Goal: Information Seeking & Learning: Learn about a topic

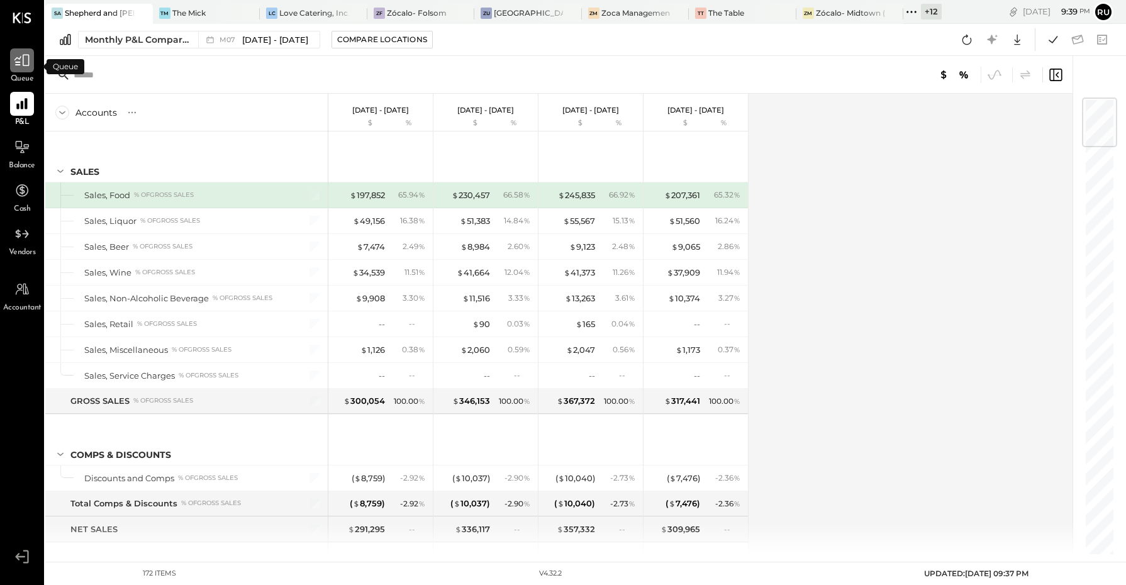
click at [21, 57] on icon at bounding box center [22, 60] width 16 height 16
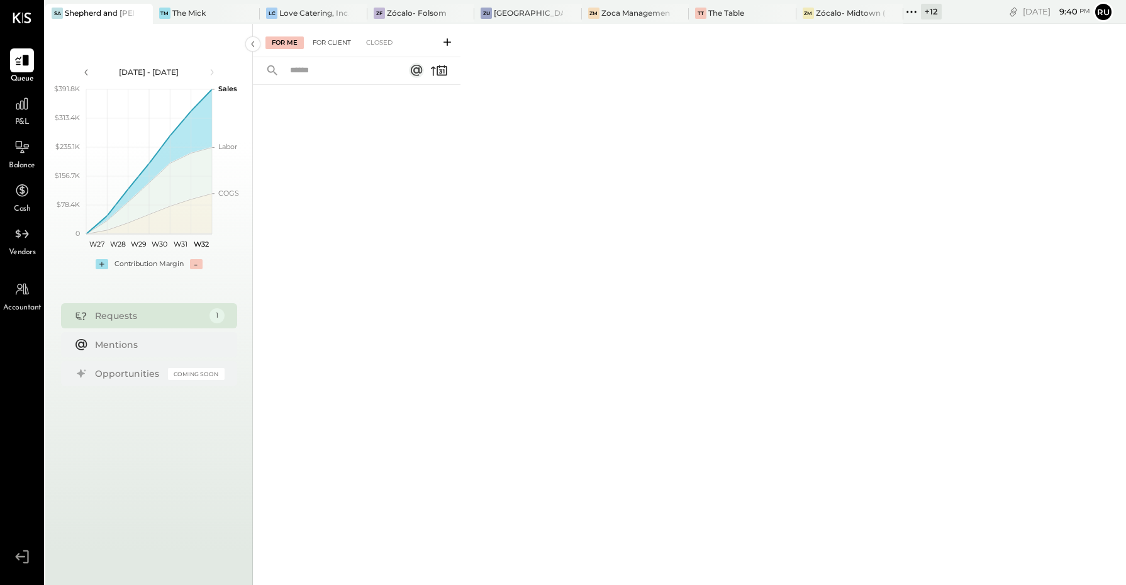
click at [325, 42] on div "For Client" at bounding box center [331, 42] width 51 height 13
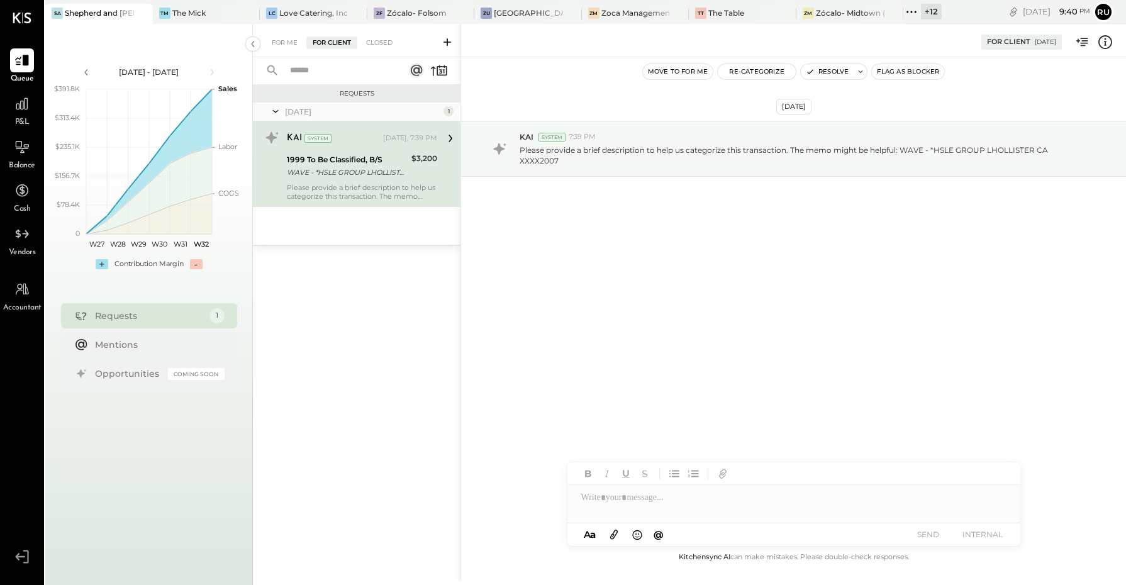
click at [444, 41] on icon at bounding box center [447, 42] width 13 height 13
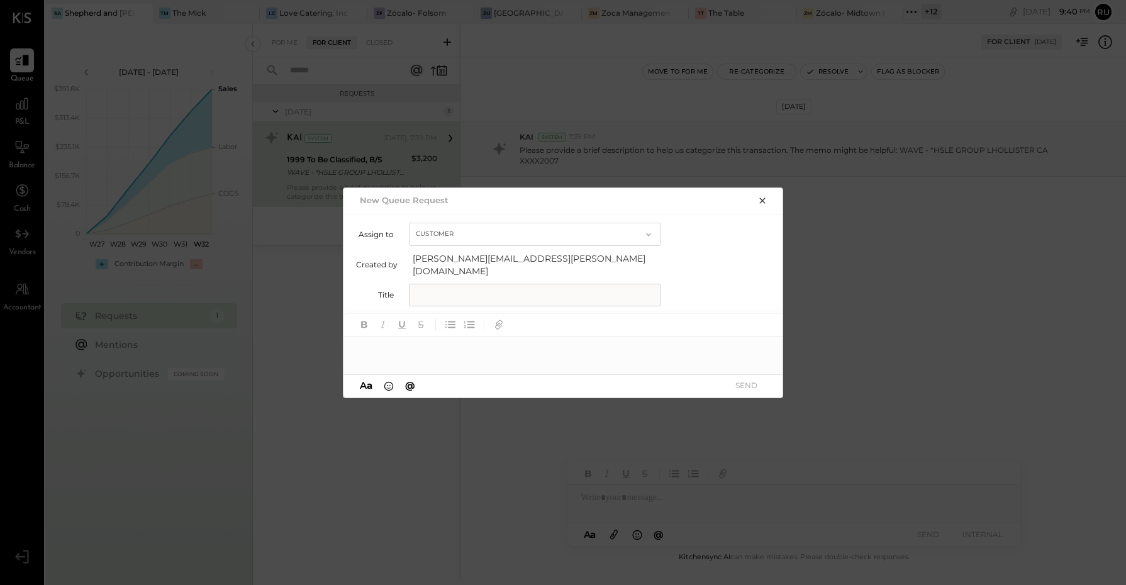
click at [435, 285] on input "text" at bounding box center [535, 295] width 252 height 23
type input "**********"
click at [405, 348] on div at bounding box center [564, 349] width 440 height 25
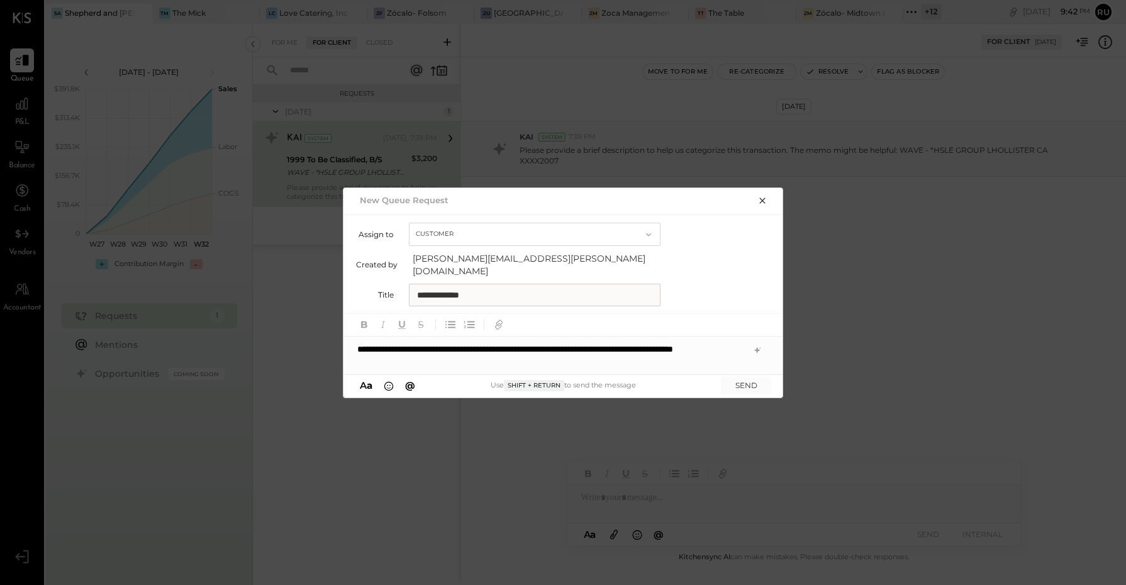
click at [558, 339] on div "**********" at bounding box center [564, 356] width 440 height 38
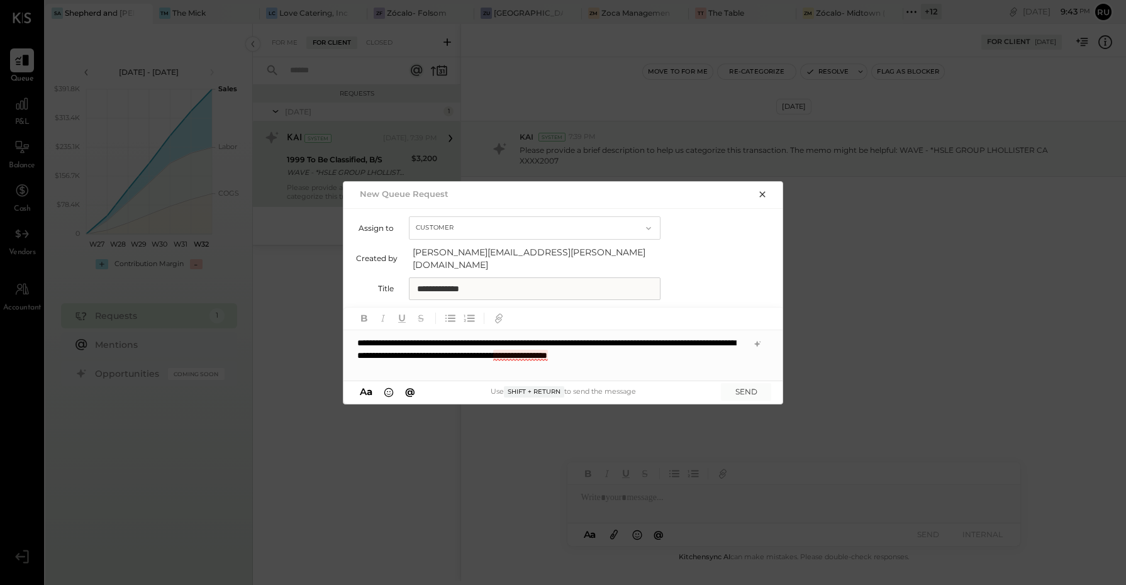
click at [524, 350] on div "**********" at bounding box center [564, 355] width 440 height 50
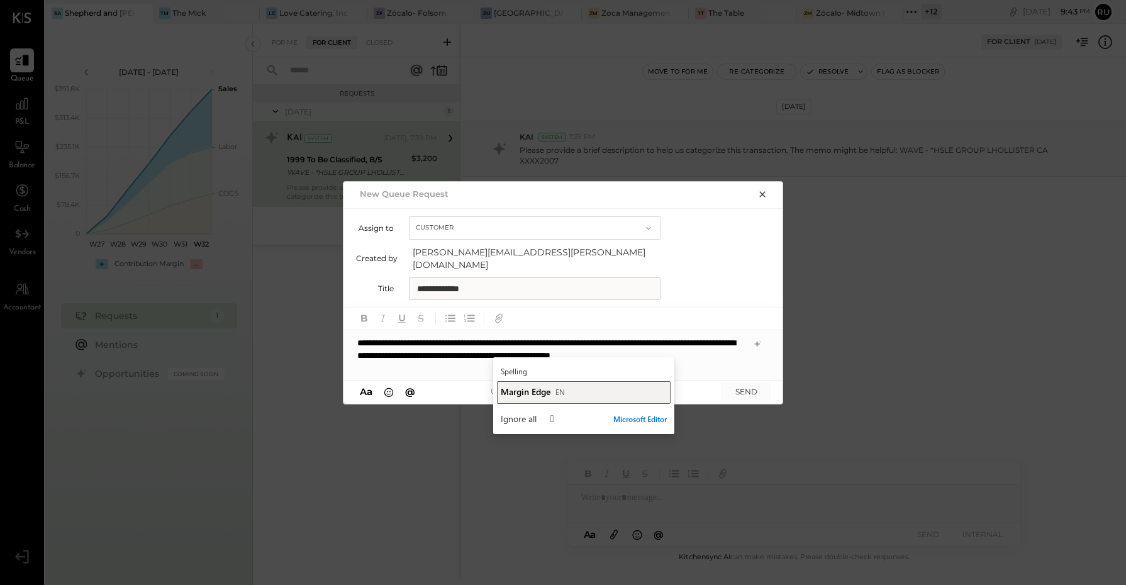
click at [525, 388] on span "Margin Edge" at bounding box center [526, 392] width 50 height 12
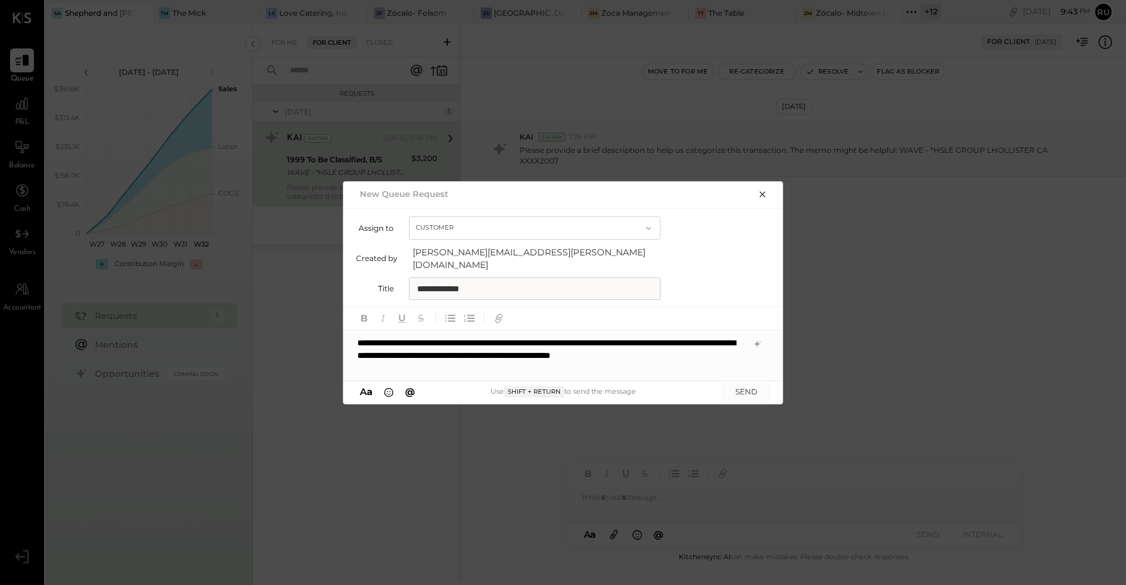
click at [721, 337] on div "**********" at bounding box center [564, 355] width 440 height 50
click at [481, 337] on div "**********" at bounding box center [564, 355] width 440 height 50
click at [435, 337] on div "**********" at bounding box center [564, 355] width 440 height 50
click at [492, 337] on div "**********" at bounding box center [564, 355] width 440 height 50
click at [554, 350] on div "**********" at bounding box center [564, 355] width 440 height 50
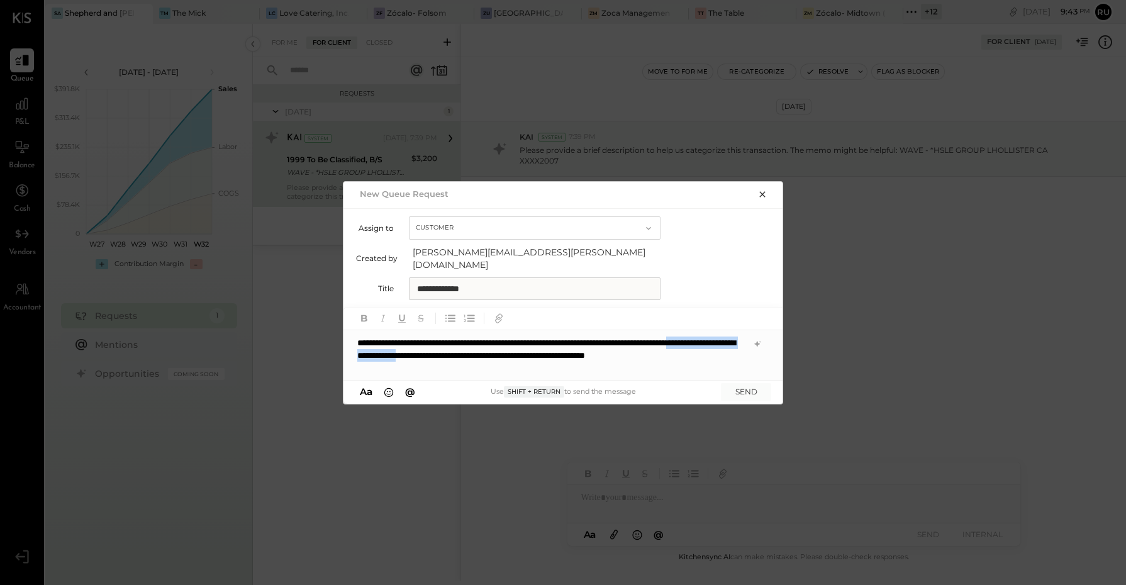
drag, startPoint x: 554, startPoint y: 351, endPoint x: 401, endPoint y: 350, distance: 153.5
click at [401, 350] on div "**********" at bounding box center [564, 355] width 440 height 50
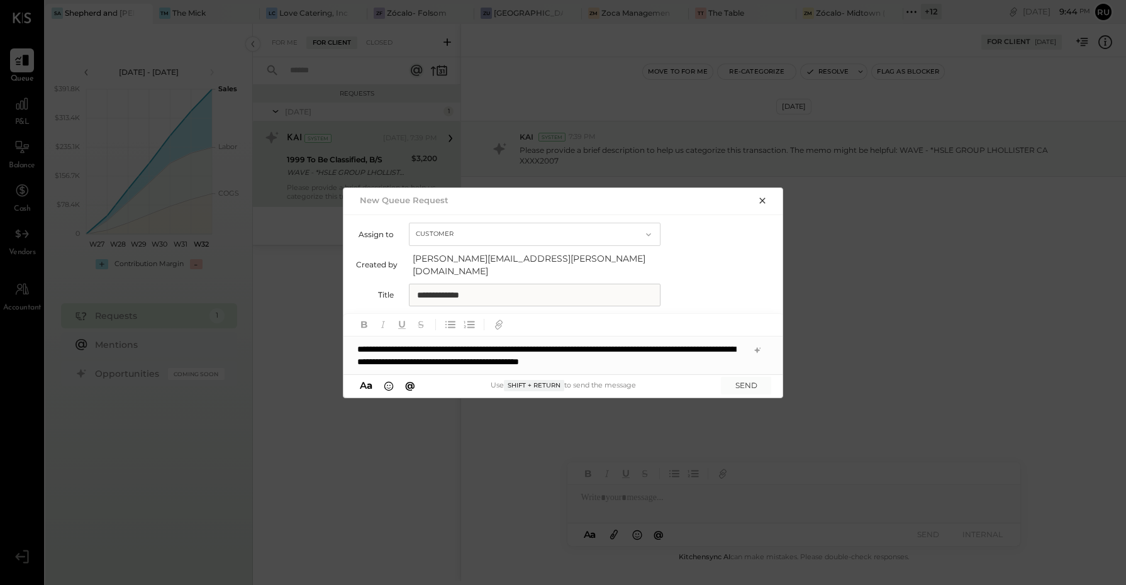
click at [727, 356] on div "**********" at bounding box center [564, 356] width 440 height 38
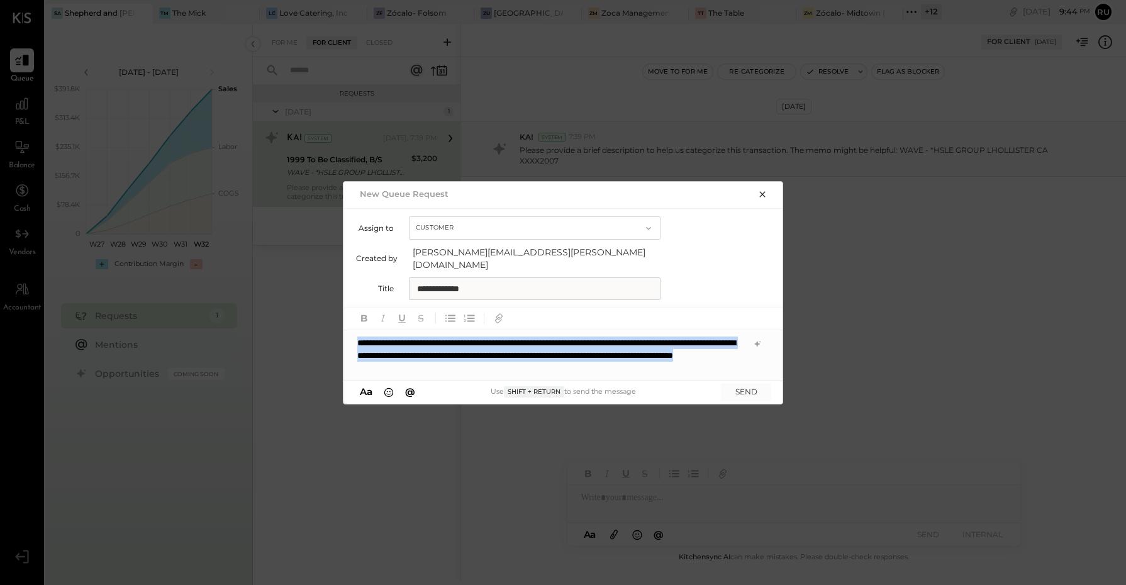
click at [579, 361] on div "**********" at bounding box center [564, 355] width 440 height 50
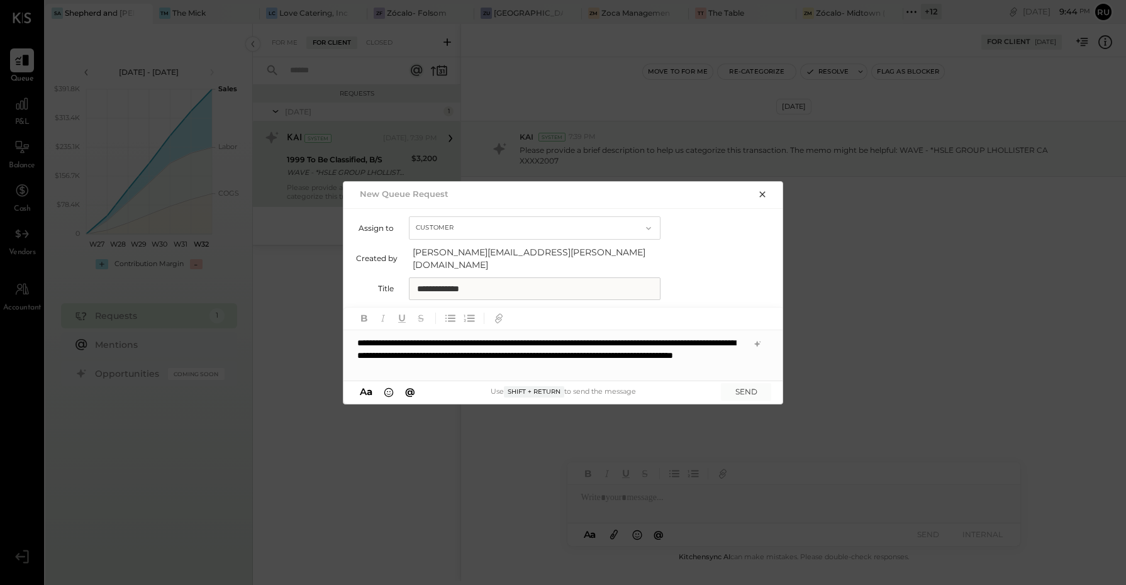
click at [553, 351] on div "**********" at bounding box center [564, 355] width 440 height 50
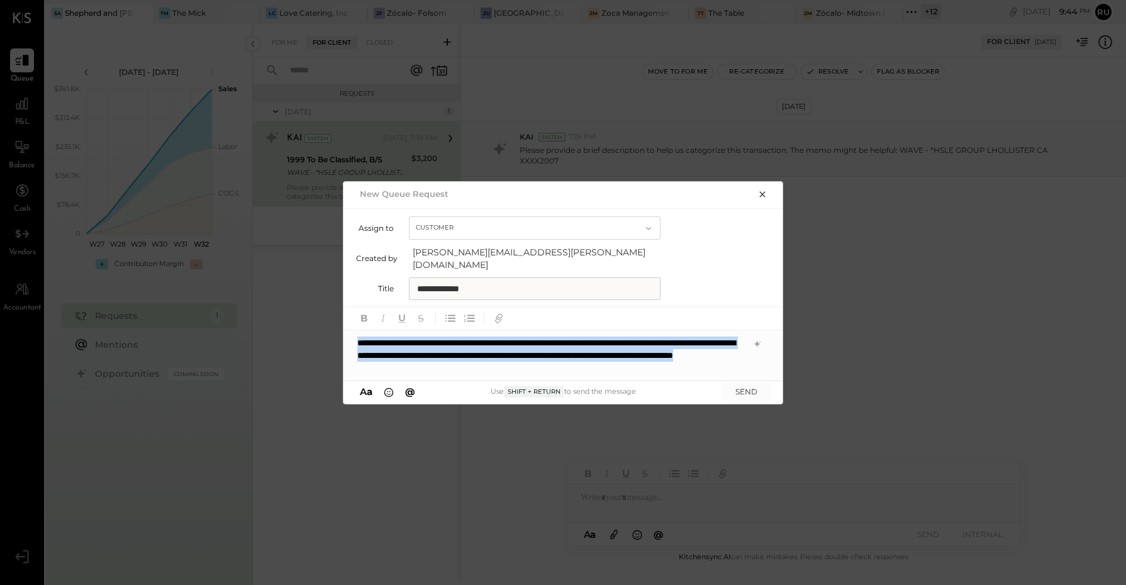
drag, startPoint x: 573, startPoint y: 364, endPoint x: 346, endPoint y: 335, distance: 228.9
click at [346, 335] on div "**********" at bounding box center [564, 355] width 440 height 50
copy div "**********"
click at [565, 359] on div "**********" at bounding box center [564, 355] width 440 height 50
drag, startPoint x: 568, startPoint y: 362, endPoint x: 349, endPoint y: 337, distance: 219.7
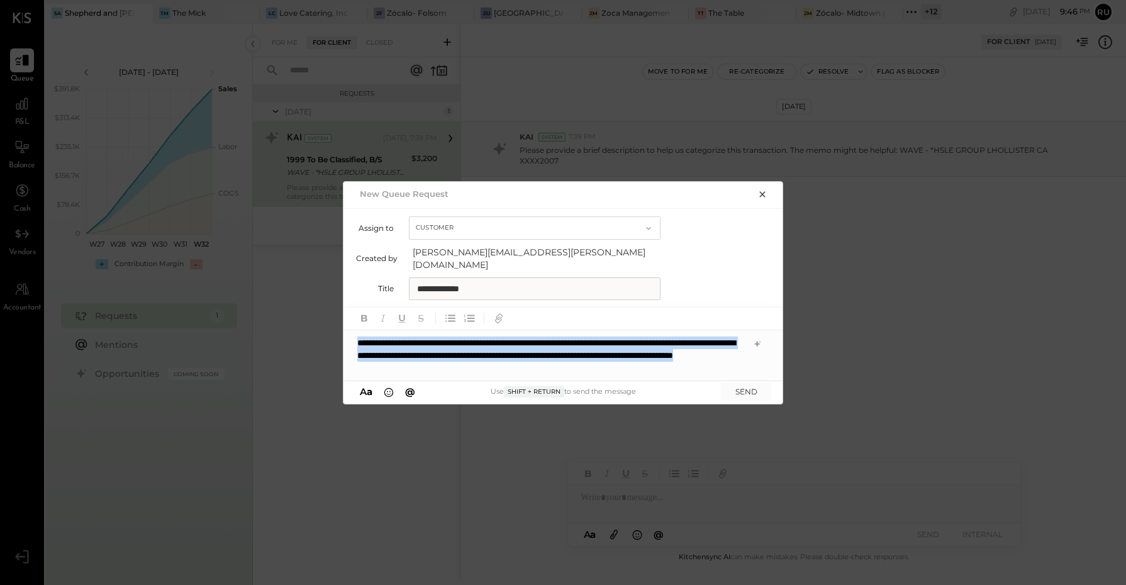
click at [349, 337] on div "**********" at bounding box center [564, 355] width 440 height 50
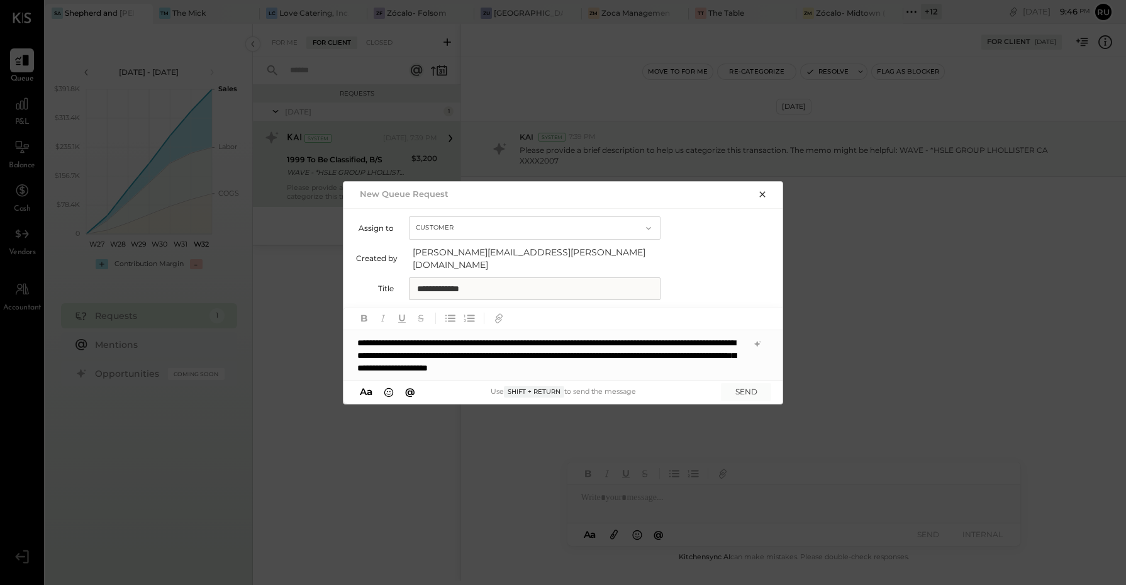
click at [491, 278] on input "**********" at bounding box center [535, 289] width 252 height 23
click at [551, 289] on input "**********" at bounding box center [535, 289] width 252 height 23
type input "**********"
click at [744, 384] on button "SEND" at bounding box center [746, 391] width 50 height 17
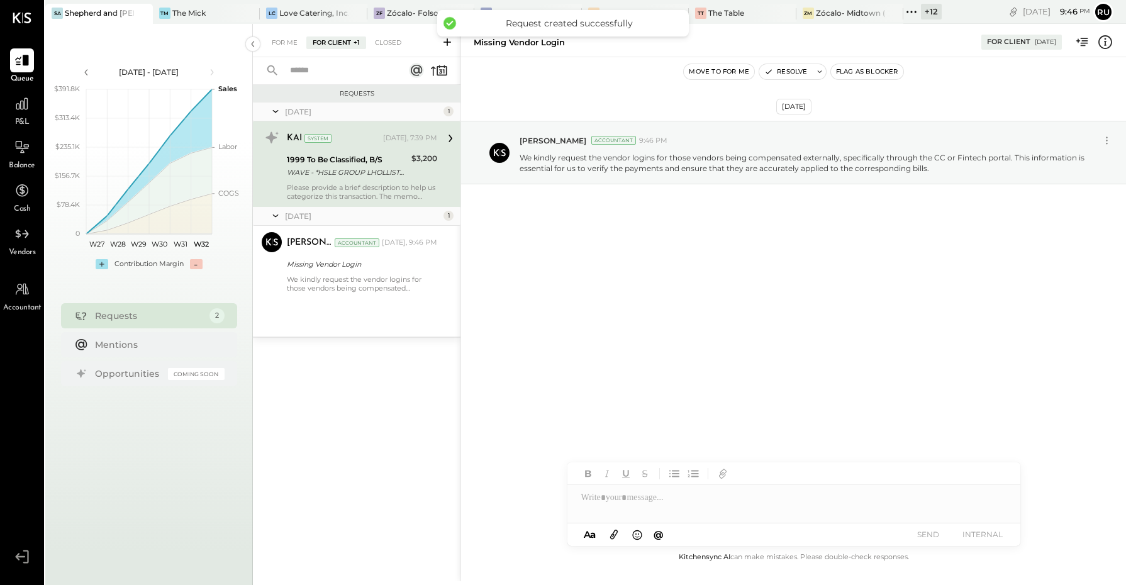
click at [335, 183] on div "Please provide a brief description to help us categorize this transaction. The …" at bounding box center [362, 192] width 150 height 18
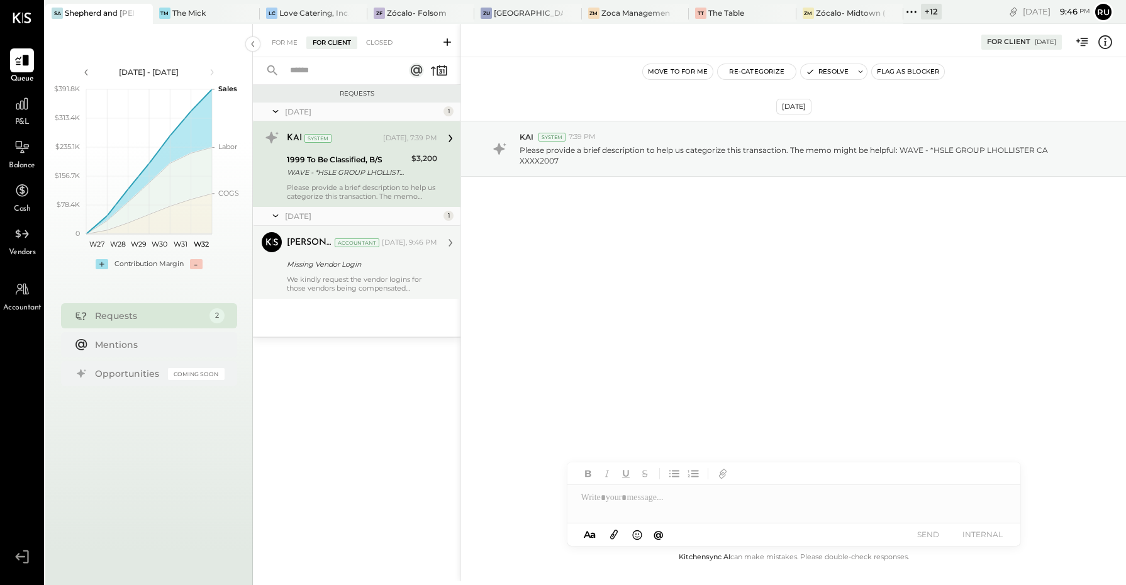
click at [337, 278] on div "We kindly request the vendor logins for those vendors being compensated externa…" at bounding box center [362, 284] width 150 height 18
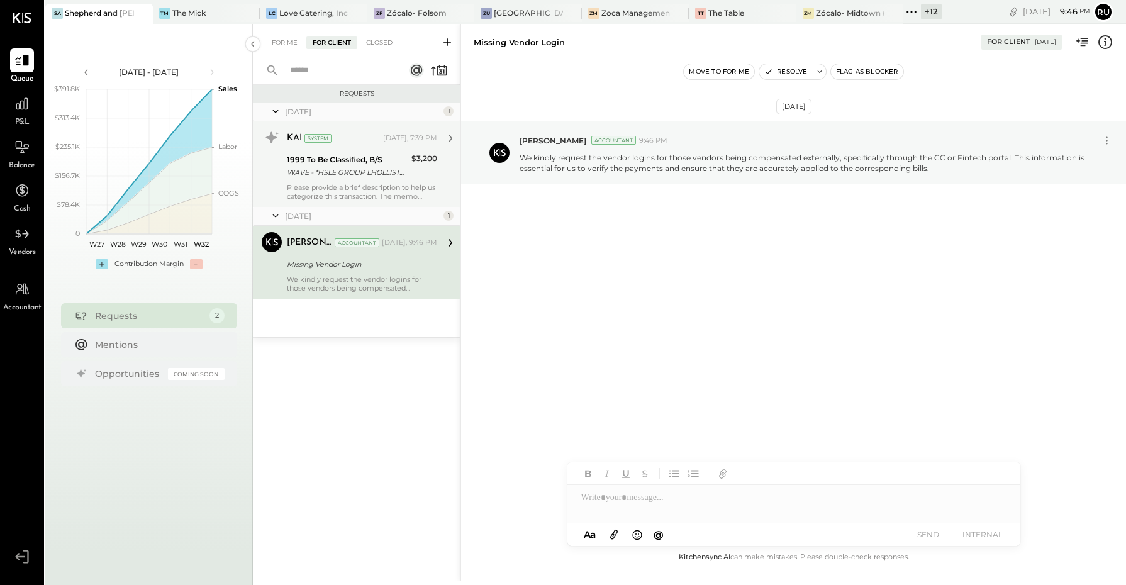
click at [334, 183] on div "Please provide a brief description to help us categorize this transaction. The …" at bounding box center [362, 192] width 150 height 18
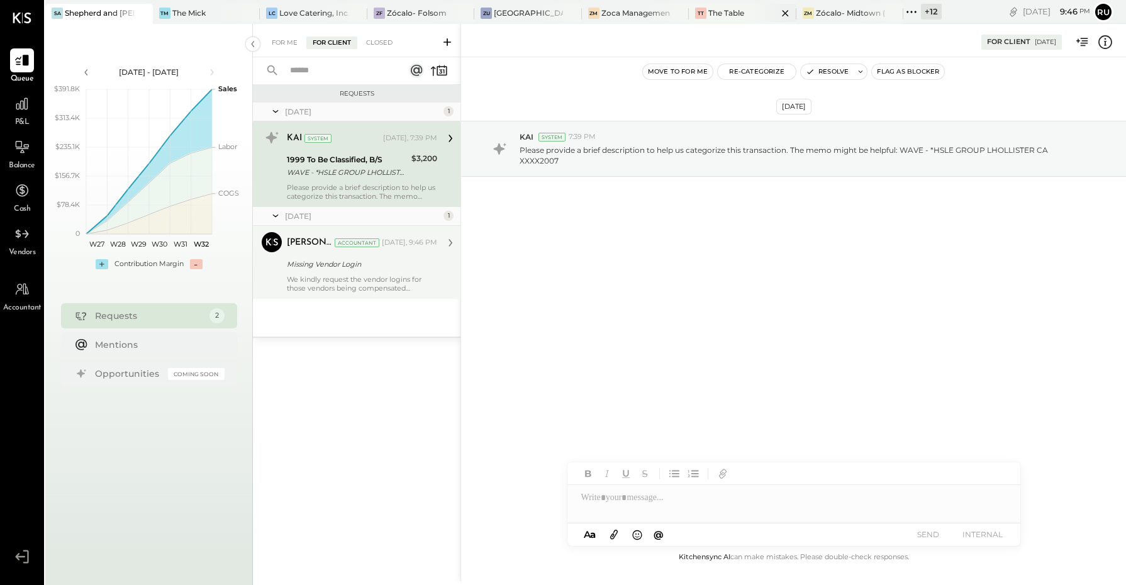
click at [738, 14] on div "The Table" at bounding box center [727, 13] width 36 height 11
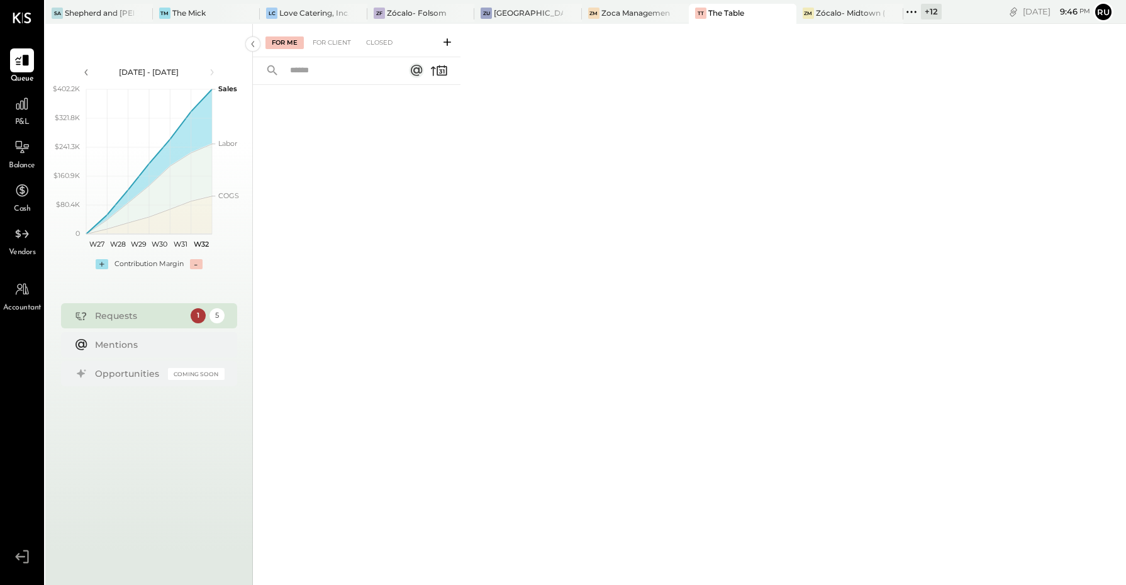
click at [114, 319] on div "Requests" at bounding box center [139, 316] width 89 height 13
click at [327, 43] on div "For Client" at bounding box center [331, 42] width 51 height 13
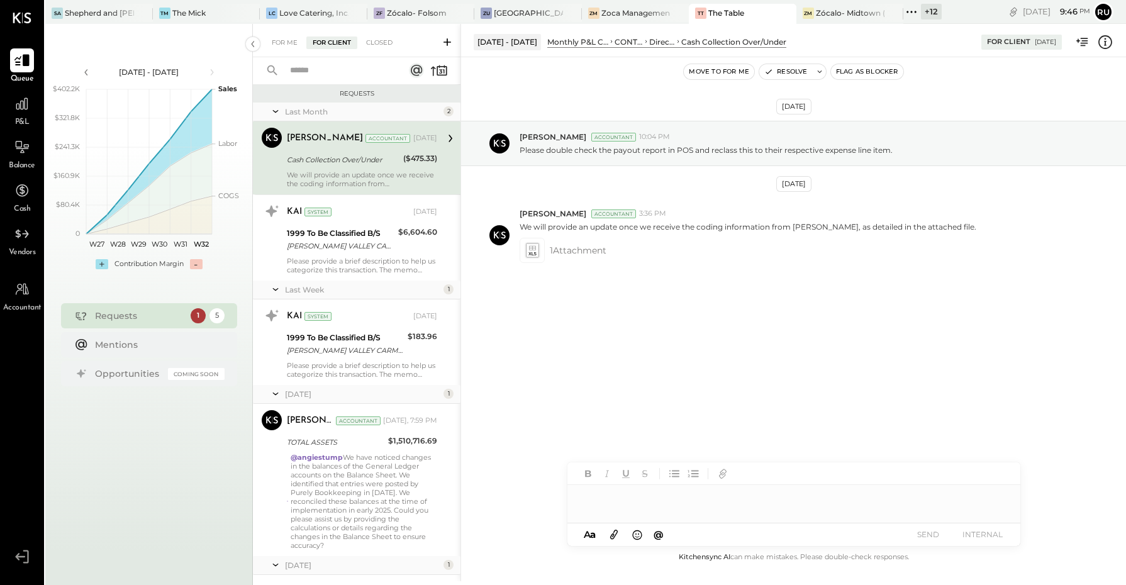
click at [16, 69] on div at bounding box center [22, 60] width 24 height 24
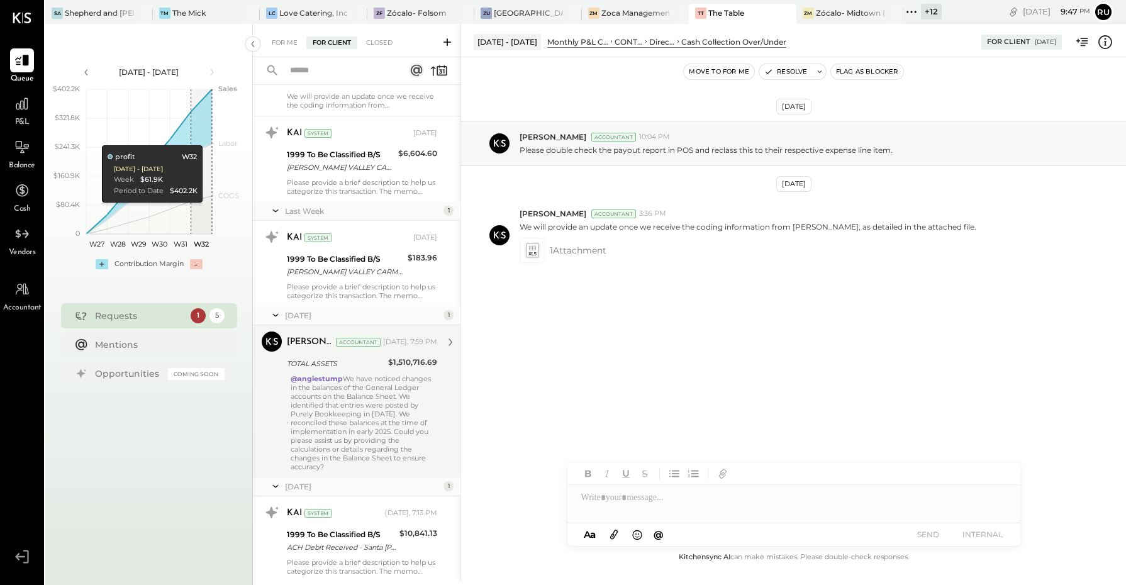
scroll to position [115, 0]
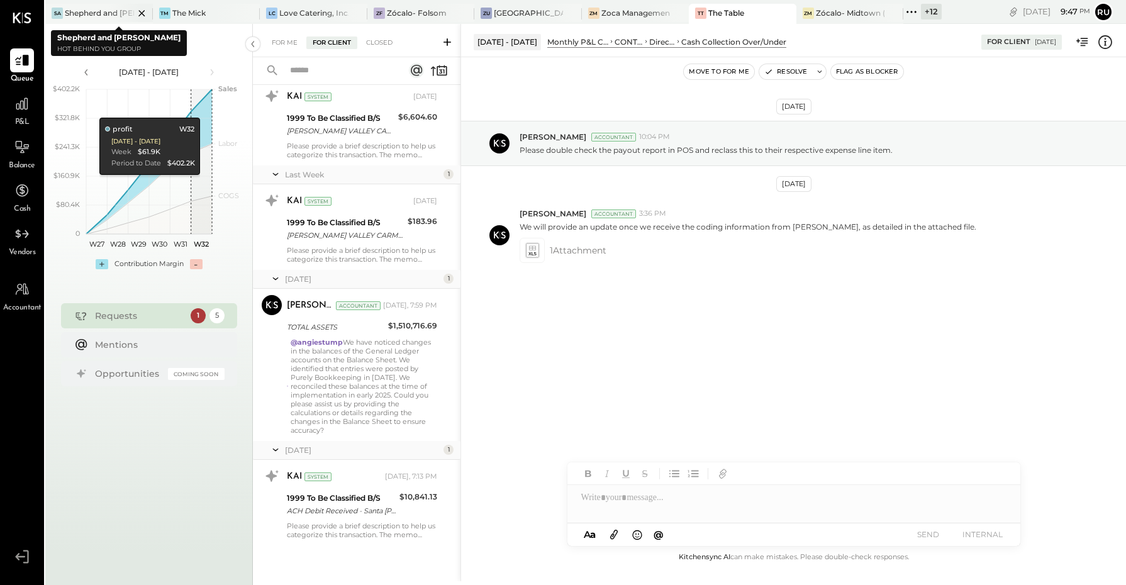
click at [77, 13] on div "Shepherd and [PERSON_NAME]" at bounding box center [99, 13] width 69 height 11
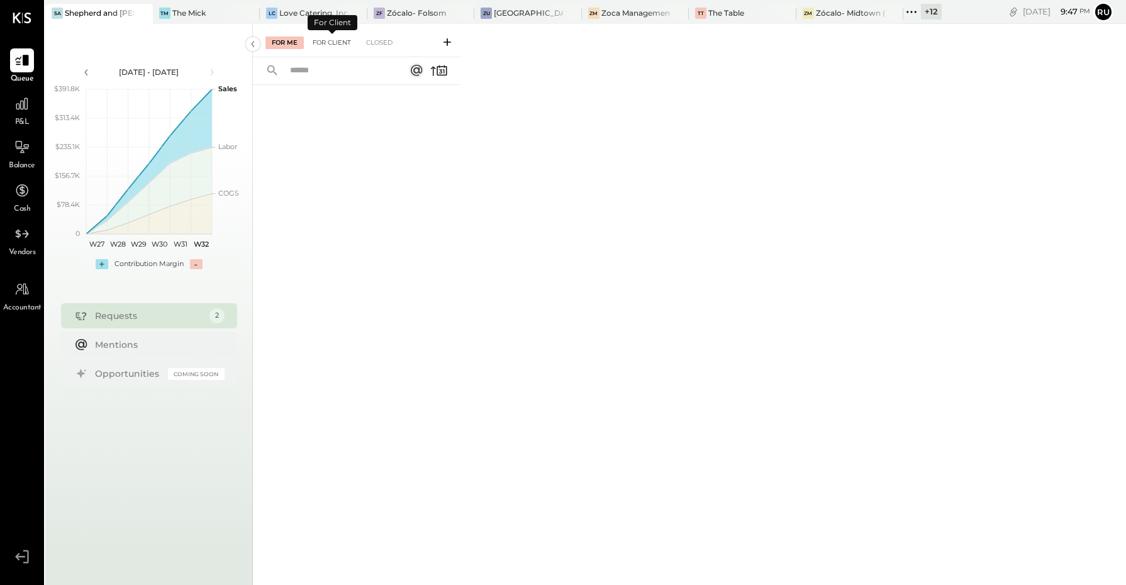
click at [325, 45] on div "For Client" at bounding box center [331, 42] width 51 height 13
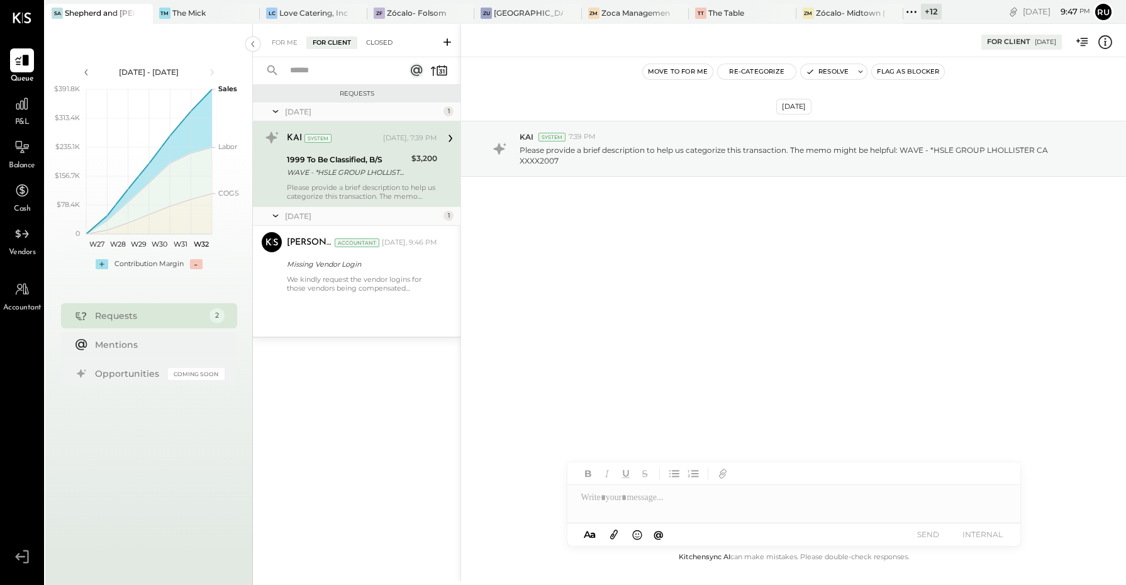
click at [382, 41] on div "Closed" at bounding box center [379, 42] width 39 height 13
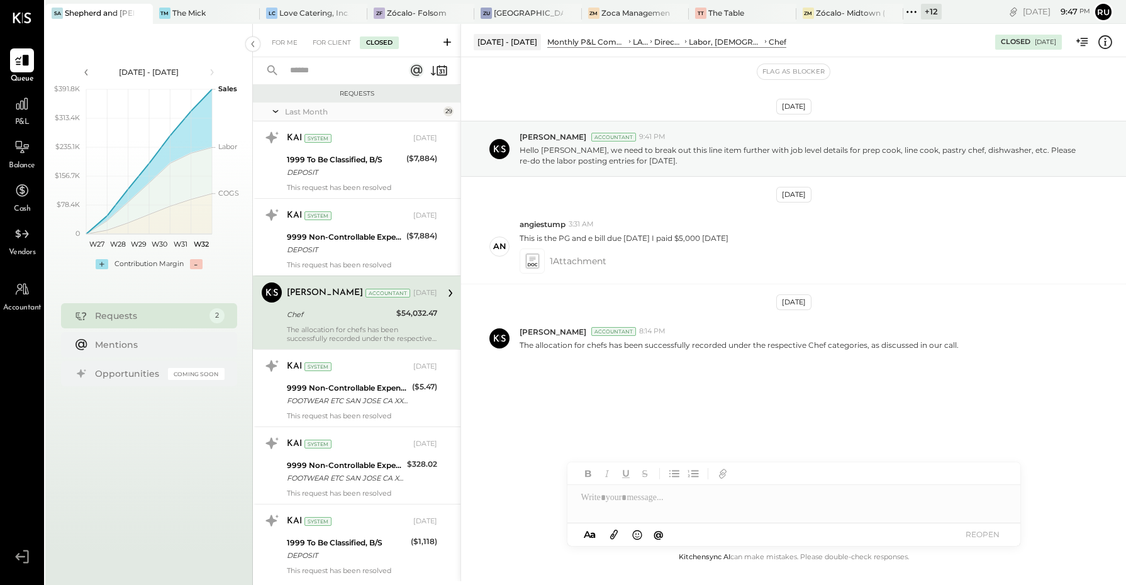
click at [316, 76] on input "text" at bounding box center [340, 70] width 114 height 21
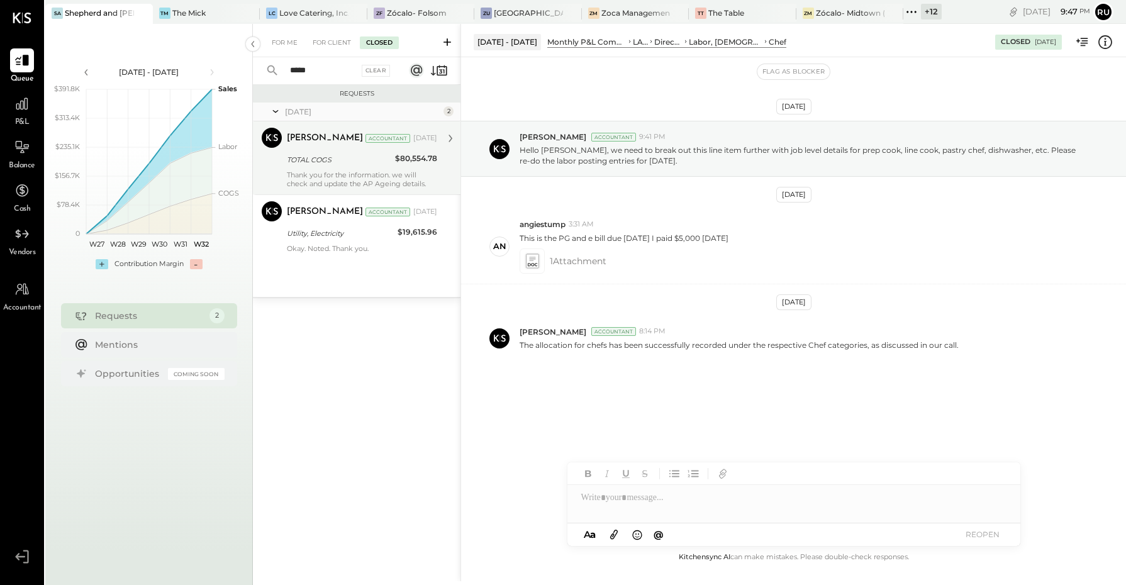
type input "*****"
click at [329, 179] on div "Thank you for the information. we will check and update the AP Ageing details." at bounding box center [362, 180] width 150 height 18
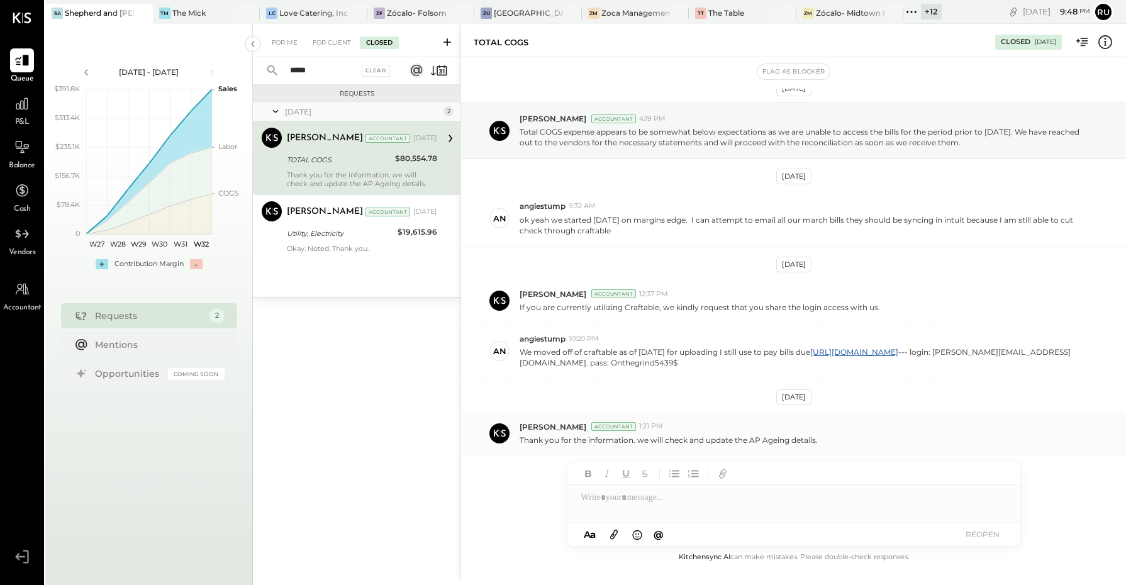
scroll to position [20, 0]
click at [732, 362] on p "We moved off of craftable as of 3/28/2025 for uploading I still use to pay bill…" at bounding box center [803, 357] width 567 height 21
click at [729, 365] on p "We moved off of craftable as of 3/28/2025 for uploading I still use to pay bill…" at bounding box center [803, 357] width 567 height 21
click at [630, 363] on p "We moved off of craftable as of 3/28/2025 for uploading I still use to pay bill…" at bounding box center [803, 357] width 567 height 21
click at [730, 363] on p "We moved off of craftable as of 3/28/2025 for uploading I still use to pay bill…" at bounding box center [803, 357] width 567 height 21
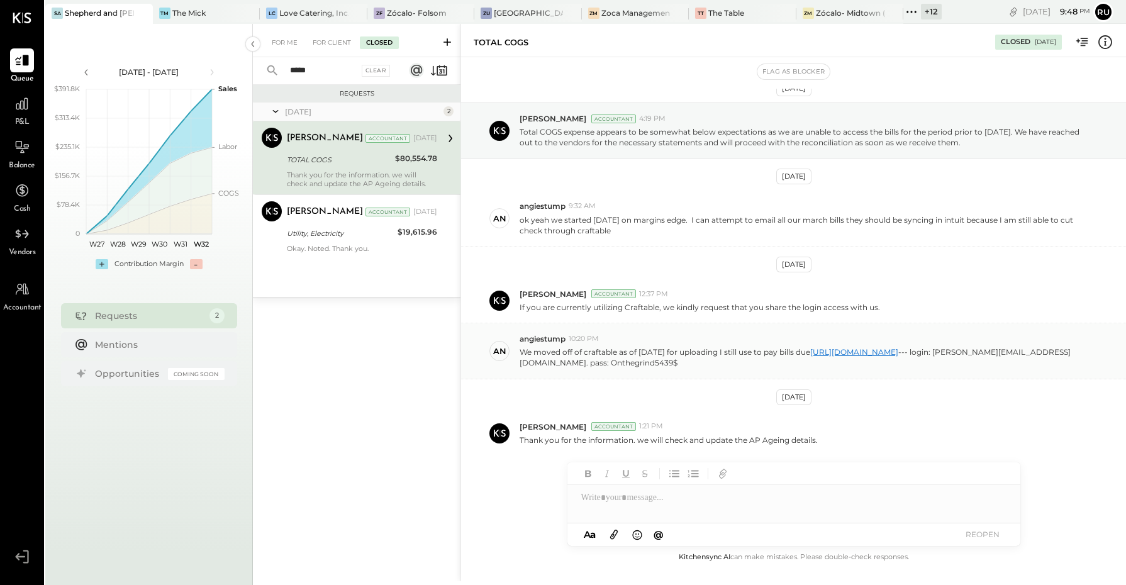
click at [857, 354] on link "https://app.craftable.com/signin" at bounding box center [855, 351] width 88 height 9
drag, startPoint x: 517, startPoint y: 362, endPoint x: 633, endPoint y: 370, distance: 116.7
click at [633, 370] on div "an angiestump 10:20 PM We moved off of craftable as of 3/28/2025 for uploading …" at bounding box center [793, 350] width 665 height 55
copy p "angie@thehotbehindyou.com"
drag, startPoint x: 727, startPoint y: 363, endPoint x: 659, endPoint y: 366, distance: 68.6
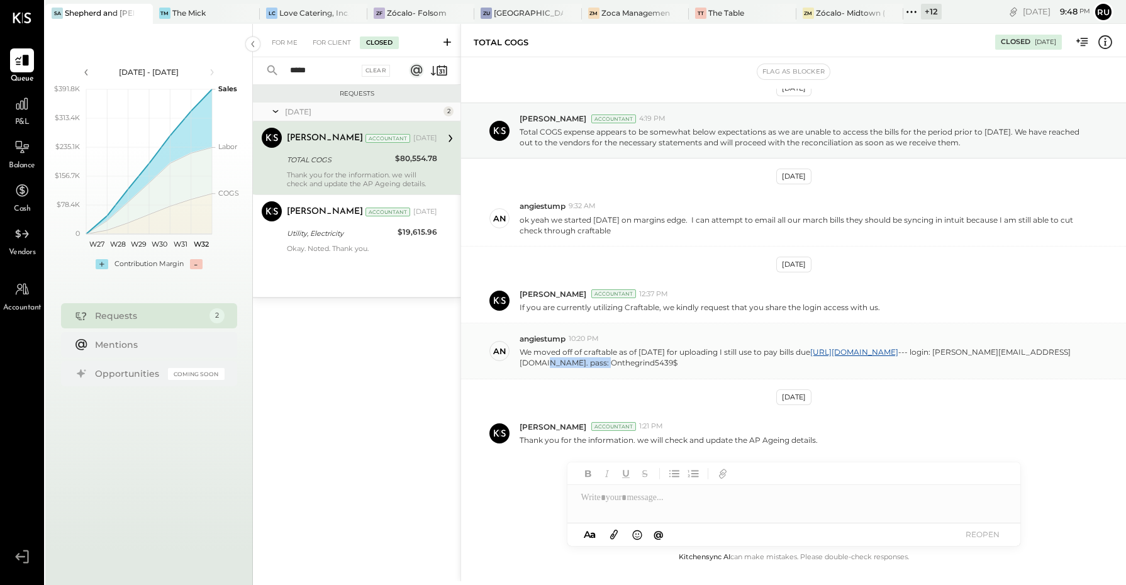
click at [659, 366] on p "We moved off of craftable as of 3/28/2025 for uploading I still use to pay bill…" at bounding box center [803, 357] width 567 height 21
copy p "Onthegrind5439$"
click at [96, 8] on div "Shepherd and [PERSON_NAME]" at bounding box center [99, 13] width 69 height 11
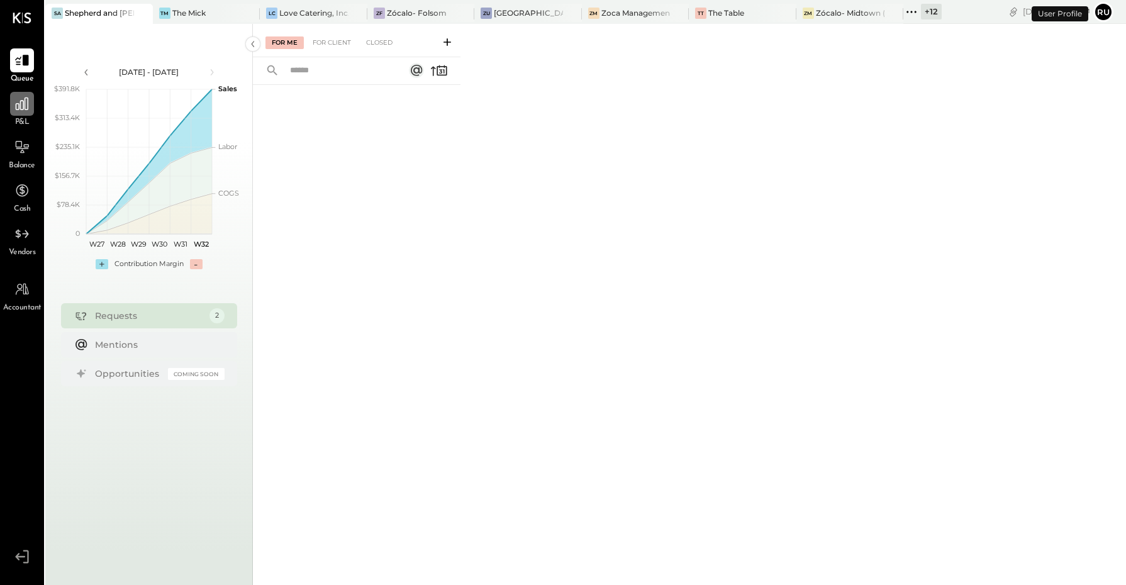
click at [28, 115] on div at bounding box center [22, 104] width 24 height 24
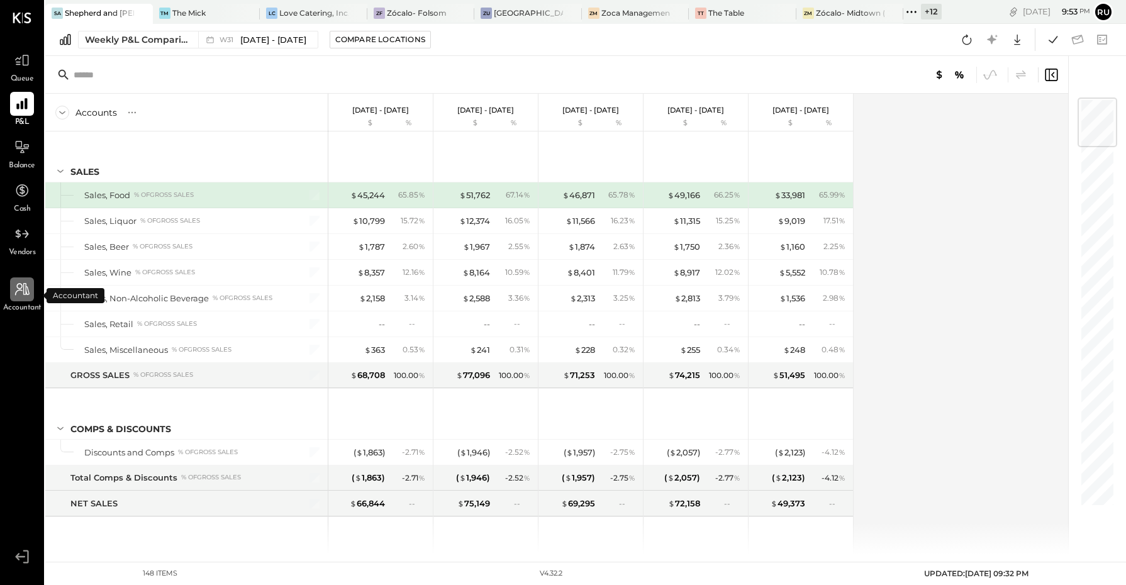
click at [16, 294] on icon at bounding box center [22, 289] width 16 height 16
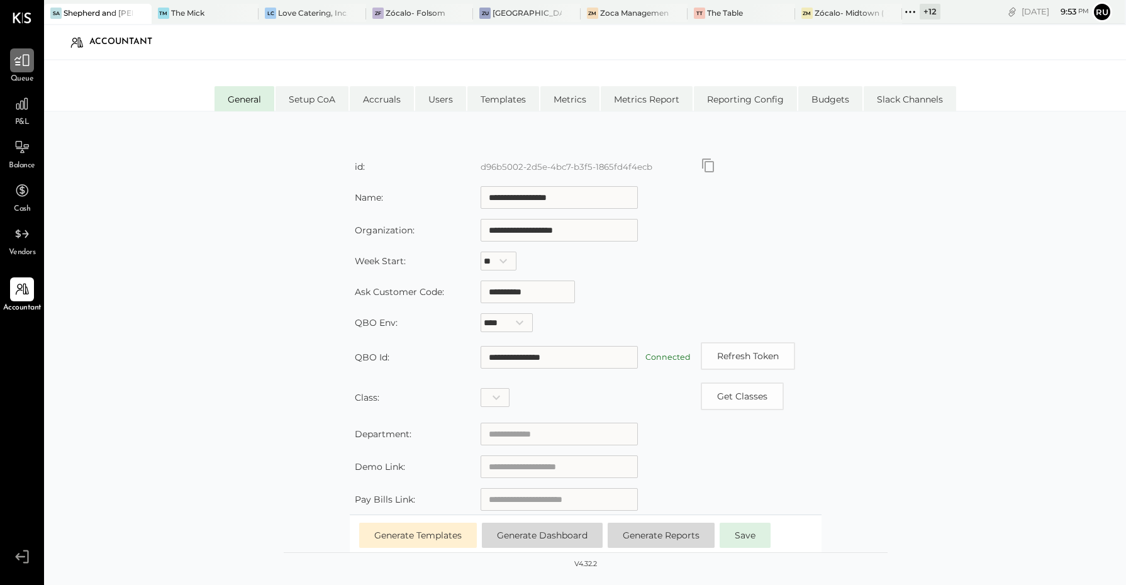
click at [23, 61] on icon at bounding box center [21, 61] width 15 height 12
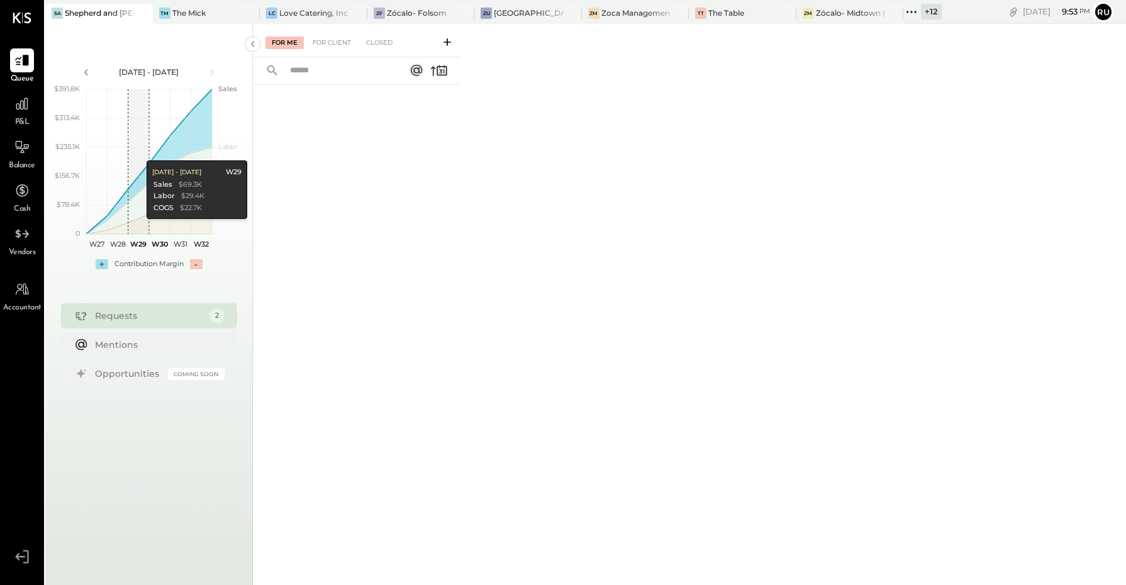
click at [120, 315] on div "Requests" at bounding box center [149, 316] width 108 height 13
click at [334, 36] on div "For Client" at bounding box center [331, 42] width 51 height 13
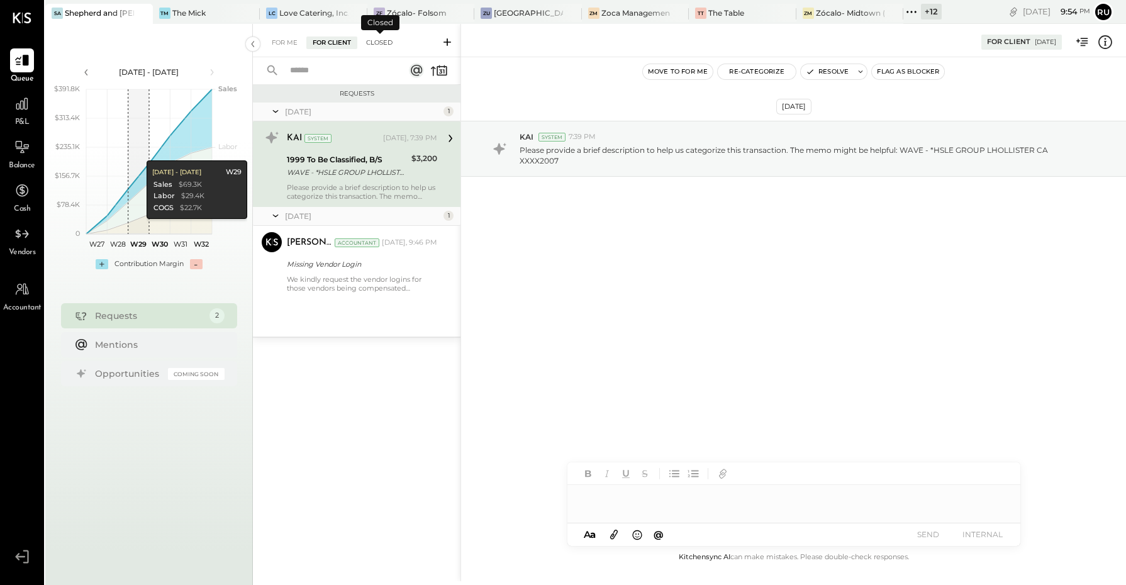
click at [381, 36] on div "Closed" at bounding box center [379, 42] width 39 height 13
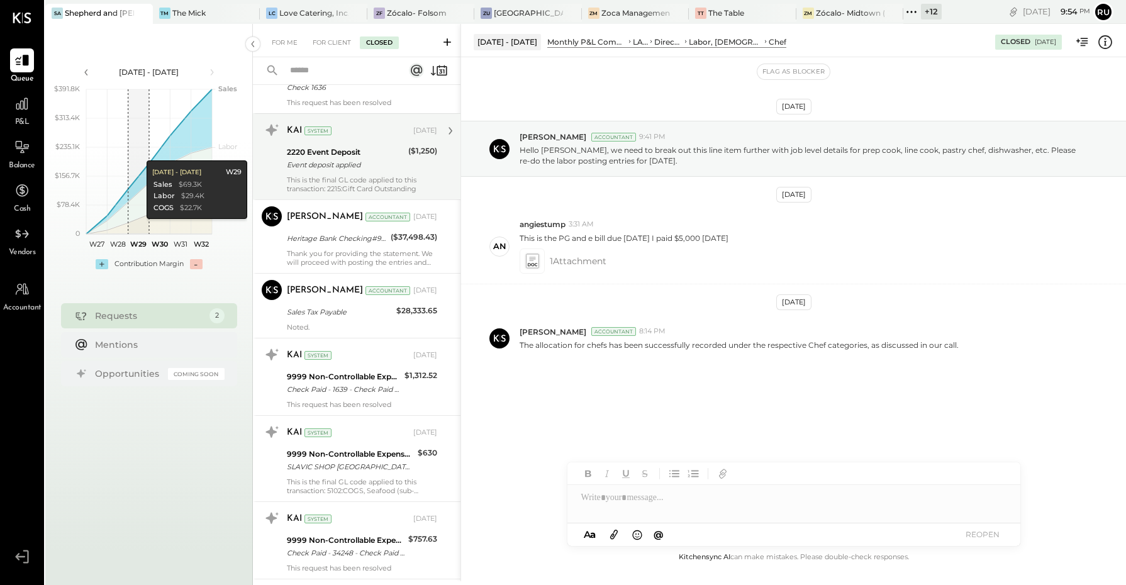
scroll to position [1416, 0]
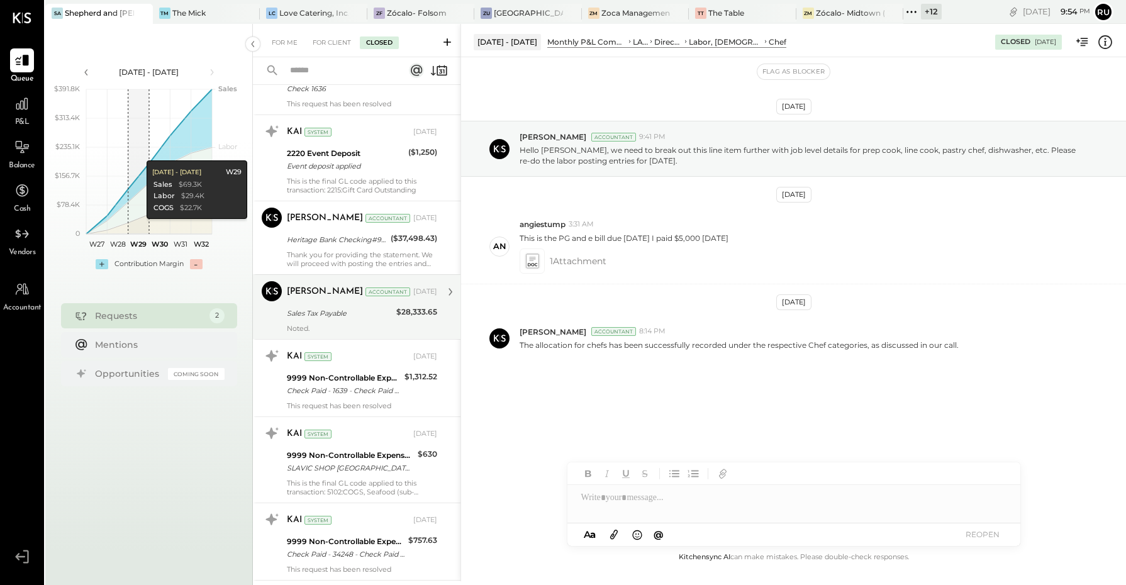
click at [323, 313] on div "Sales Tax Payable" at bounding box center [340, 313] width 106 height 15
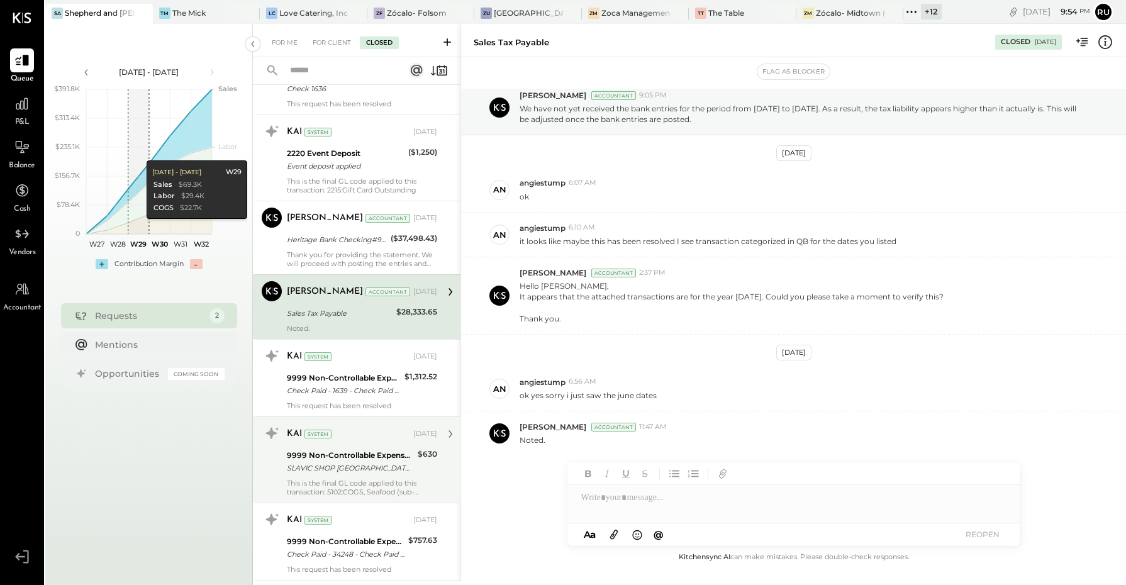
click at [308, 462] on div "SLAVIC SHOP SAN JOSE CA XXXX1066" at bounding box center [350, 468] width 127 height 13
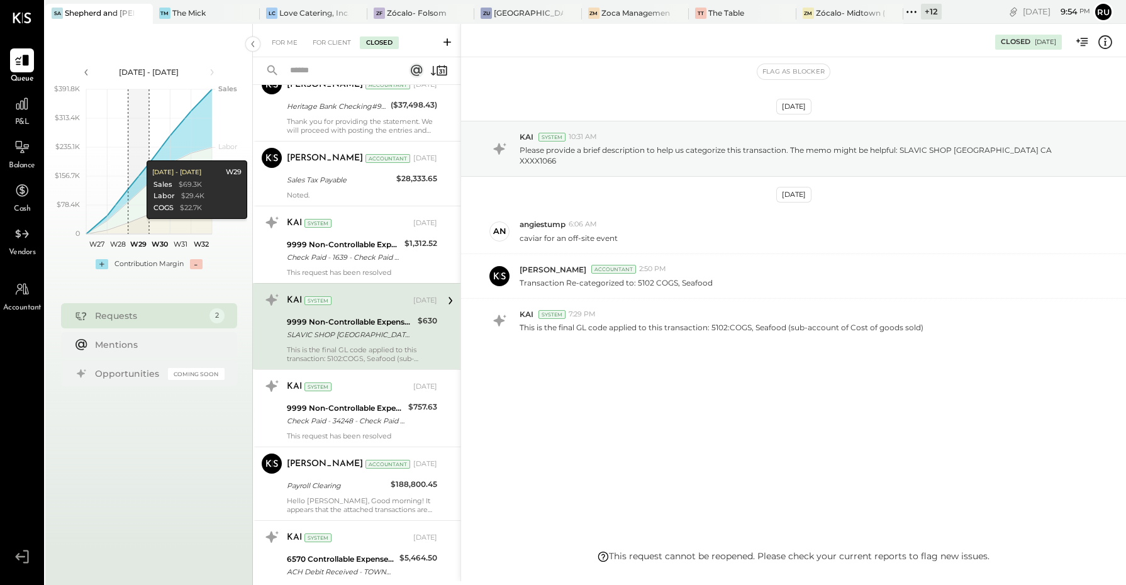
scroll to position [1573, 0]
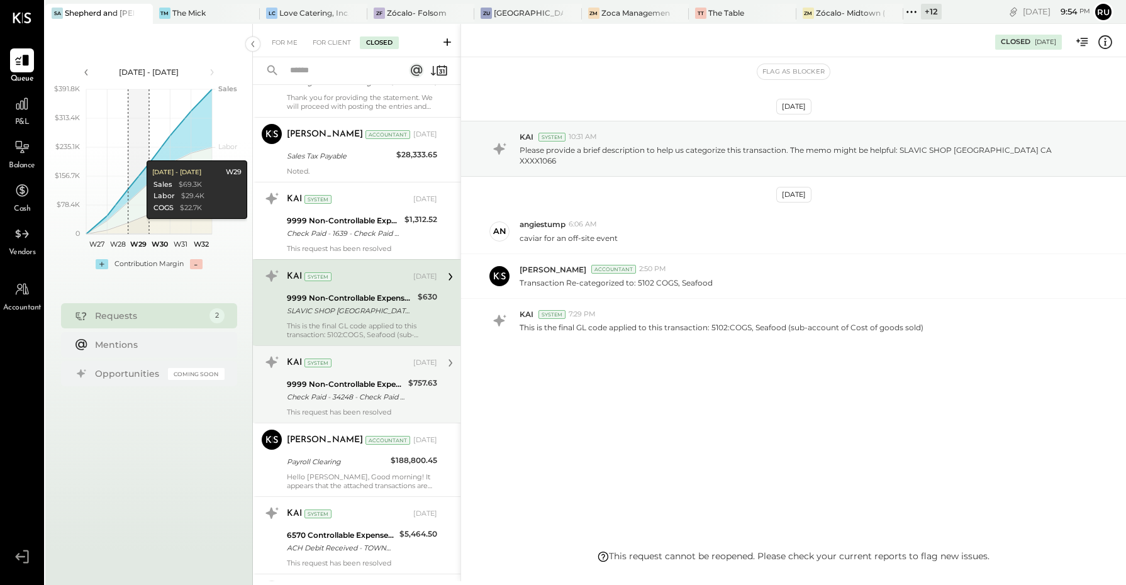
click at [325, 398] on div "9999 Non-Controllable Expenses:Other Income and Expenses:To Be Classified P&L C…" at bounding box center [346, 391] width 118 height 28
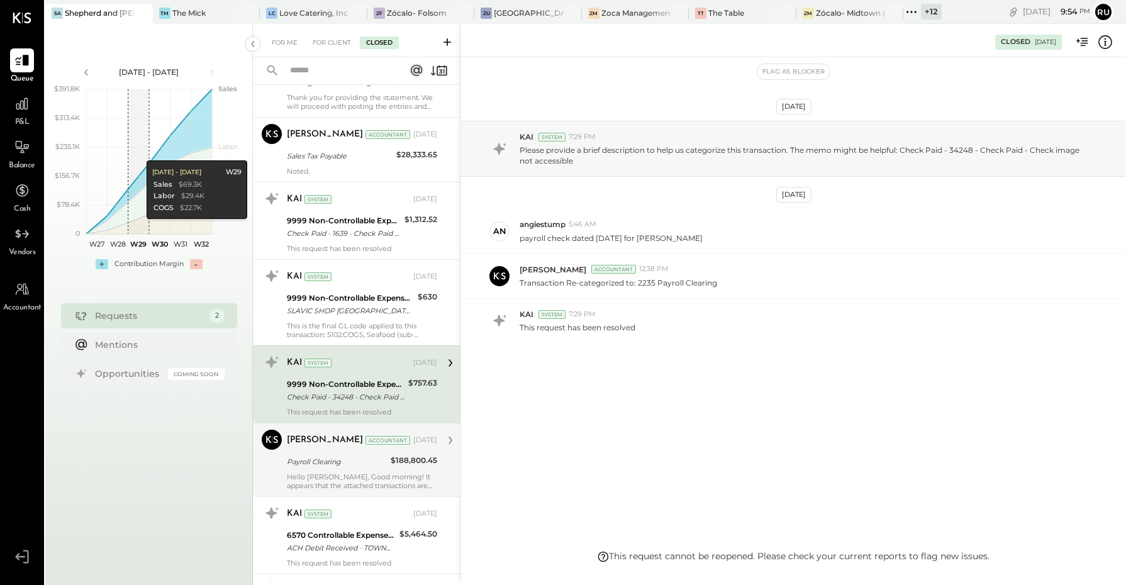
click at [331, 475] on div "Hello Angie, Good morning! It appears that the attached transactions are for th…" at bounding box center [362, 482] width 150 height 18
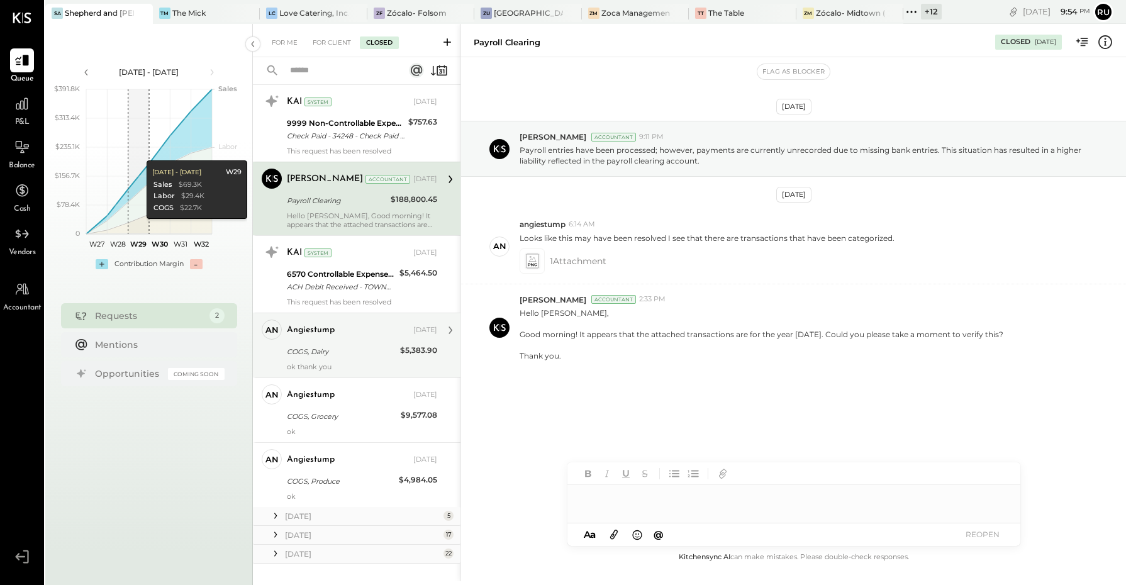
scroll to position [1848, 0]
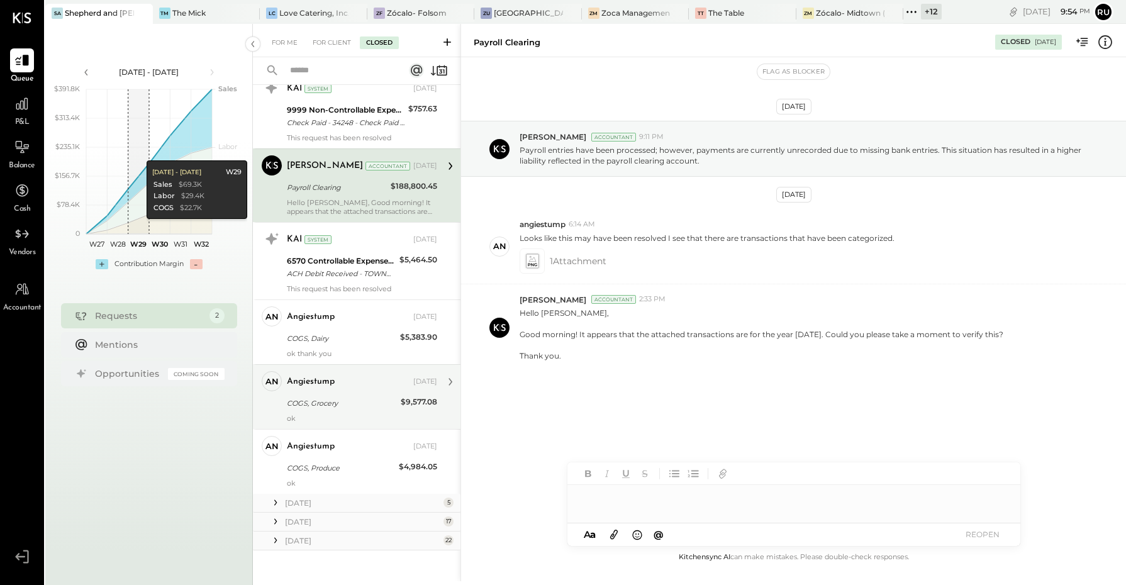
click at [343, 398] on div "COGS, Grocery" at bounding box center [342, 403] width 110 height 13
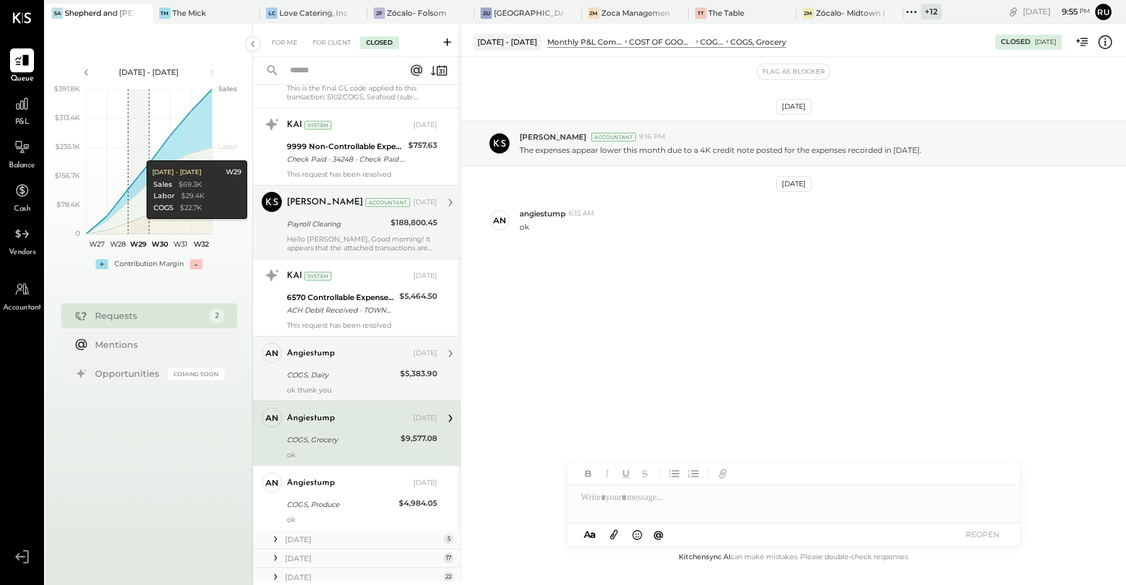
scroll to position [1848, 0]
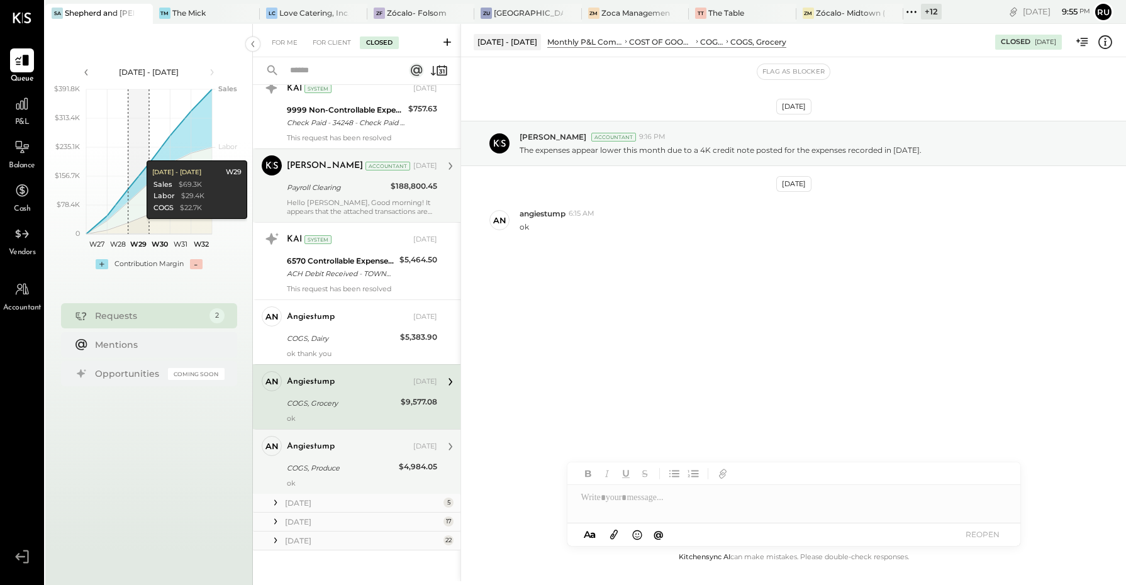
click at [332, 464] on div "COGS, Produce" at bounding box center [341, 468] width 108 height 13
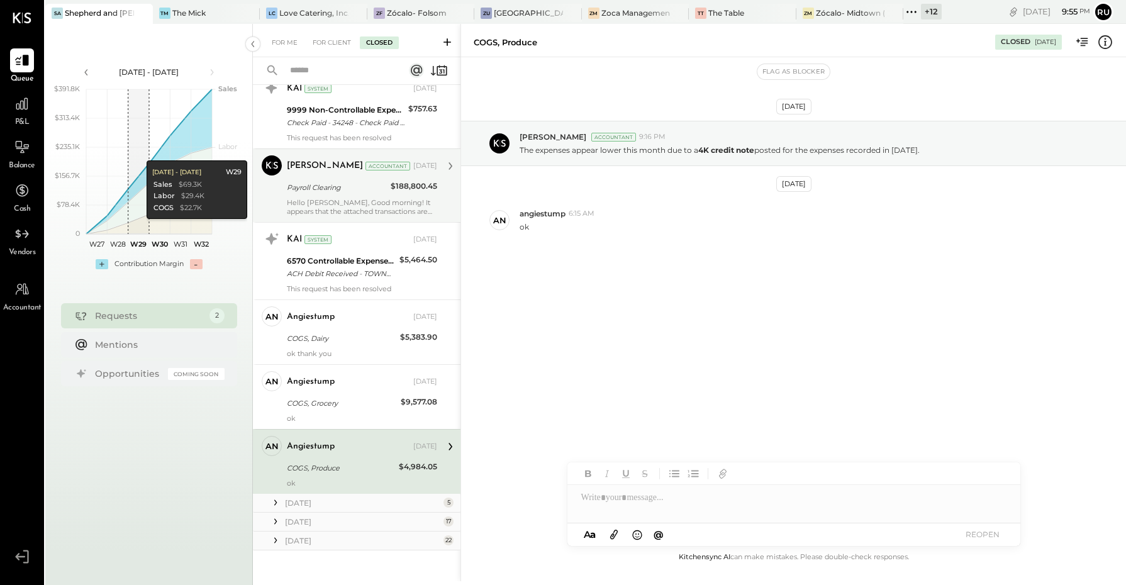
click at [274, 497] on icon at bounding box center [275, 503] width 13 height 13
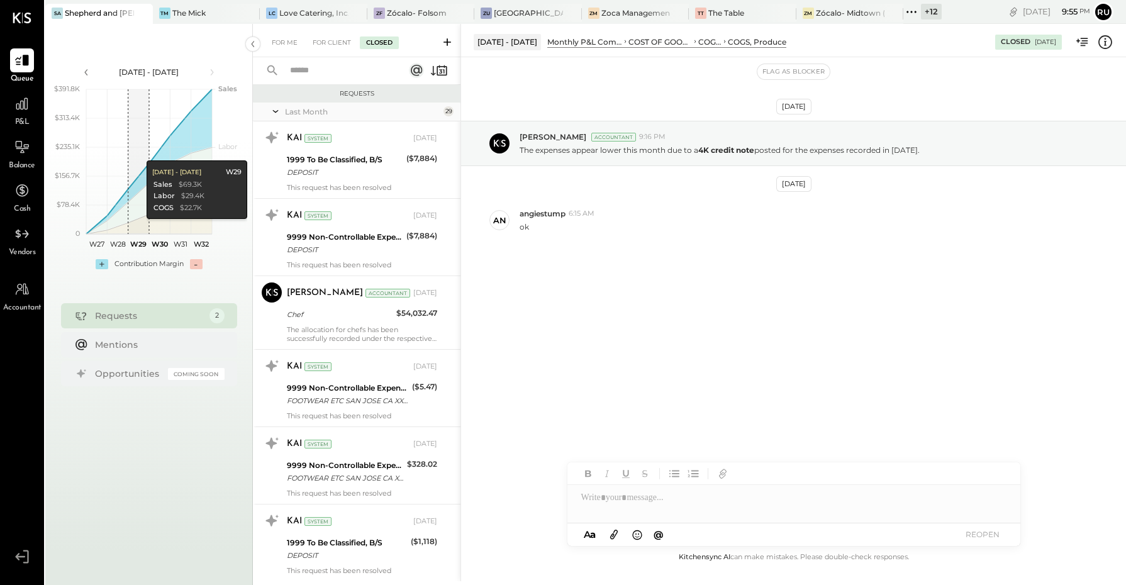
click at [330, 70] on input "text" at bounding box center [340, 70] width 114 height 21
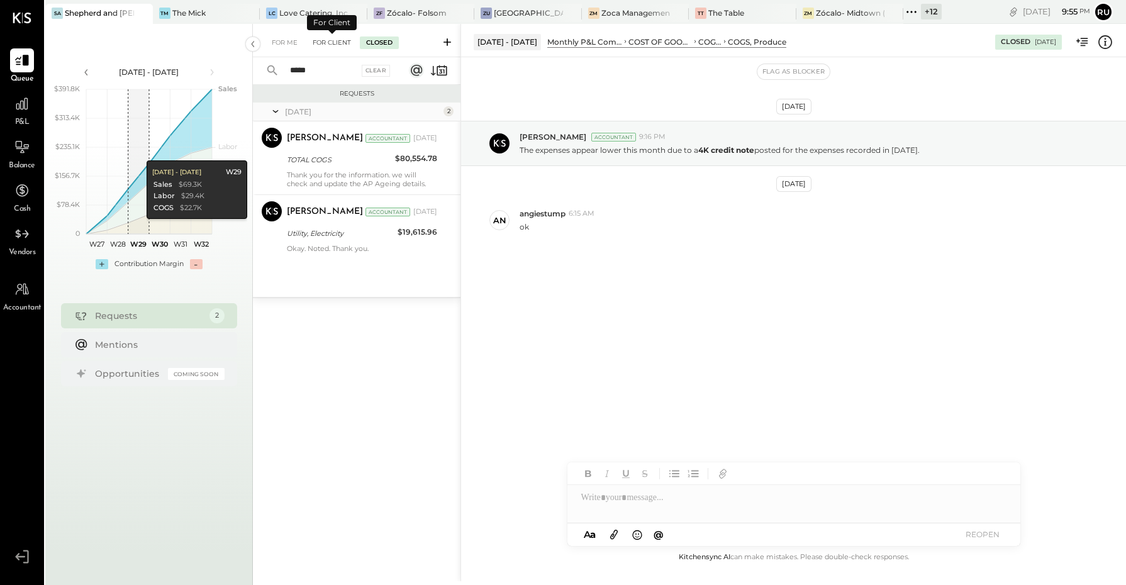
type input "*****"
click at [344, 42] on div "For Client" at bounding box center [331, 42] width 51 height 13
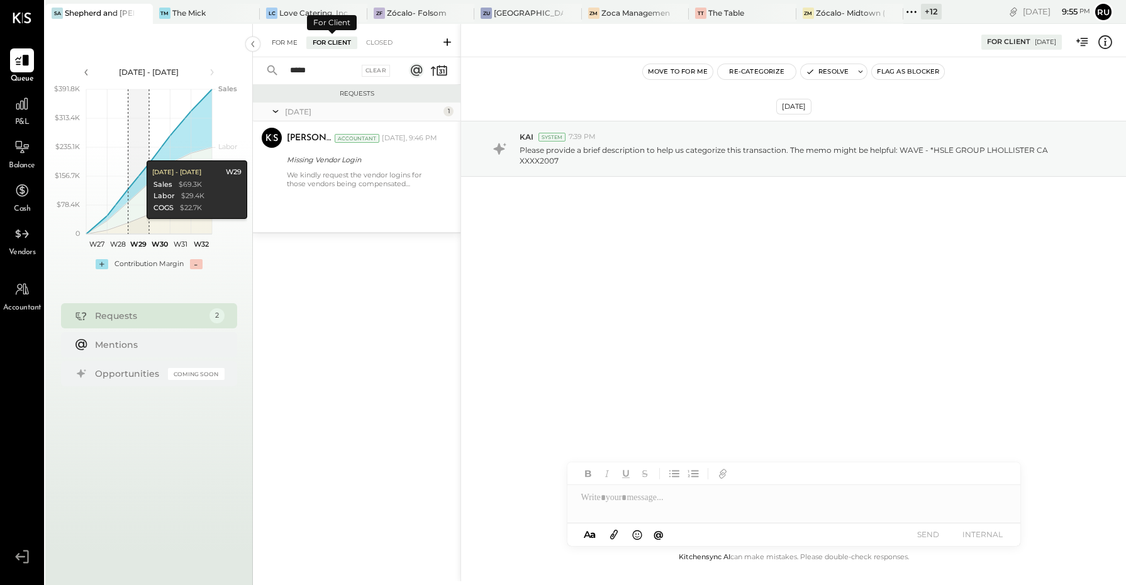
click at [281, 46] on div "For Me" at bounding box center [285, 42] width 38 height 13
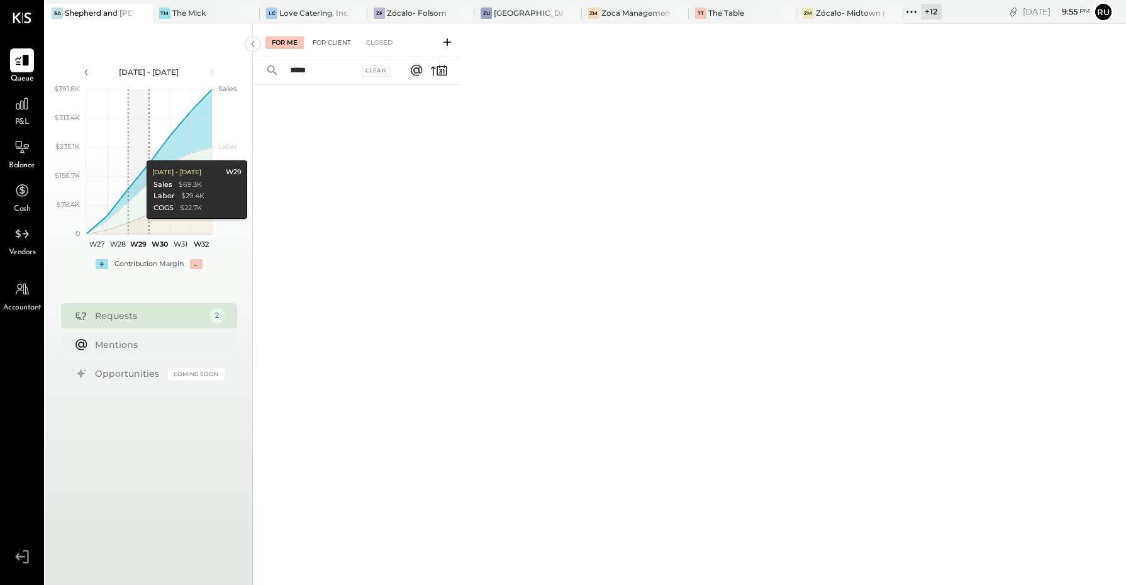
click at [328, 45] on div "For Client" at bounding box center [331, 42] width 51 height 13
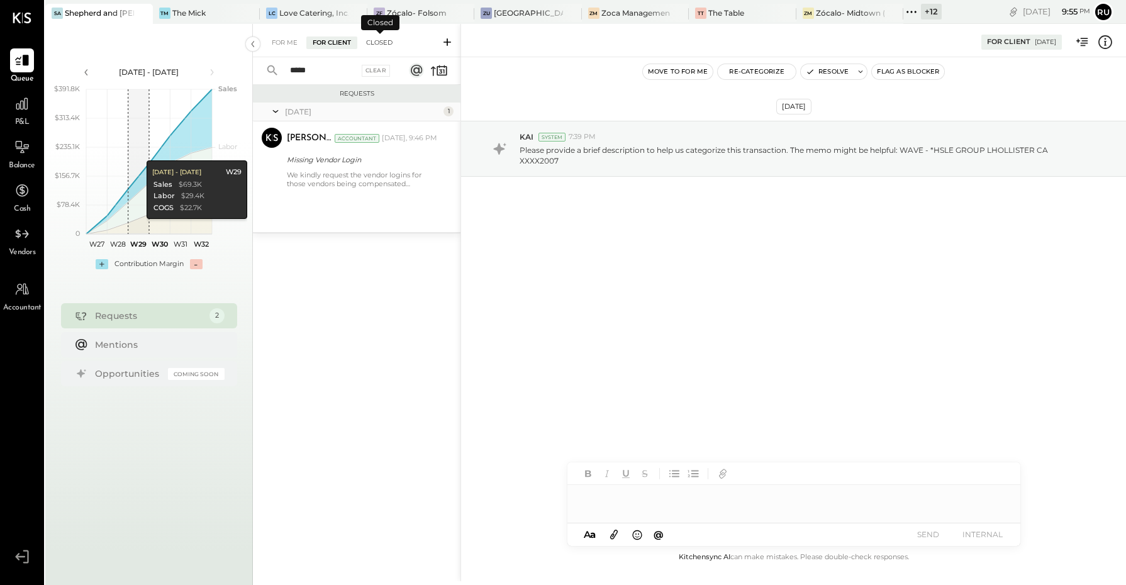
click at [371, 42] on div "Closed" at bounding box center [379, 42] width 39 height 13
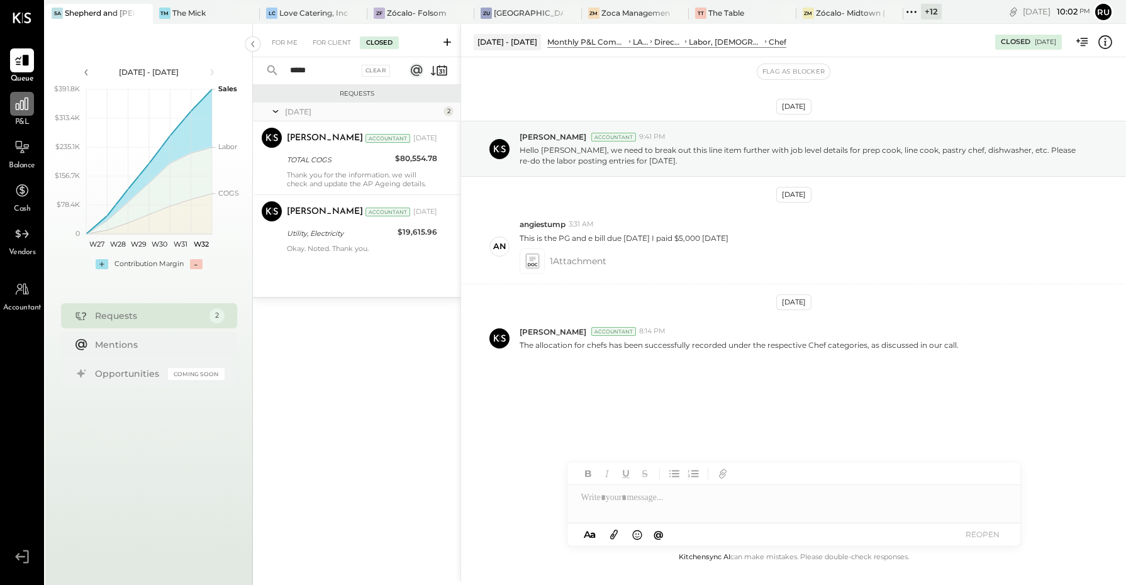
click at [18, 111] on icon at bounding box center [22, 104] width 16 height 16
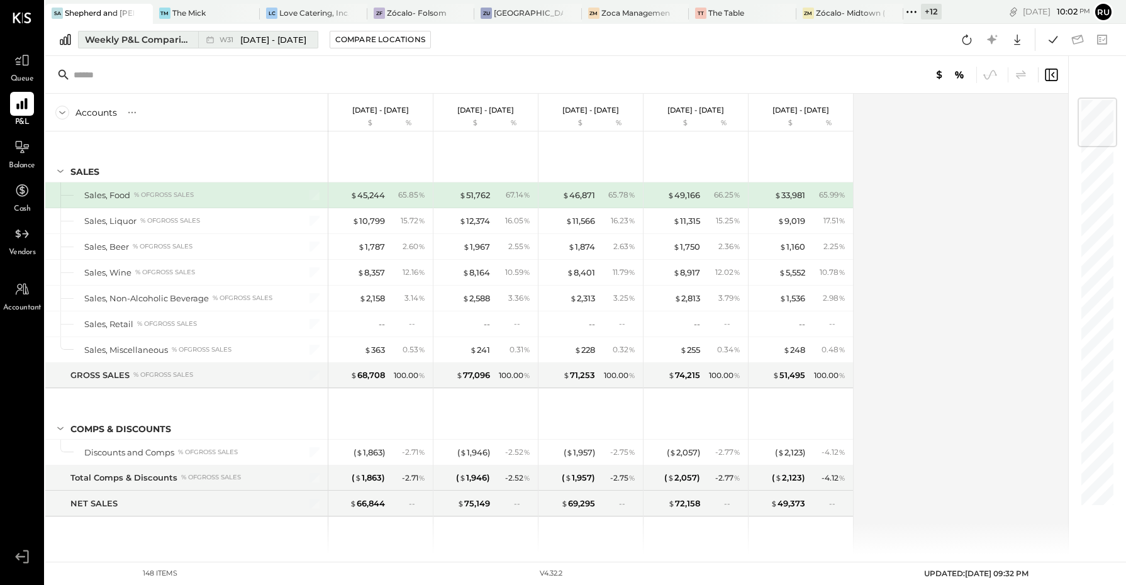
click at [145, 36] on div "Weekly P&L Comparison" at bounding box center [138, 39] width 106 height 13
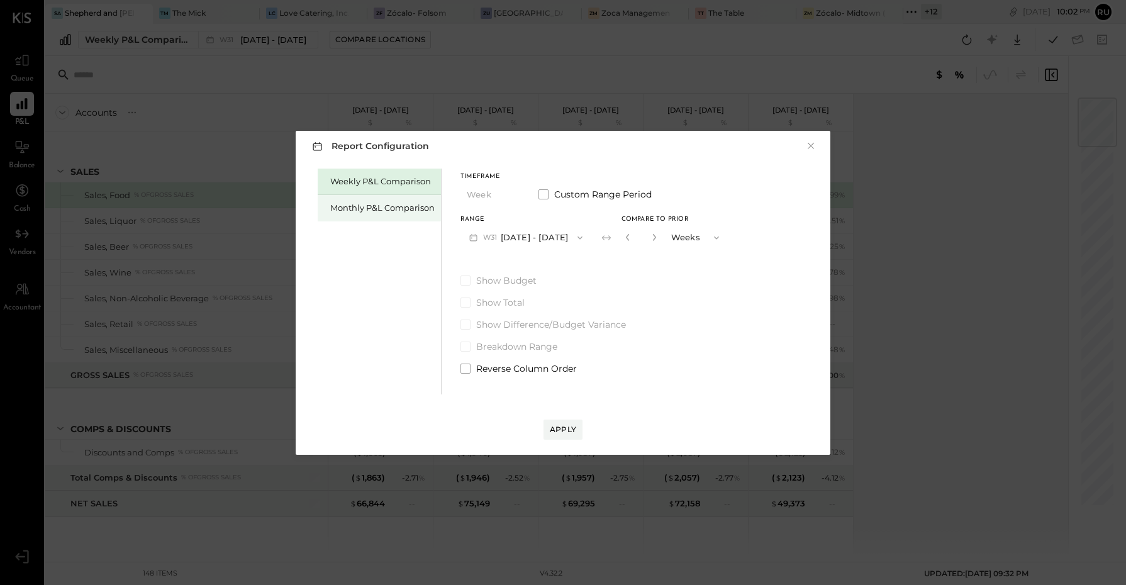
click at [375, 213] on div "Monthly P&L Comparison" at bounding box center [382, 208] width 104 height 12
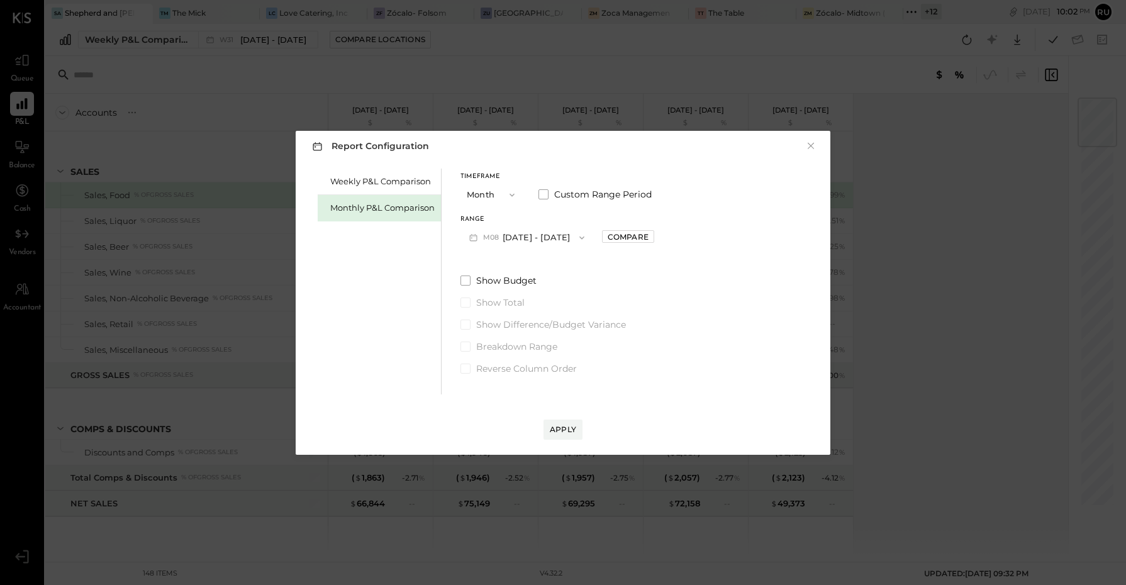
click at [563, 237] on button "M08 Aug 1 - 31, 2025" at bounding box center [527, 237] width 133 height 23
click at [520, 272] on div "M07 Jul 1 - 31, 2025" at bounding box center [532, 266] width 143 height 26
click at [627, 237] on div "Compare" at bounding box center [628, 237] width 41 height 11
click at [651, 241] on button "button" at bounding box center [656, 237] width 10 height 14
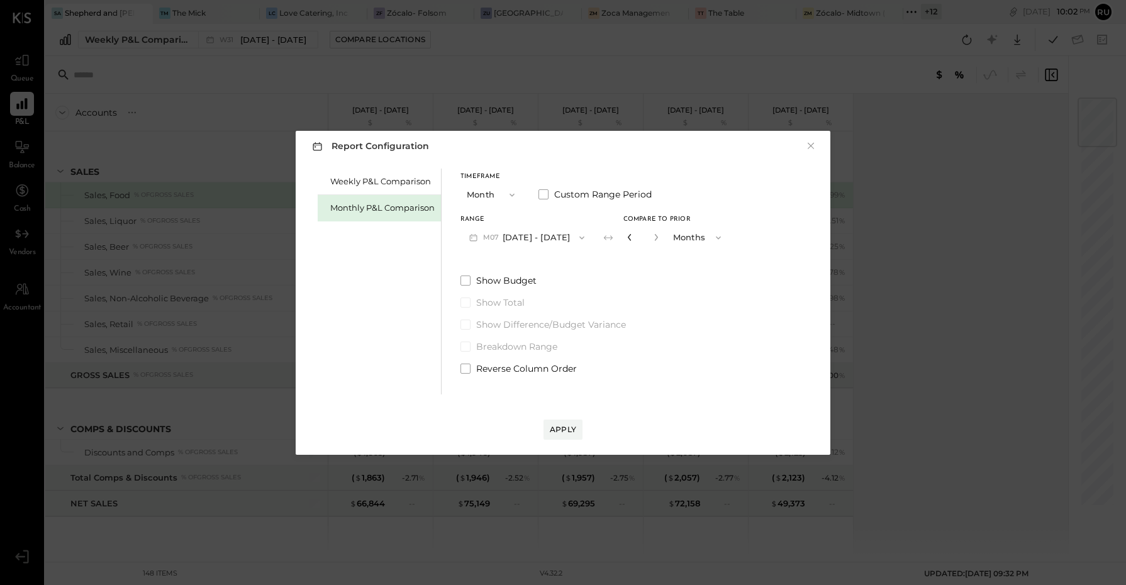
click at [626, 237] on icon "button" at bounding box center [630, 237] width 8 height 8
click at [651, 233] on button "button" at bounding box center [656, 237] width 10 height 14
type input "*"
click at [564, 425] on div "Apply" at bounding box center [563, 429] width 26 height 11
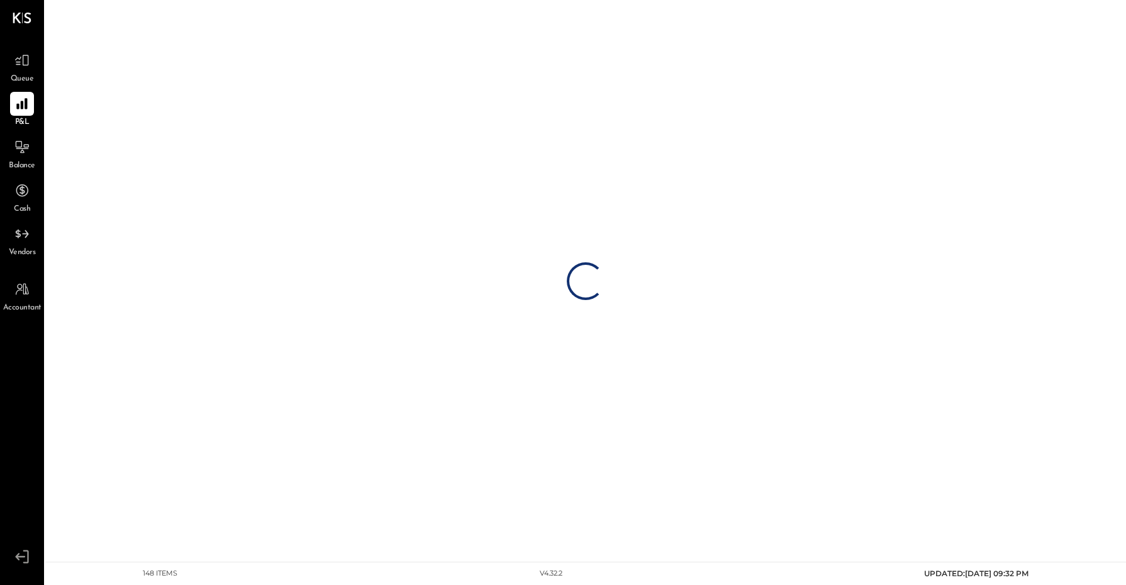
drag, startPoint x: 557, startPoint y: 547, endPoint x: 522, endPoint y: 612, distance: 73.5
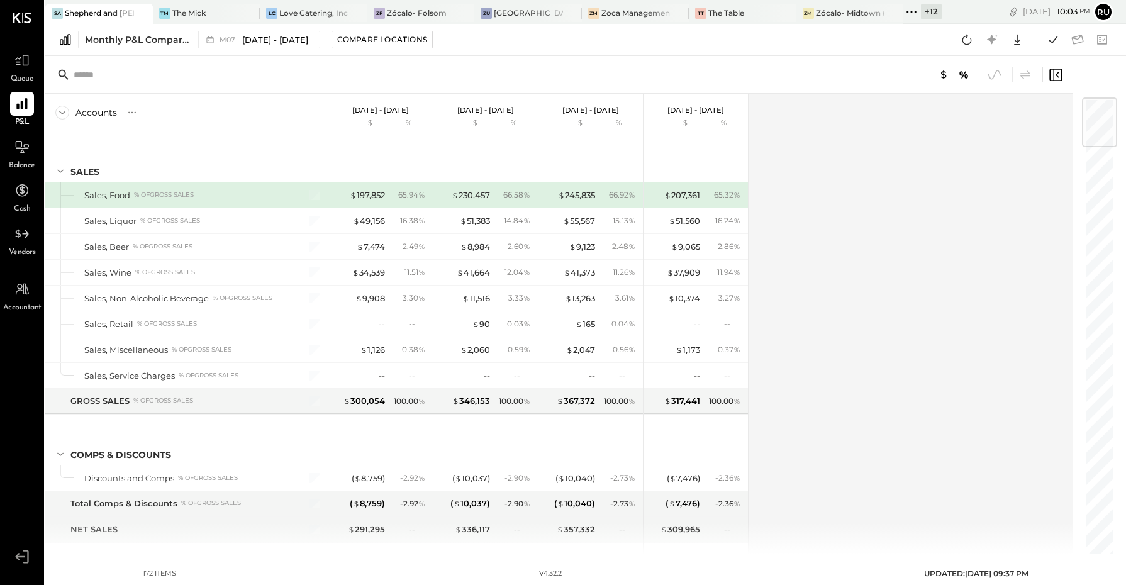
click at [486, 39] on div "Monthly P&L Comparison M07 Jul 1 - 31, 2025 Compare Locations Google Sheets Exc…" at bounding box center [585, 40] width 1081 height 32
click at [419, 79] on div at bounding box center [559, 75] width 1028 height 38
click at [576, 66] on div at bounding box center [559, 75] width 1028 height 38
click at [567, 45] on div "Monthly P&L Comparison M07 Jul 1 - 31, 2025 Compare Locations Google Sheets Exc…" at bounding box center [585, 40] width 1081 height 32
click at [518, 69] on div at bounding box center [559, 75] width 1028 height 38
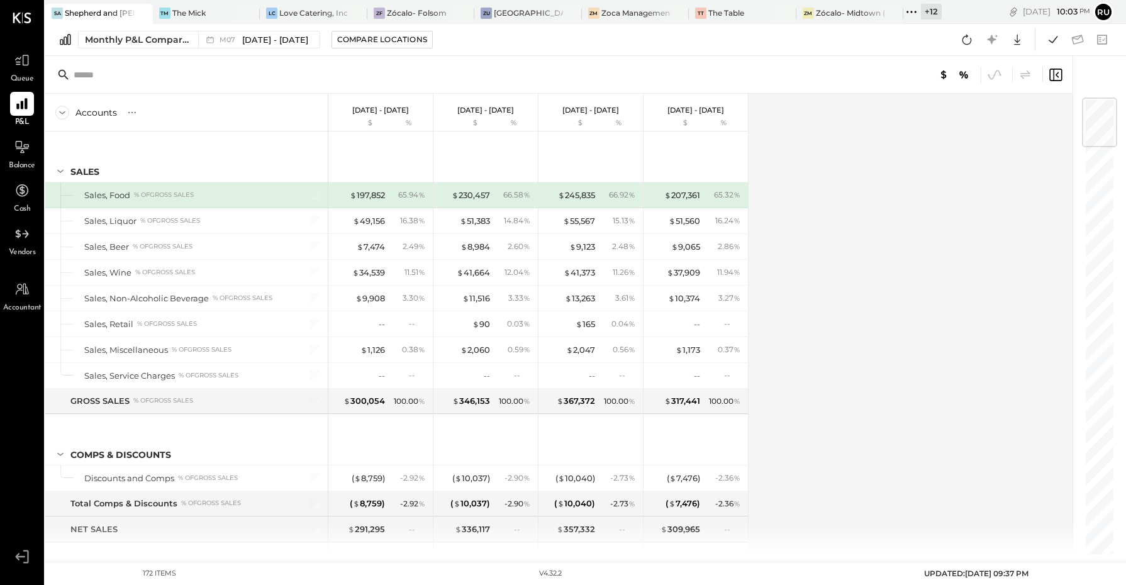
click at [521, 32] on div "Monthly P&L Comparison M07 Jul 1 - 31, 2025 Compare Locations Google Sheets Exc…" at bounding box center [585, 40] width 1081 height 32
click at [553, 45] on div "Monthly P&L Comparison M07 Jul 1 - 31, 2025 Compare Locations Google Sheets Exc…" at bounding box center [585, 40] width 1081 height 32
click at [510, 76] on div at bounding box center [559, 75] width 1028 height 38
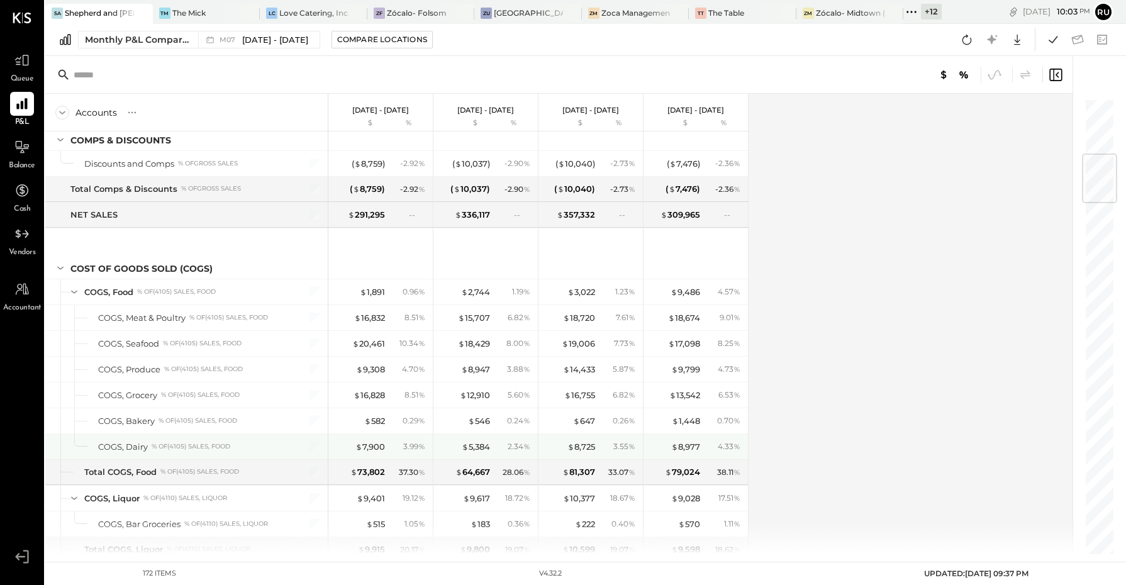
scroll to position [551, 0]
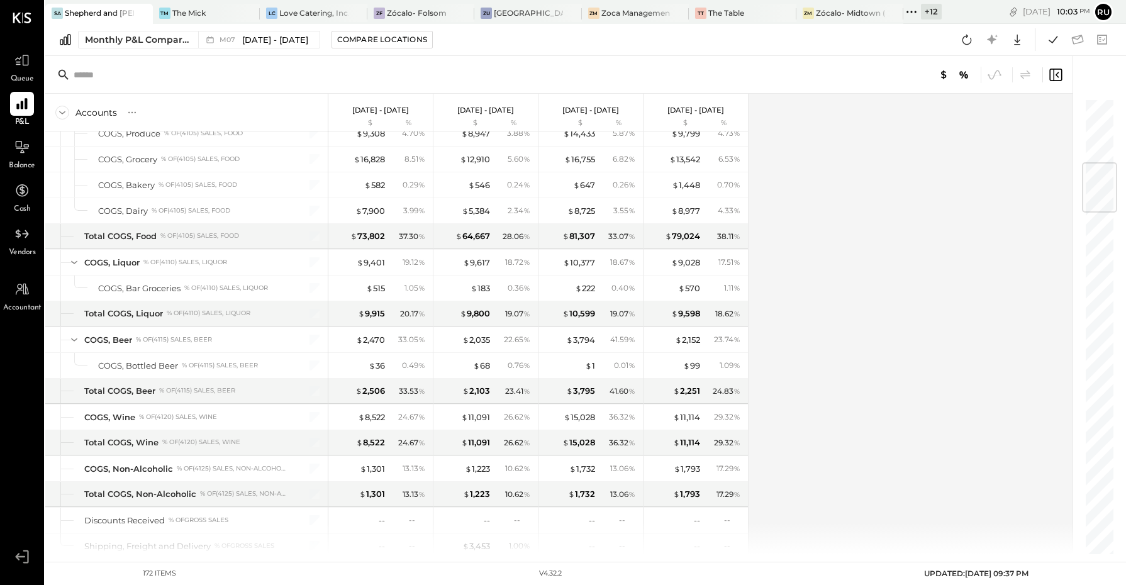
click at [790, 242] on div "Accounts S % GL Jul 1 - 31, 2025 $ % Jun 1 - 30, 2025 $ % May 1 - 31, 2025 $ % …" at bounding box center [559, 324] width 1029 height 461
click at [804, 245] on div "Accounts S % GL Jul 1 - 31, 2025 $ % Jun 1 - 30, 2025 $ % May 1 - 31, 2025 $ % …" at bounding box center [559, 324] width 1029 height 461
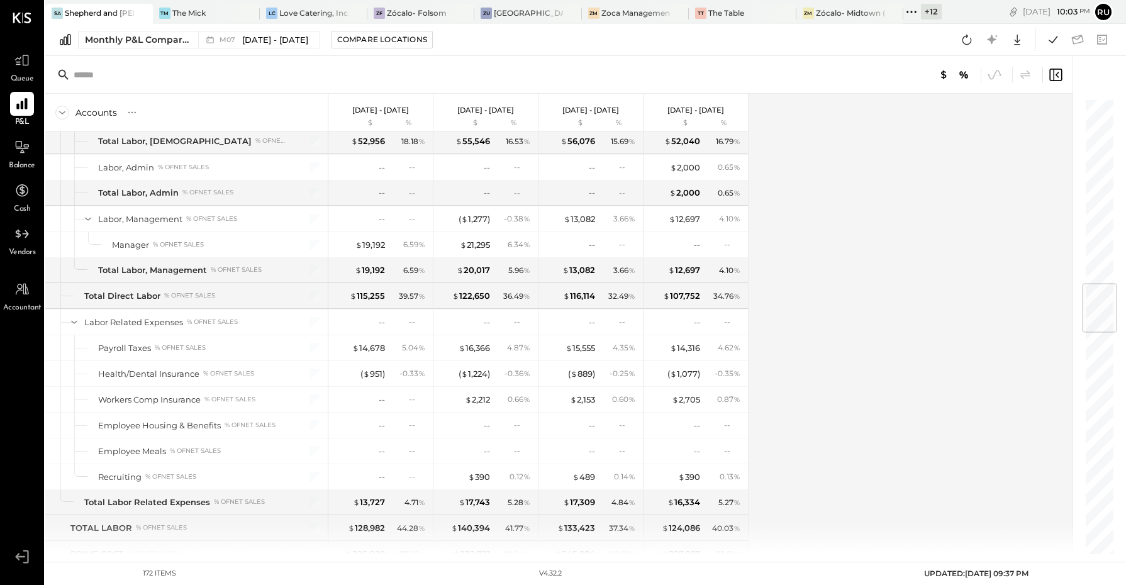
scroll to position [1652, 0]
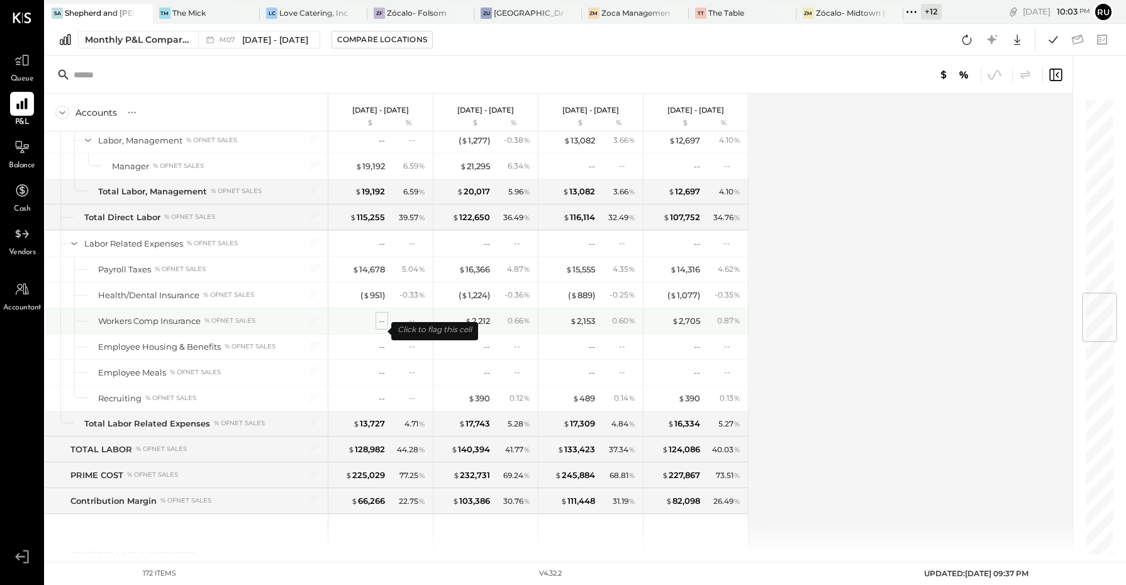
click at [384, 327] on div "--" at bounding box center [382, 321] width 6 height 12
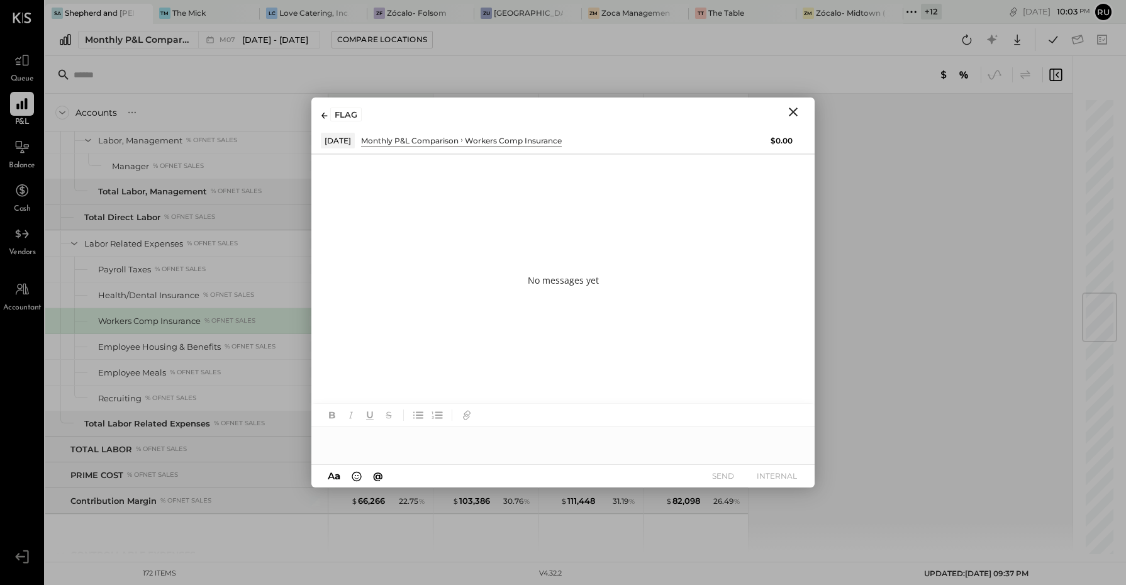
click at [346, 444] on div at bounding box center [562, 439] width 503 height 25
click at [428, 439] on div "**********" at bounding box center [562, 439] width 503 height 25
click at [788, 442] on icon at bounding box center [788, 440] width 8 height 9
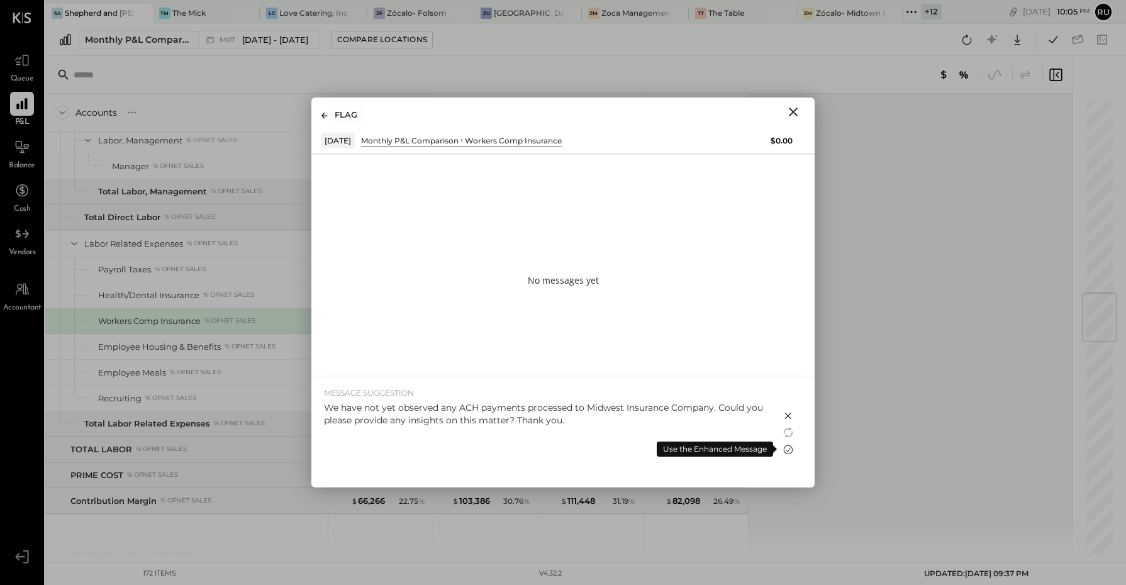
click at [788, 449] on icon at bounding box center [788, 449] width 15 height 15
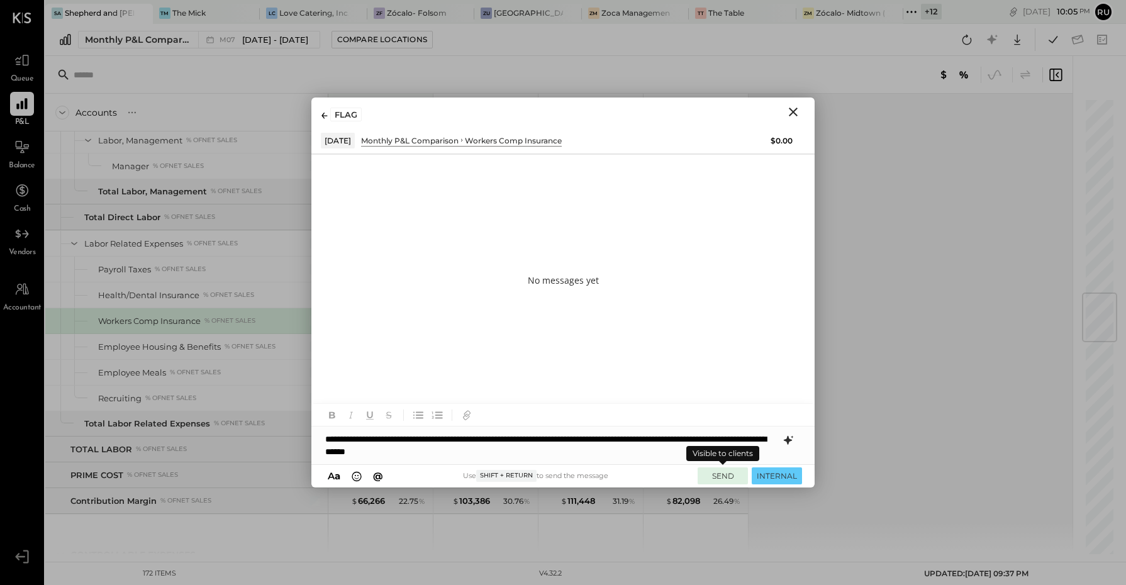
click at [717, 477] on button "SEND" at bounding box center [723, 476] width 50 height 17
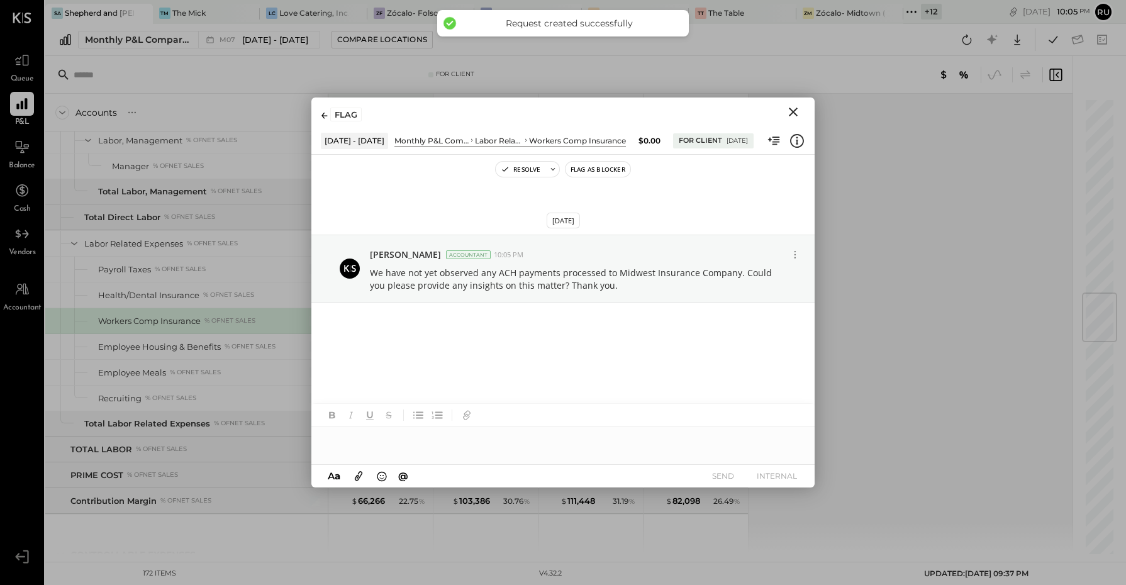
click at [795, 112] on icon "Close" at bounding box center [793, 111] width 15 height 15
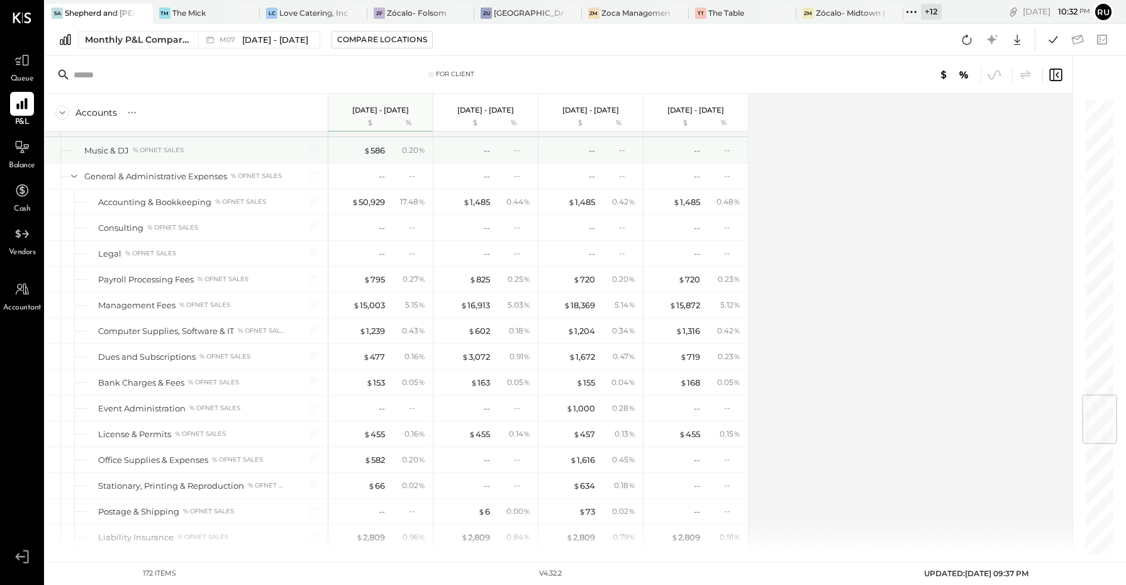
scroll to position [2517, 0]
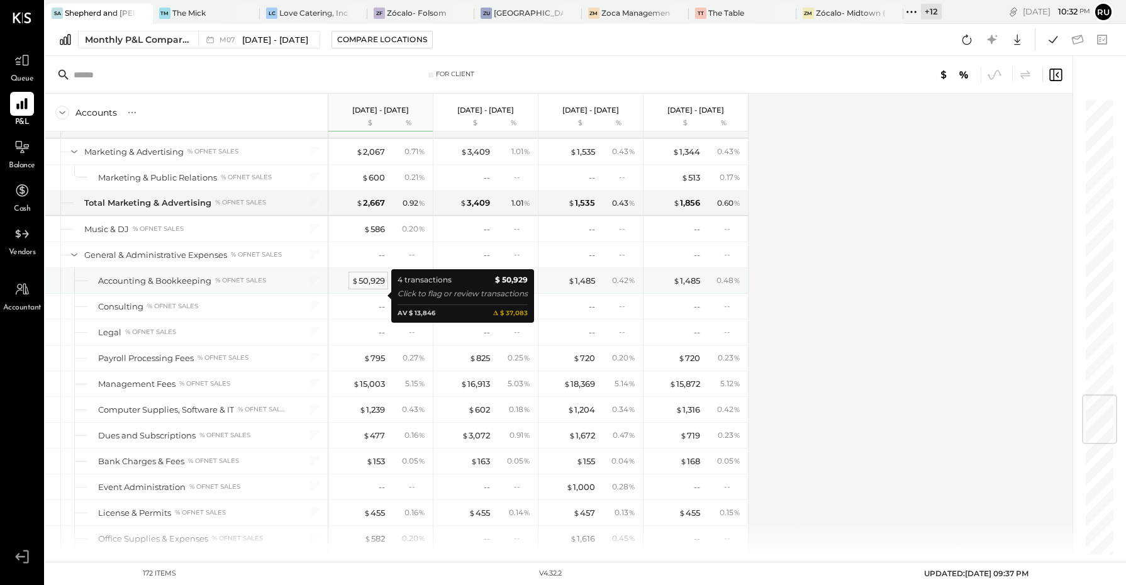
click at [369, 287] on div "$ 50,929" at bounding box center [368, 281] width 33 height 12
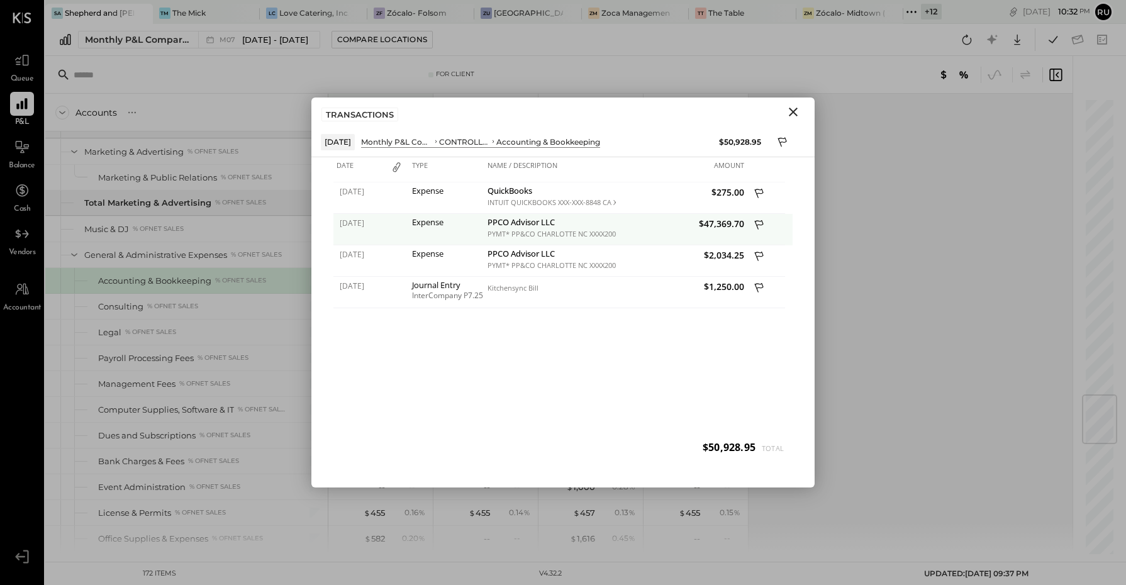
click at [760, 225] on icon at bounding box center [759, 224] width 9 height 9
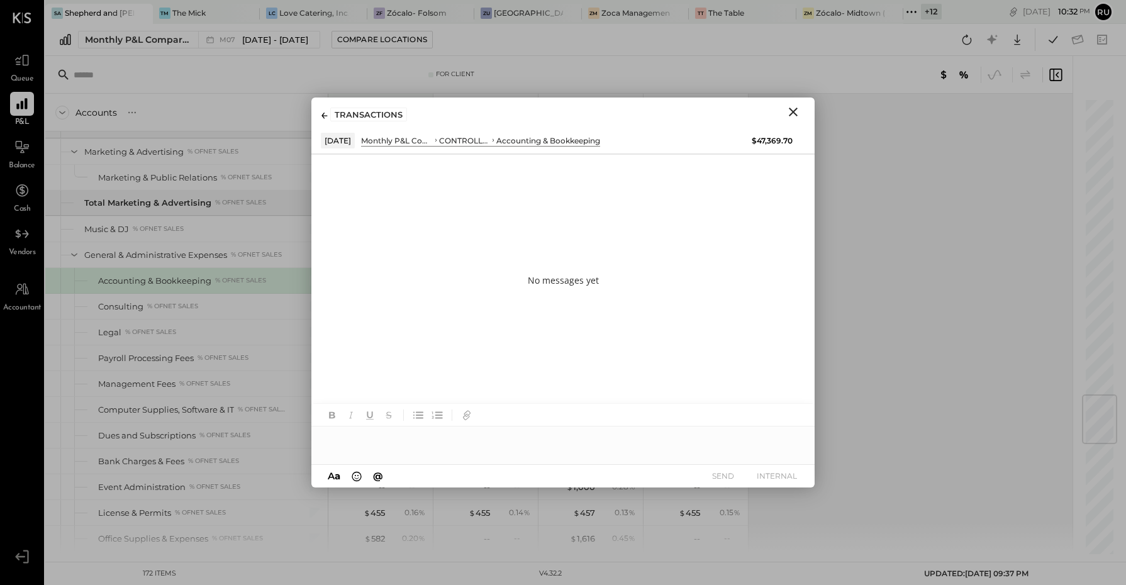
click at [370, 441] on div at bounding box center [562, 439] width 503 height 25
click at [476, 435] on div "**********" at bounding box center [562, 439] width 503 height 25
click at [503, 439] on div "**********" at bounding box center [562, 439] width 503 height 25
click at [576, 439] on div "**********" at bounding box center [562, 439] width 503 height 25
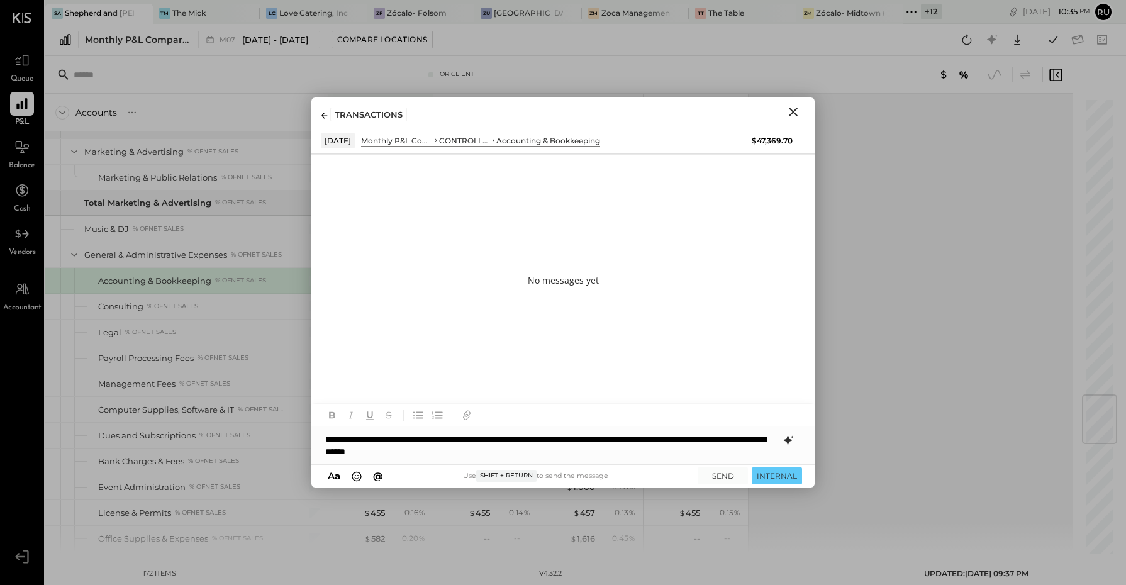
click at [790, 444] on icon at bounding box center [788, 440] width 15 height 15
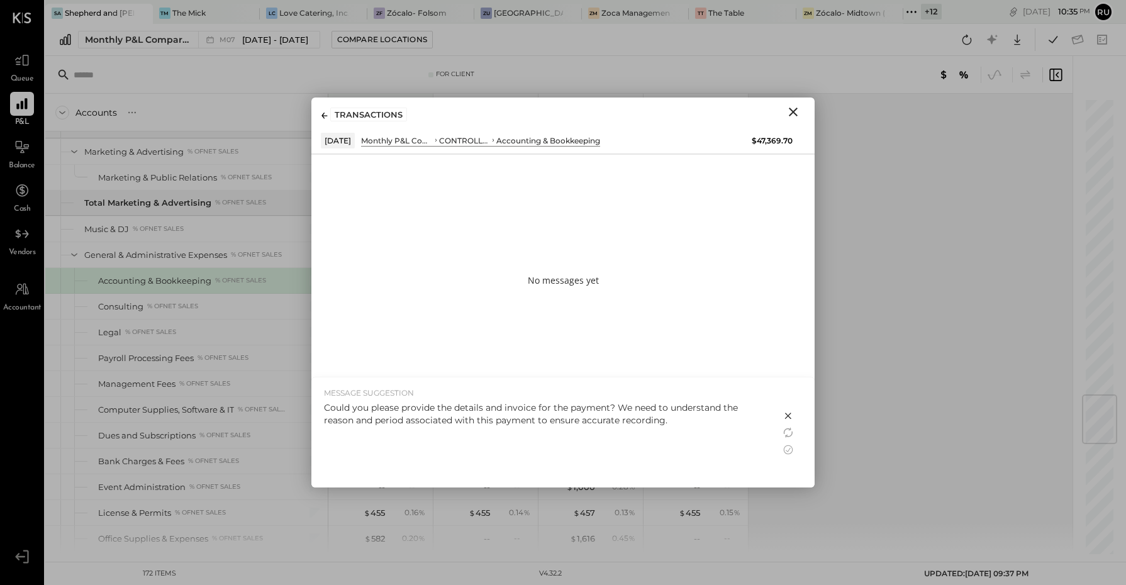
click at [655, 420] on div "Could you please provide the details and invoice for the payment? We need to un…" at bounding box center [546, 413] width 444 height 25
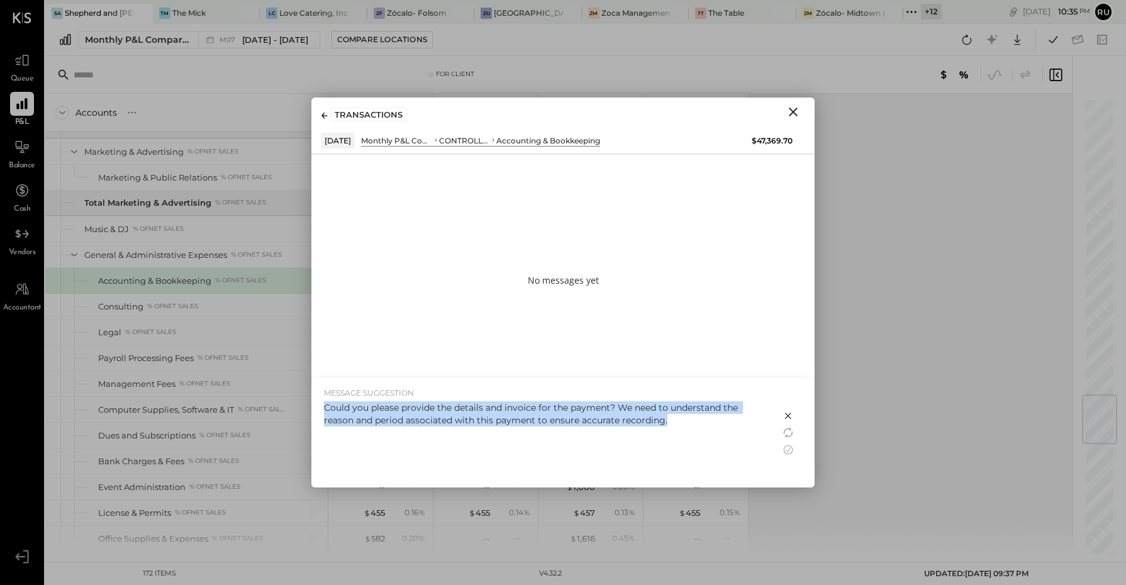
drag, startPoint x: 655, startPoint y: 420, endPoint x: 322, endPoint y: 410, distance: 333.0
click at [322, 410] on div "MESSAGE SUGGESTION Could you please provide the details and invoice for the pay…" at bounding box center [545, 433] width 469 height 110
copy div "Could you please provide the details and invoice for the payment? We need to un…"
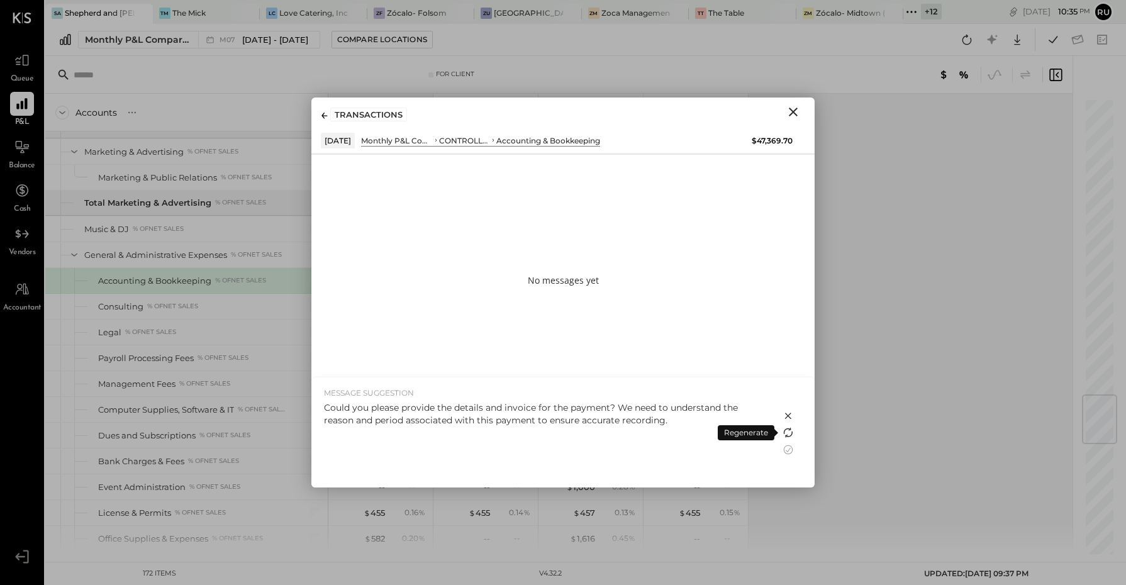
click at [787, 432] on icon at bounding box center [788, 432] width 15 height 15
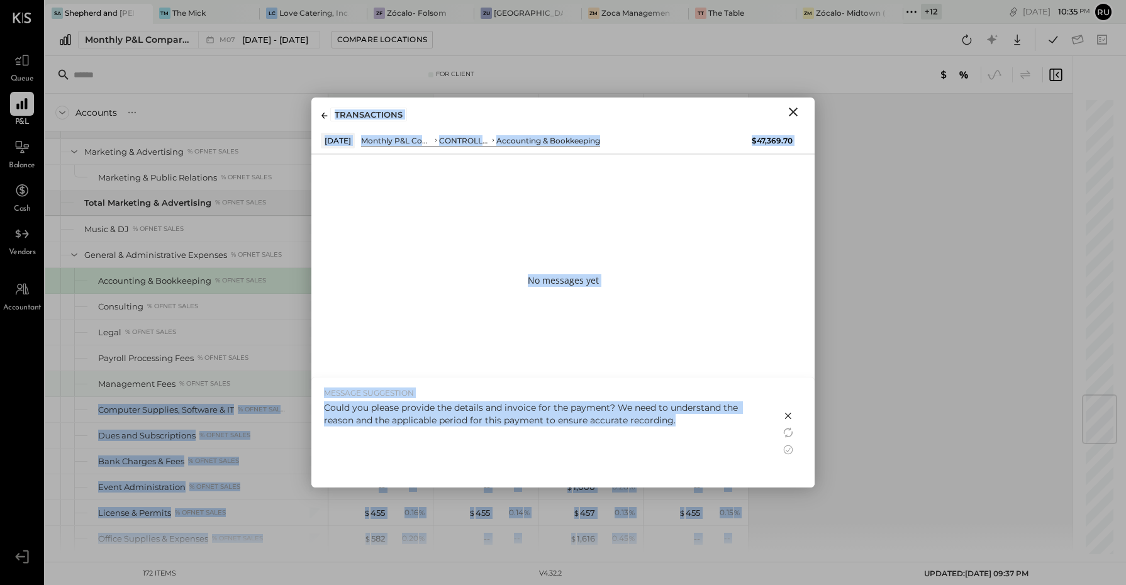
drag, startPoint x: 667, startPoint y: 420, endPoint x: 297, endPoint y: 403, distance: 370.4
click at [297, 403] on div "For Client Accounts S % GL Jul 1 - 31, 2025 $ % Jun 1 - 30, 2025 $ % May 1 - 31…" at bounding box center [585, 305] width 1081 height 498
click at [536, 422] on p "Could you please provide the details and invoice for the payment? We need to un…" at bounding box center [546, 413] width 444 height 25
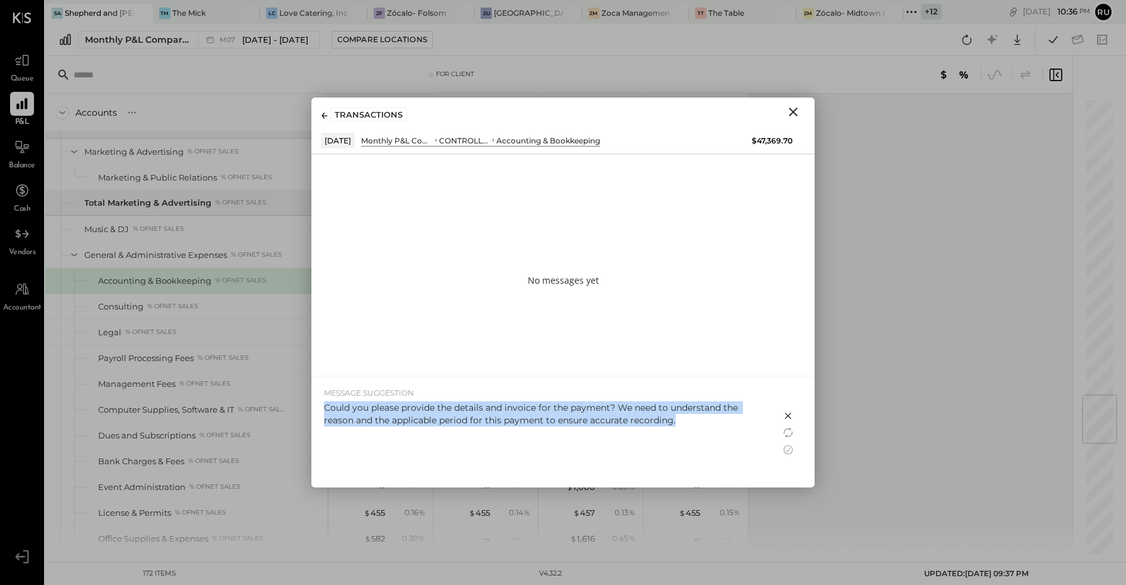
drag, startPoint x: 663, startPoint y: 420, endPoint x: 322, endPoint y: 407, distance: 340.7
click at [322, 407] on div "MESSAGE SUGGESTION Could you please provide the details and invoice for the pay…" at bounding box center [545, 433] width 469 height 110
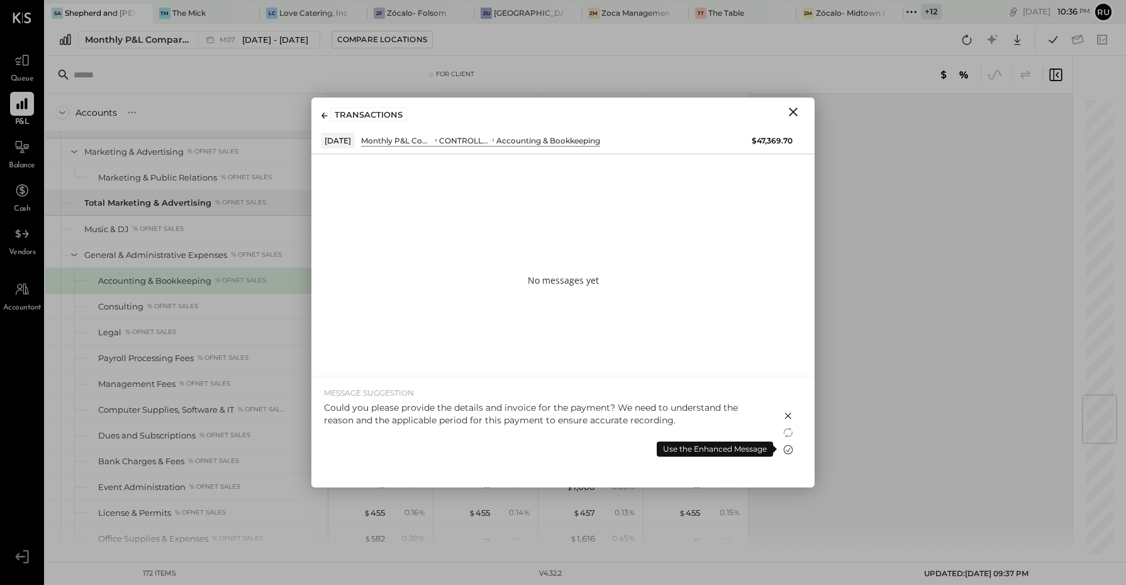
click at [787, 446] on icon at bounding box center [788, 449] width 9 height 9
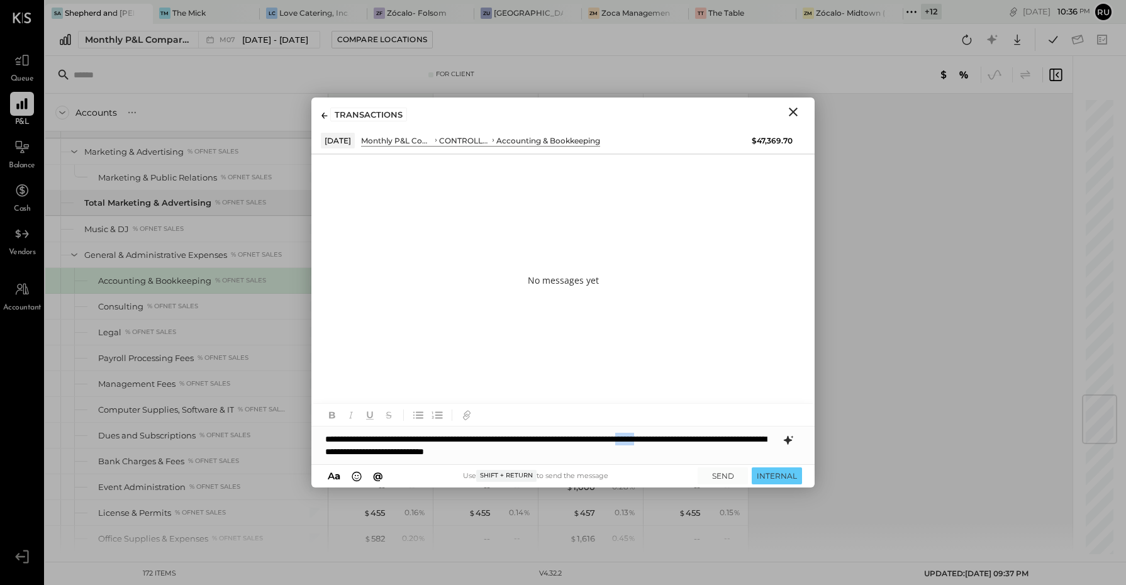
drag, startPoint x: 741, startPoint y: 435, endPoint x: 768, endPoint y: 439, distance: 27.2
click at [768, 439] on p "**********" at bounding box center [551, 445] width 452 height 25
drag, startPoint x: 741, startPoint y: 439, endPoint x: 773, endPoint y: 438, distance: 32.1
click at [773, 438] on p "**********" at bounding box center [551, 445] width 452 height 25
click at [722, 478] on button "SEND" at bounding box center [723, 476] width 50 height 17
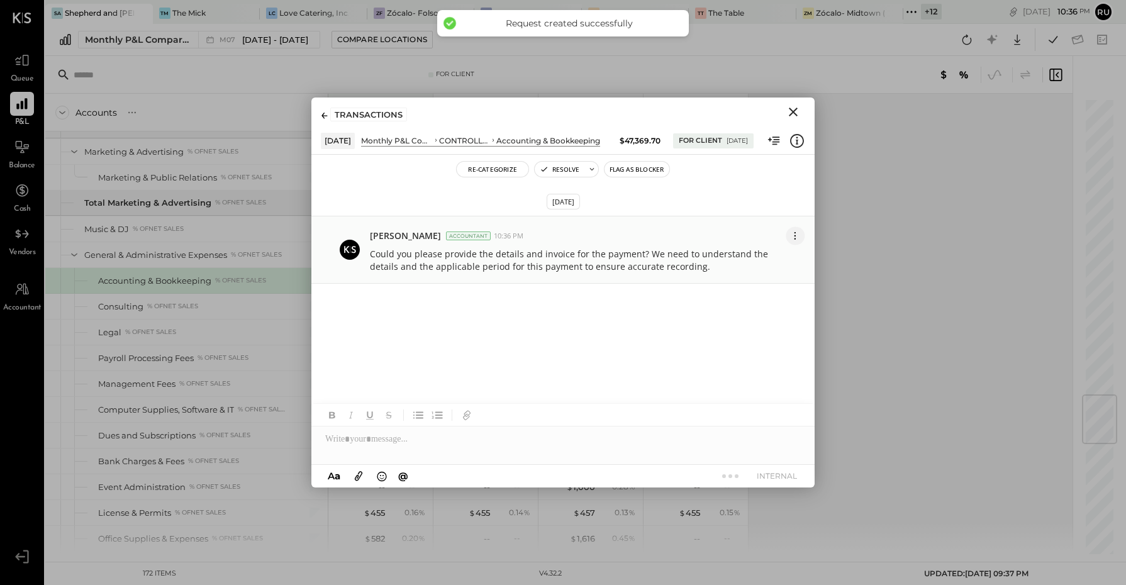
click at [794, 238] on icon at bounding box center [795, 235] width 13 height 13
click at [748, 256] on button "Edit Message" at bounding box center [757, 258] width 94 height 23
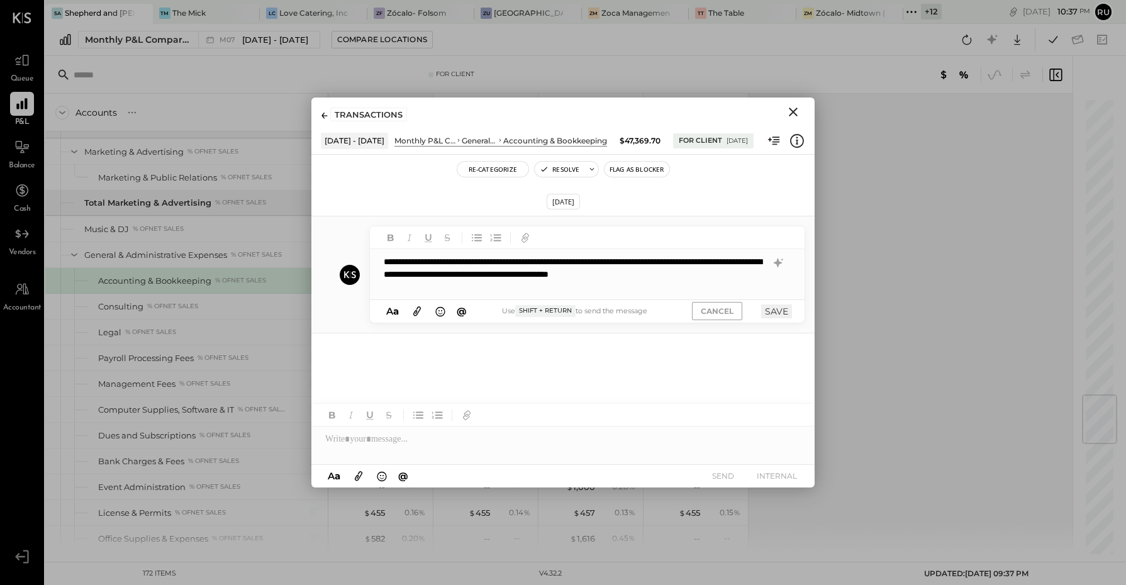
click at [629, 264] on p "**********" at bounding box center [575, 274] width 383 height 38
click at [785, 312] on button "SAVE" at bounding box center [776, 312] width 31 height 14
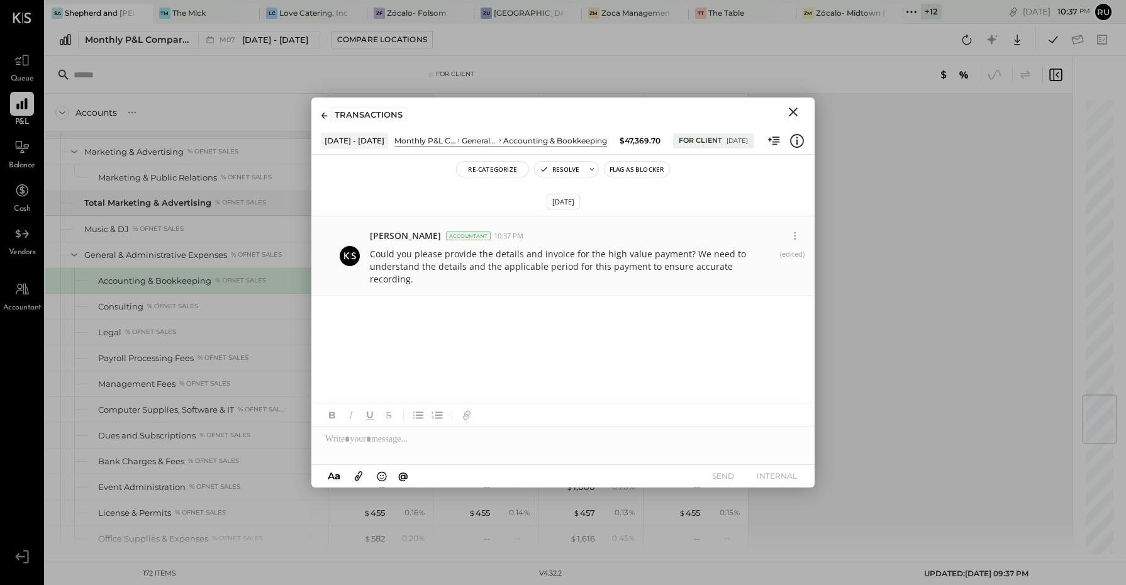
click at [793, 113] on icon "Close" at bounding box center [793, 112] width 9 height 9
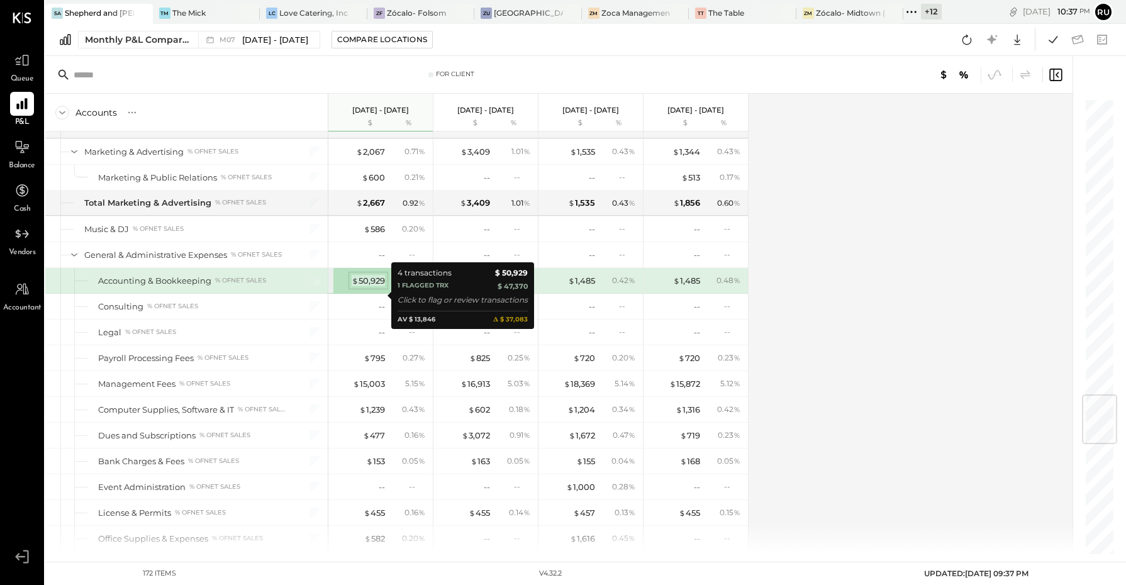
click at [374, 287] on div "$ 50,929" at bounding box center [368, 281] width 33 height 12
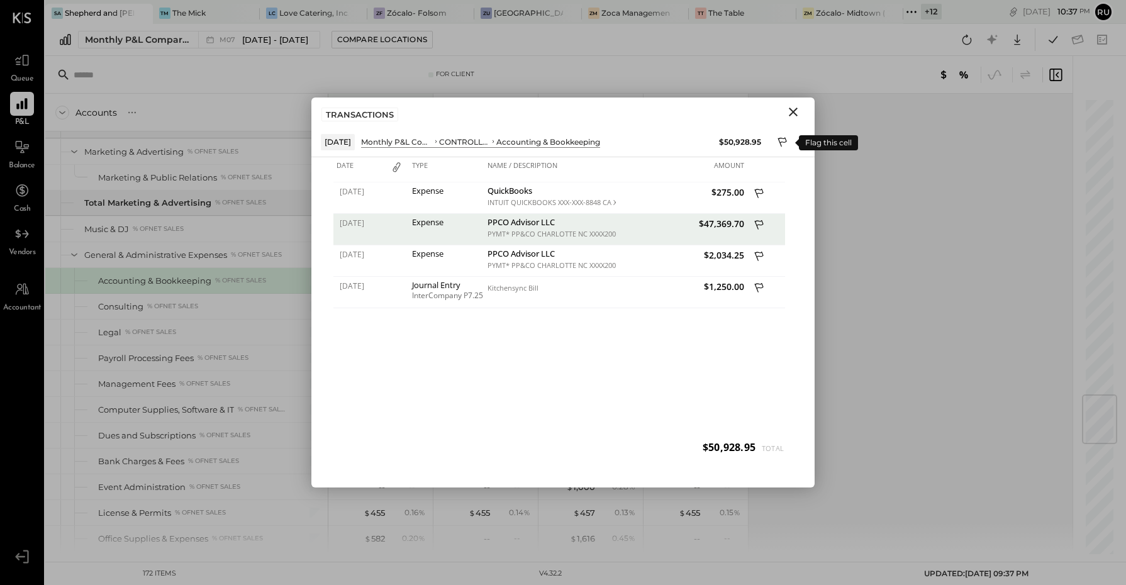
click at [782, 143] on icon at bounding box center [783, 143] width 11 height 15
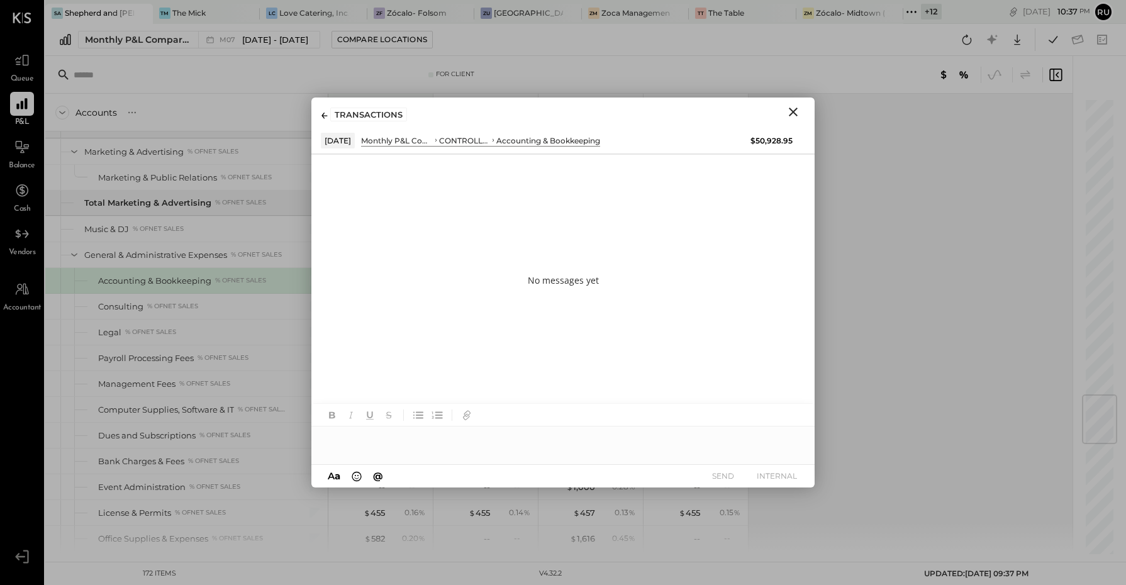
click at [394, 436] on div at bounding box center [562, 439] width 503 height 25
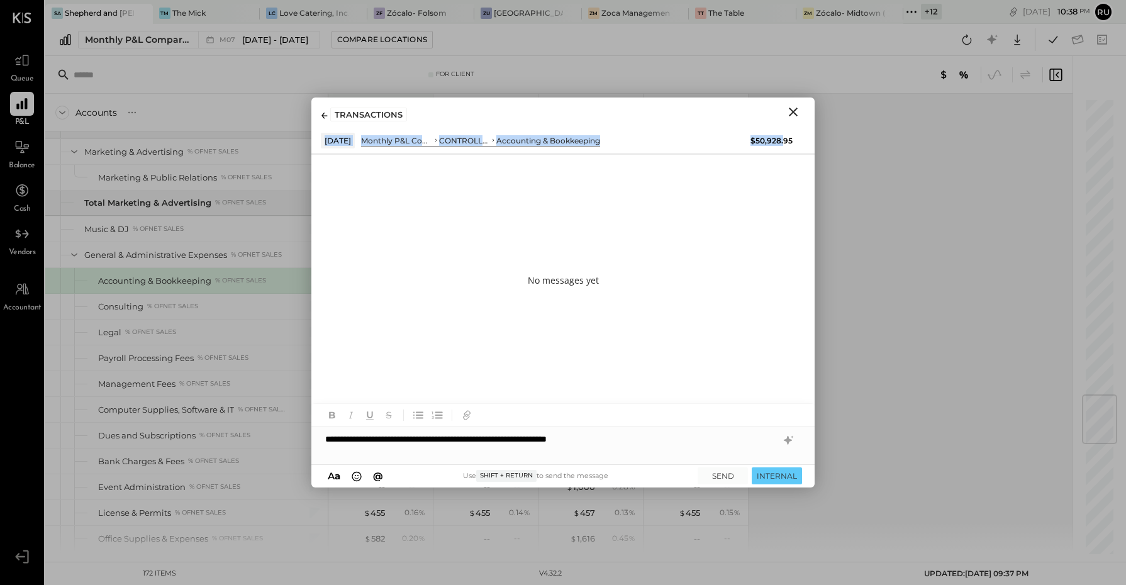
drag, startPoint x: 620, startPoint y: 108, endPoint x: 784, endPoint y: 146, distance: 168.1
click at [784, 146] on div "TRANSACTIONS Jul 1, 25 Monthly P&L Comparison CONTROLLABLE EXPENSES Accounting …" at bounding box center [562, 126] width 503 height 56
click at [656, 439] on div "**********" at bounding box center [562, 439] width 503 height 25
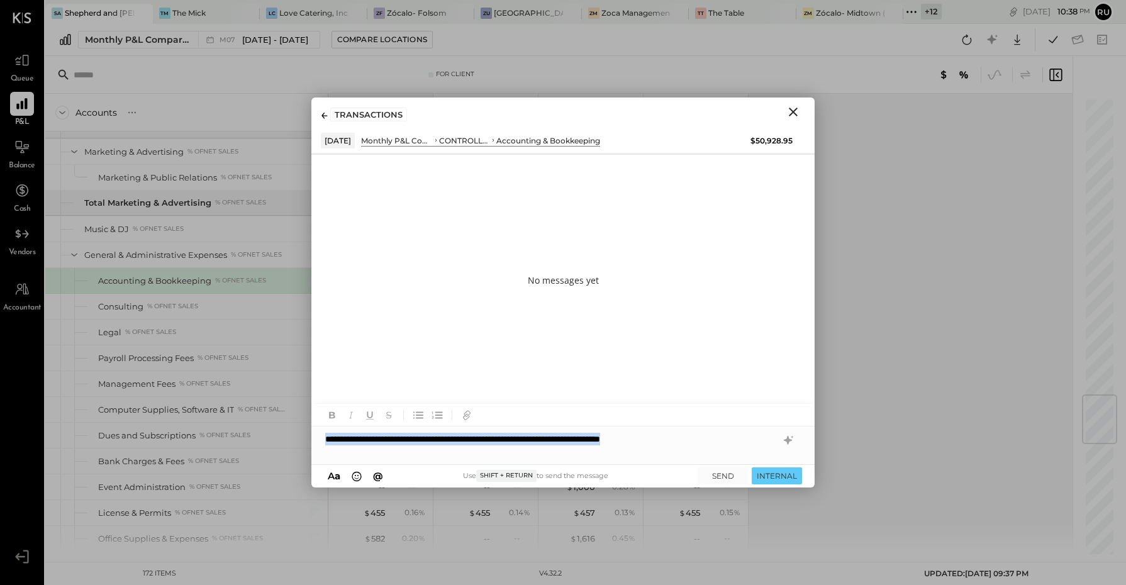
copy div "**********"
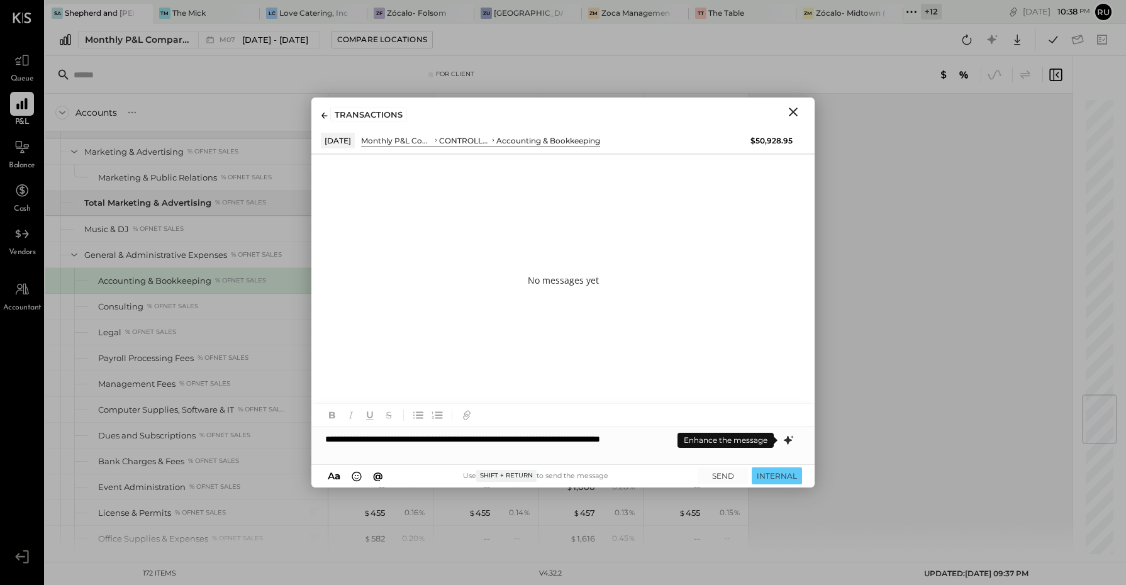
click at [788, 439] on icon at bounding box center [788, 440] width 8 height 9
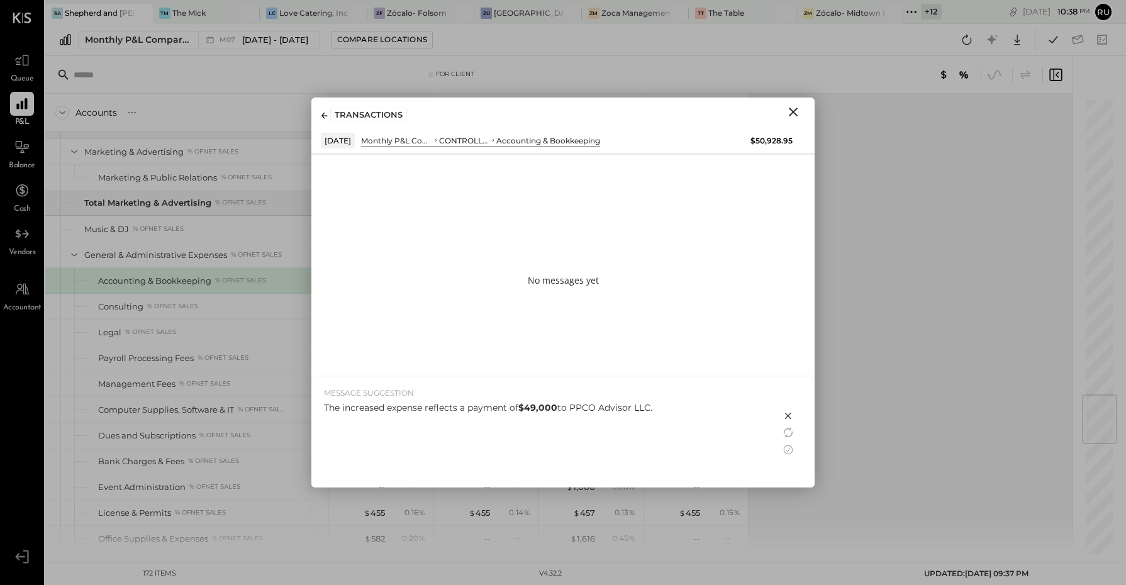
drag, startPoint x: 658, startPoint y: 407, endPoint x: 325, endPoint y: 422, distance: 333.8
click at [325, 422] on div "The increased expense reflects a payment of $49,000 to PPCO Advisor LLC." at bounding box center [546, 441] width 444 height 80
copy div "The increased expense reflects a payment of $49,000 to PPCO Advisor LLC."
click at [790, 431] on icon at bounding box center [788, 432] width 15 height 15
click at [788, 447] on icon at bounding box center [788, 449] width 15 height 15
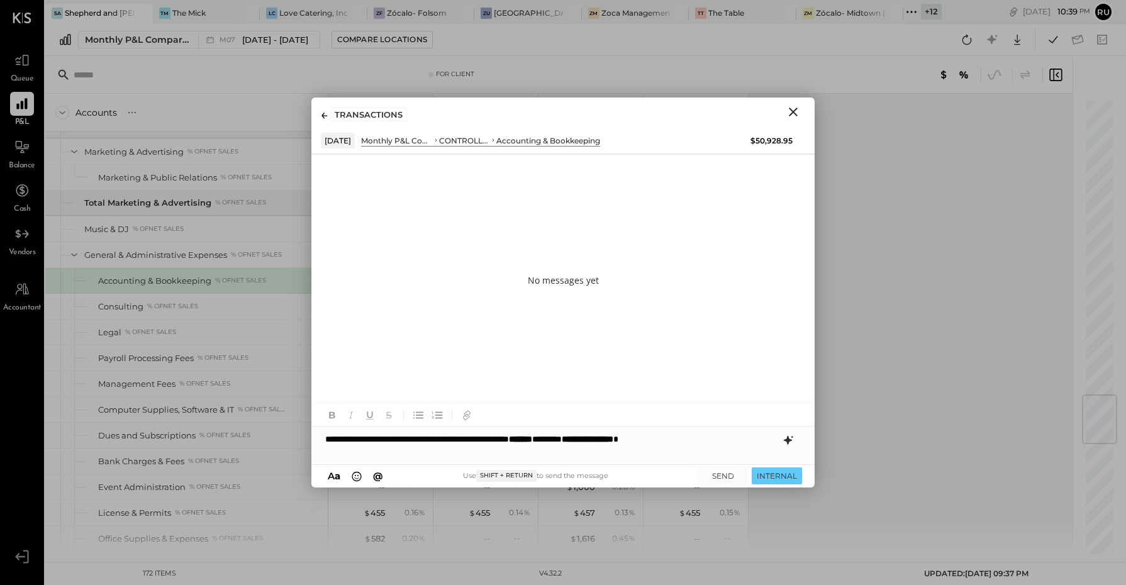
click at [791, 439] on icon at bounding box center [788, 440] width 15 height 15
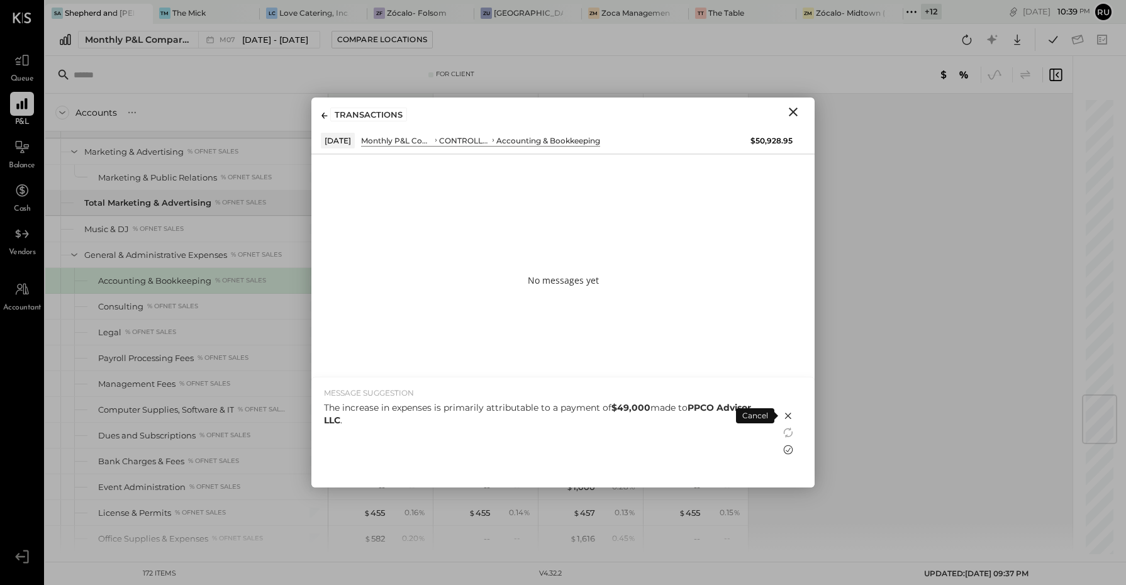
click at [788, 447] on icon at bounding box center [788, 449] width 15 height 15
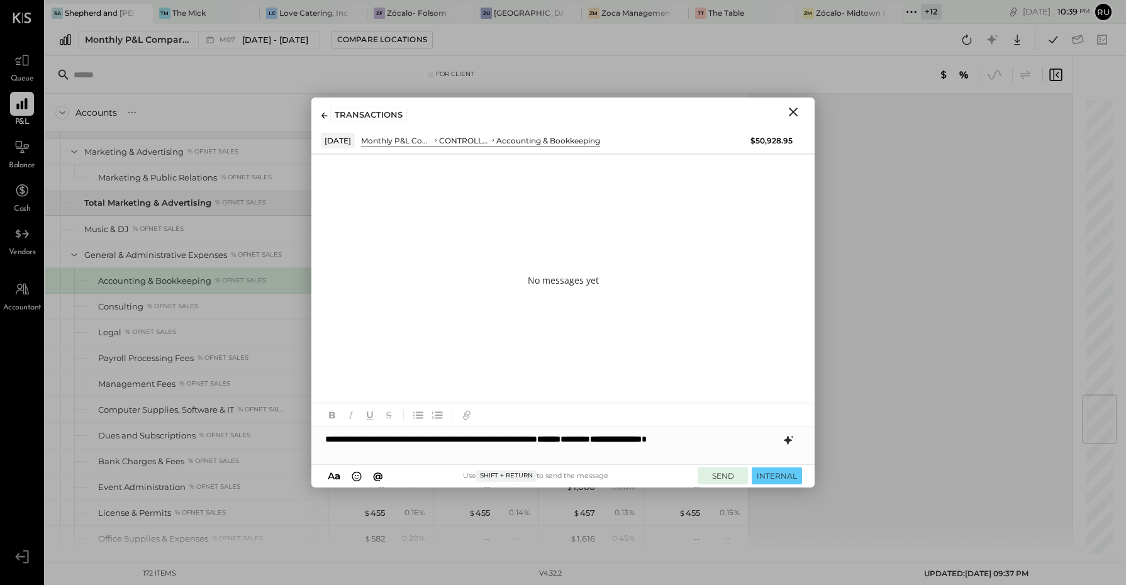
click at [727, 474] on button "SEND" at bounding box center [723, 476] width 50 height 17
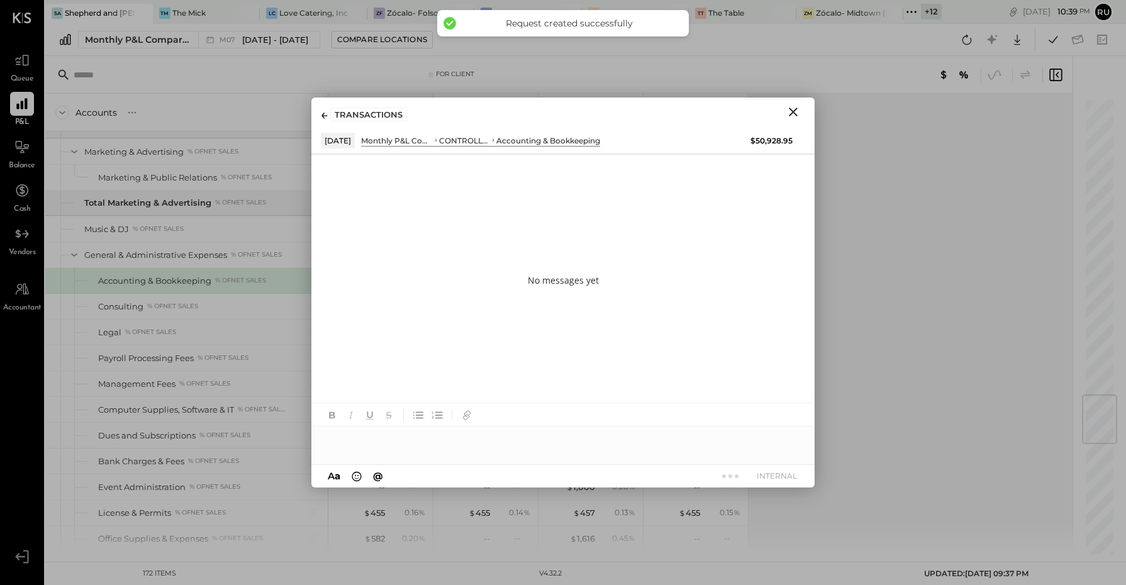
click at [794, 110] on icon "Close" at bounding box center [793, 111] width 15 height 15
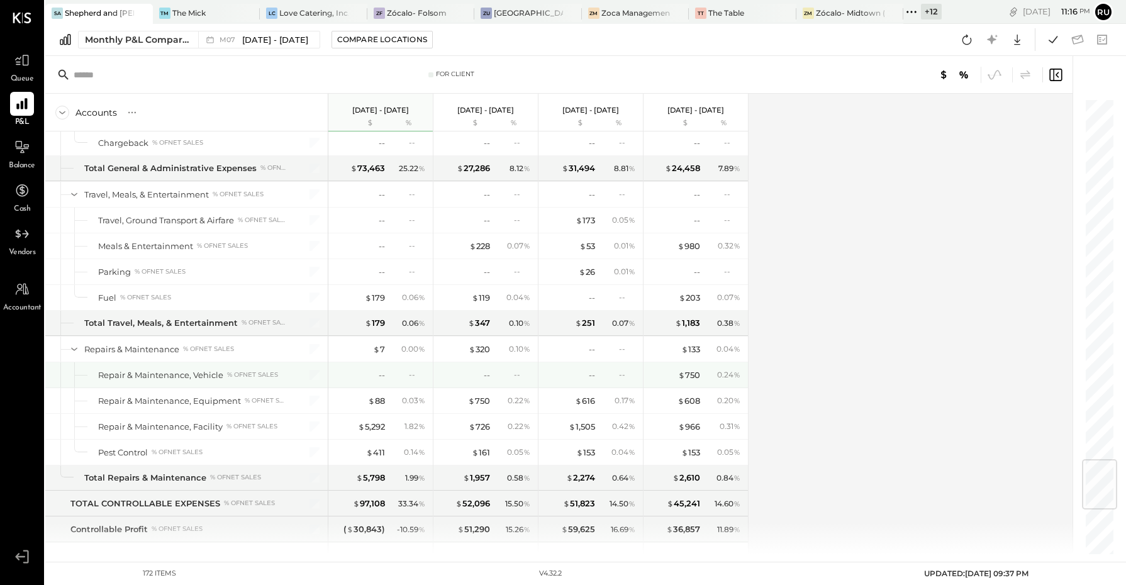
scroll to position [3146, 0]
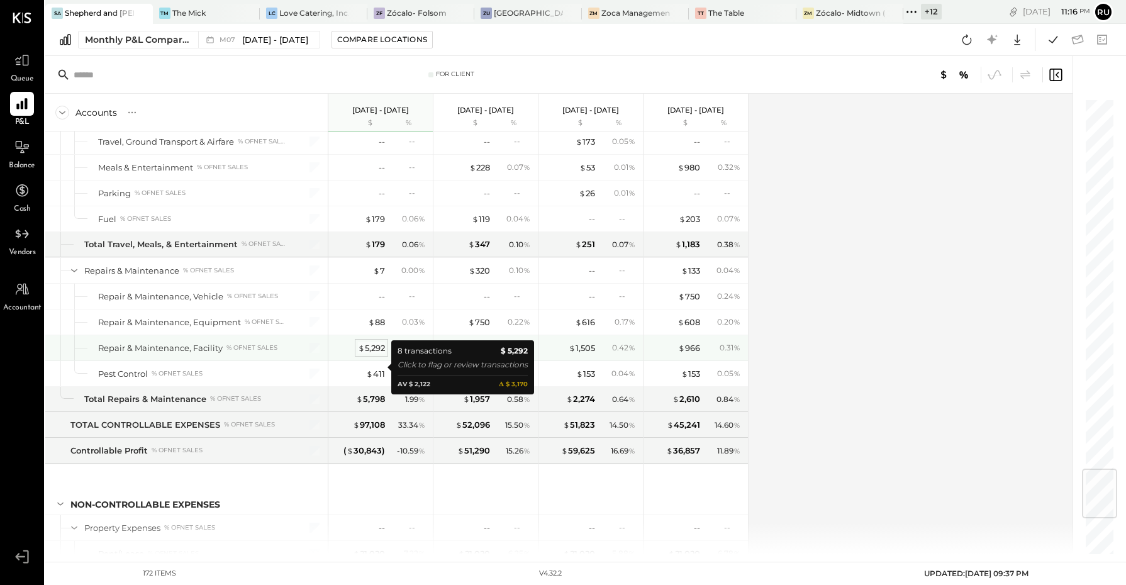
click at [369, 354] on div "$ 5,292" at bounding box center [371, 348] width 27 height 12
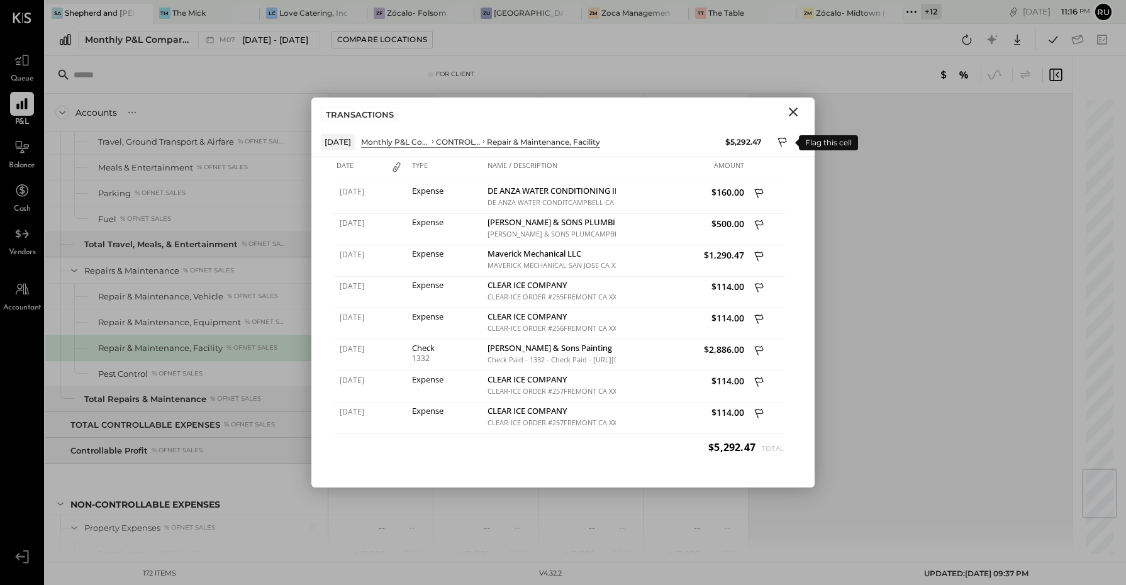
click at [782, 142] on icon at bounding box center [782, 141] width 9 height 9
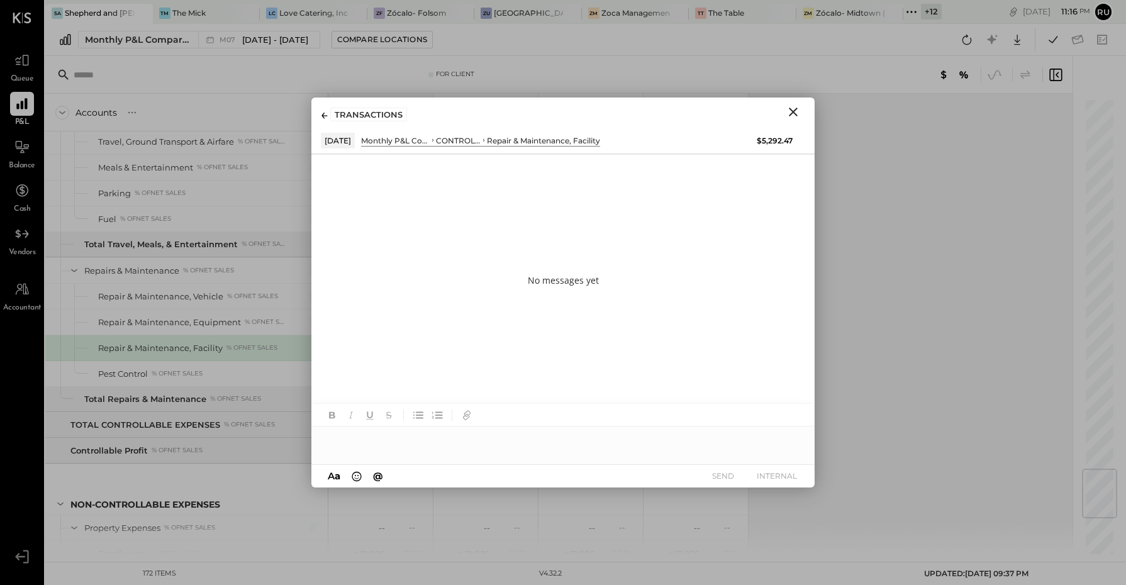
click at [365, 439] on div at bounding box center [562, 439] width 503 height 25
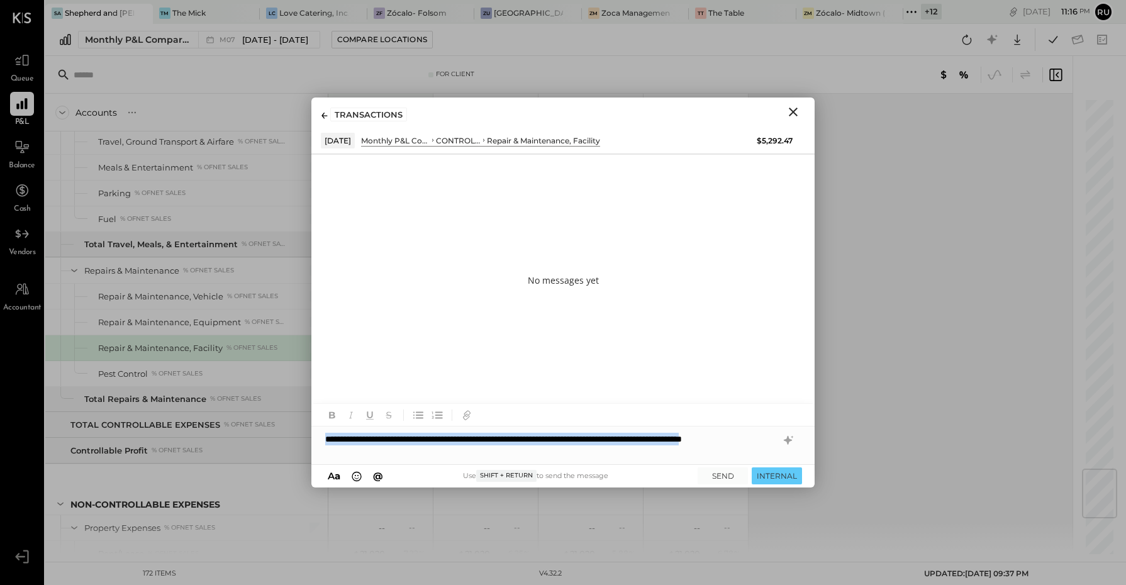
drag, startPoint x: 433, startPoint y: 451, endPoint x: 318, endPoint y: 433, distance: 116.0
click at [318, 433] on div "**********" at bounding box center [562, 446] width 503 height 38
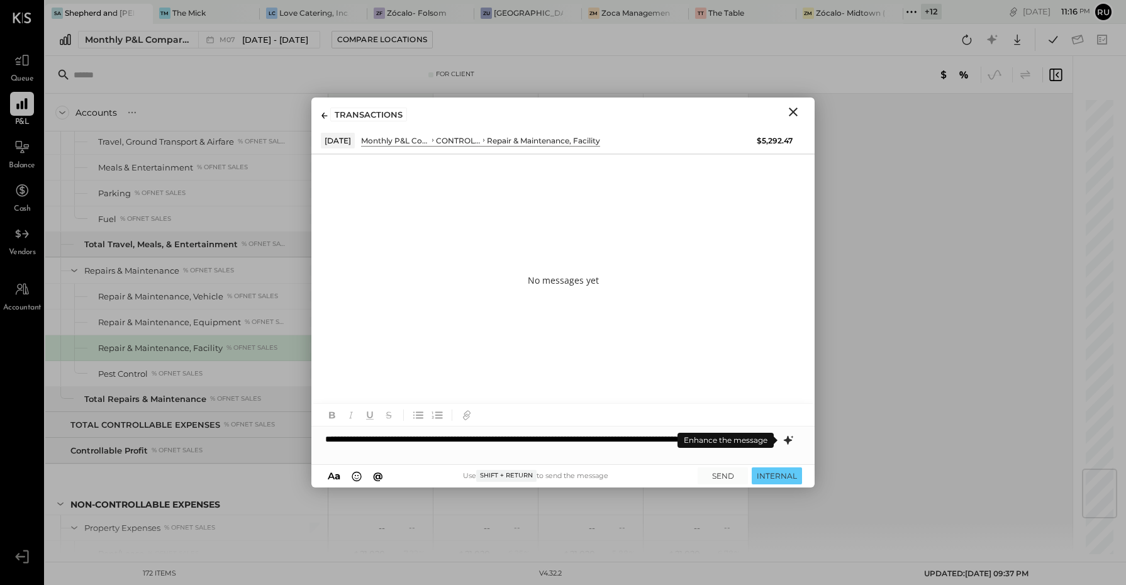
click at [787, 439] on icon at bounding box center [788, 440] width 8 height 9
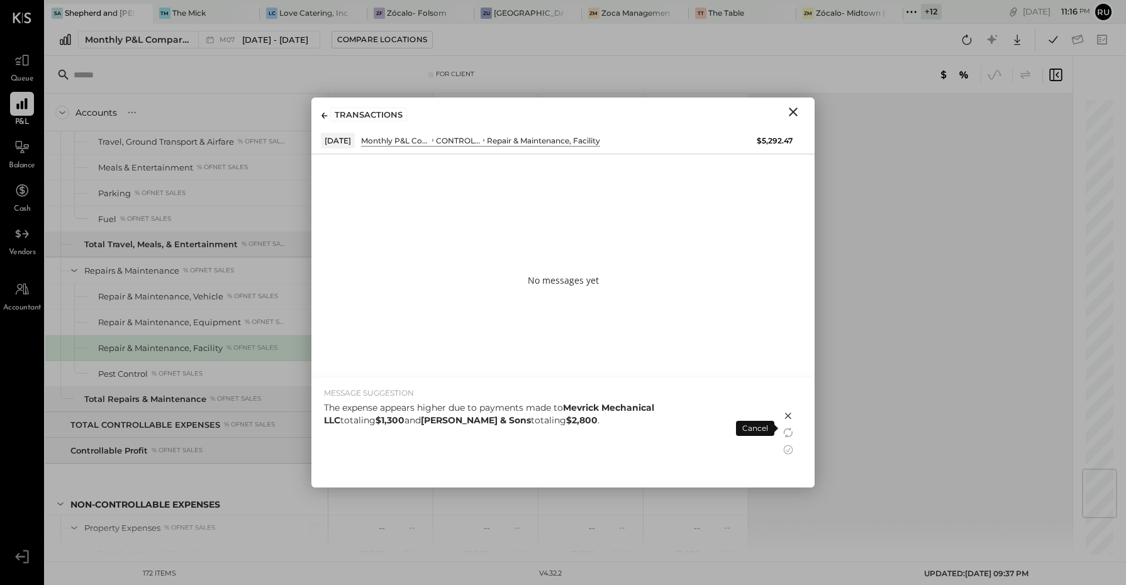
click at [566, 420] on strong "$2,800" at bounding box center [581, 420] width 31 height 11
drag, startPoint x: 496, startPoint y: 422, endPoint x: 480, endPoint y: 422, distance: 15.7
click at [566, 422] on strong "$2,800" at bounding box center [581, 420] width 31 height 11
click at [785, 451] on icon at bounding box center [788, 449] width 15 height 15
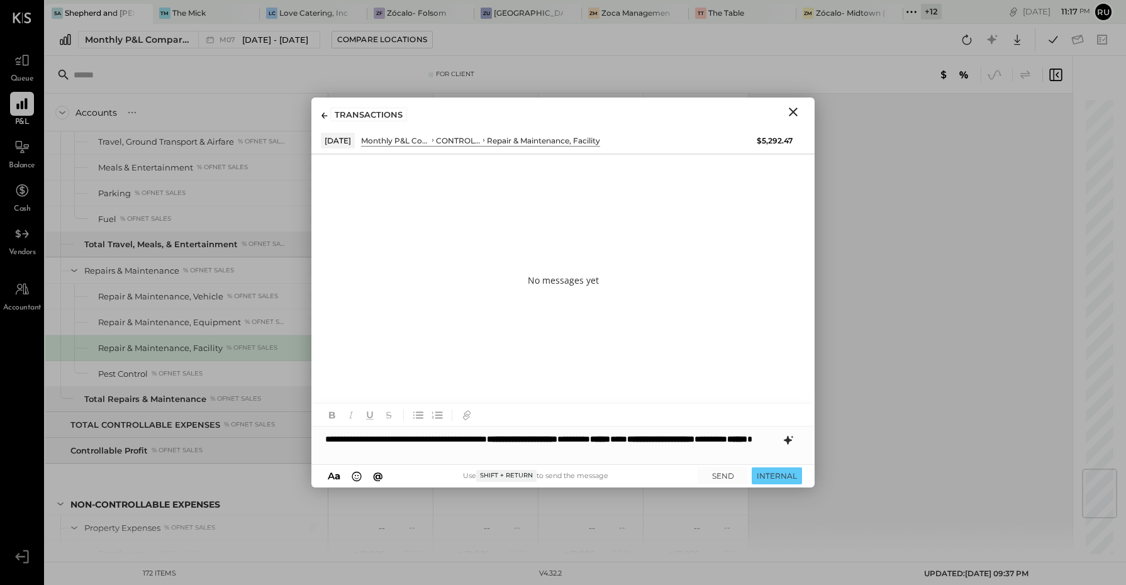
click at [727, 444] on strong "******" at bounding box center [737, 439] width 20 height 9
click at [726, 478] on button "SEND" at bounding box center [723, 476] width 50 height 17
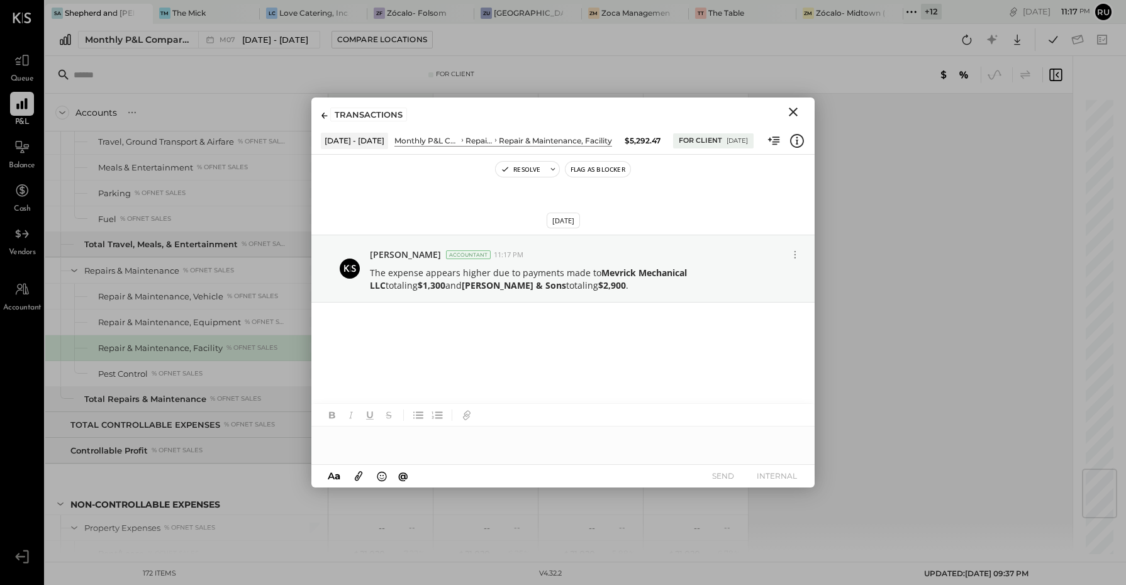
click at [793, 111] on icon "Close" at bounding box center [793, 112] width 9 height 9
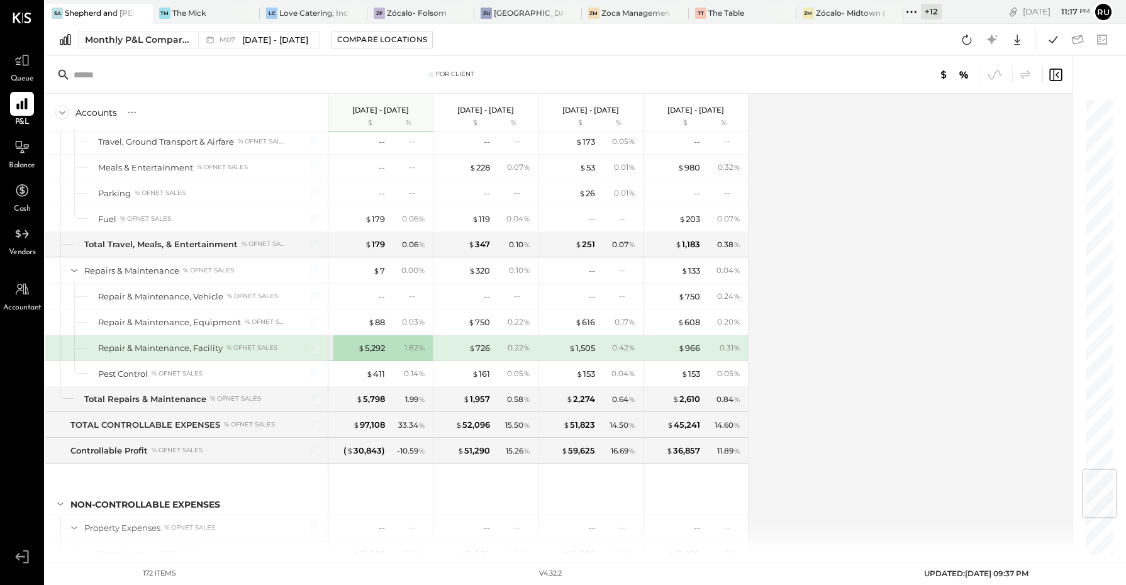
click at [790, 320] on div "Accounts S % GL Jul 1 - 31, 2025 $ % Jun 1 - 30, 2025 $ % May 1 - 31, 2025 $ % …" at bounding box center [559, 324] width 1029 height 461
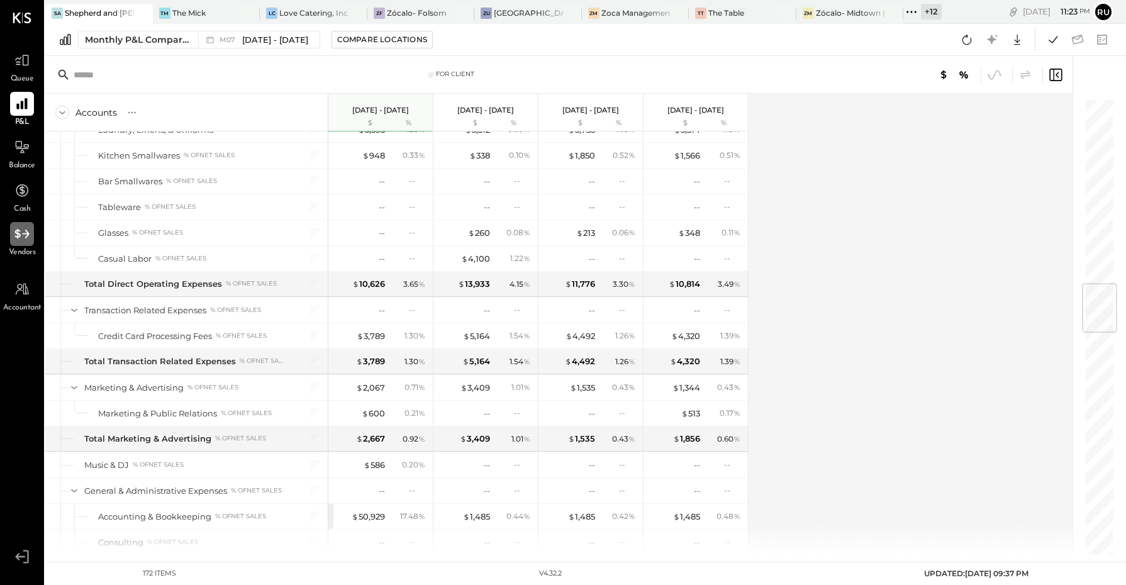
scroll to position [1495, 0]
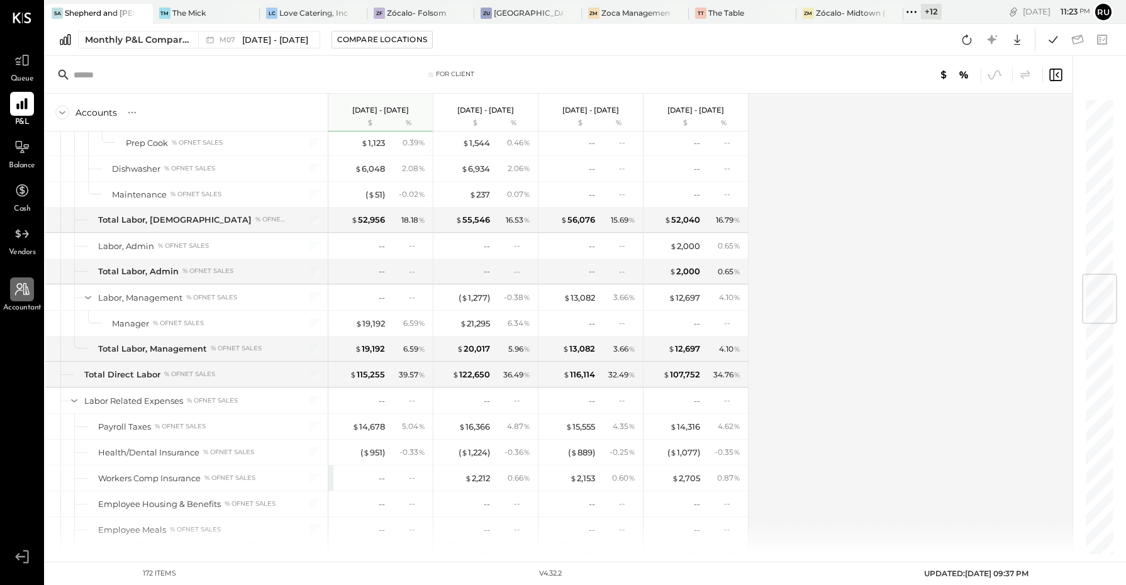
click at [28, 291] on icon at bounding box center [22, 289] width 14 height 13
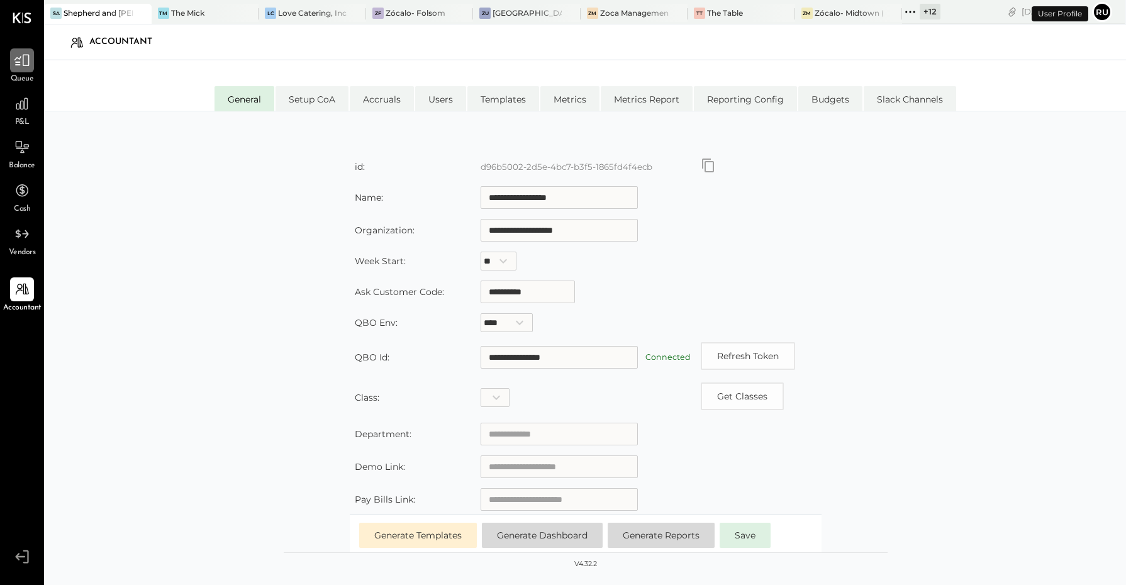
click at [28, 57] on icon at bounding box center [21, 61] width 15 height 12
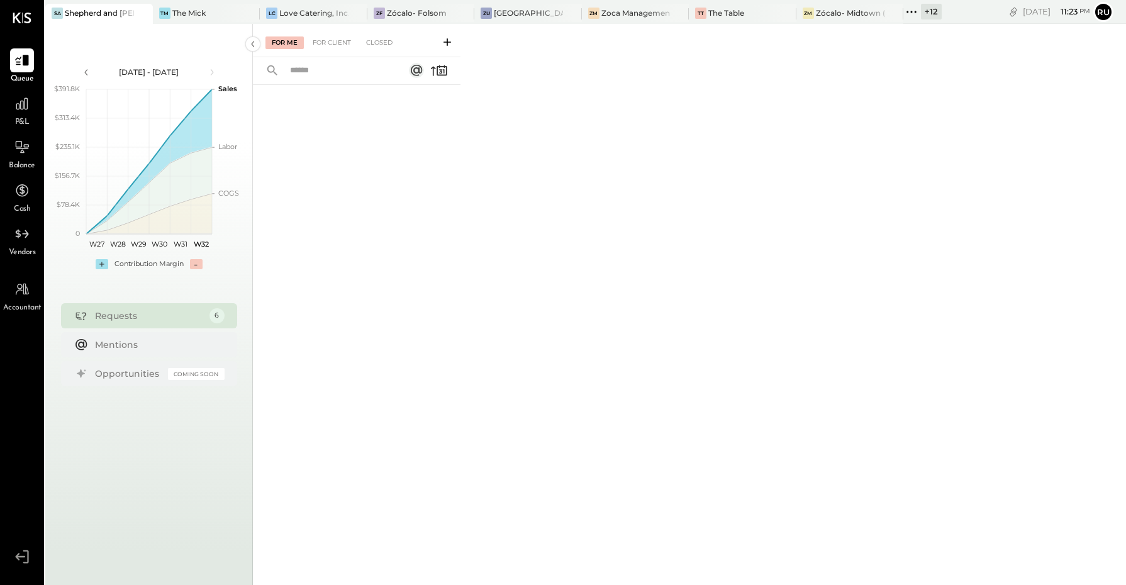
click at [334, 74] on input "text" at bounding box center [340, 70] width 114 height 21
click at [328, 42] on div "For Client" at bounding box center [331, 42] width 51 height 13
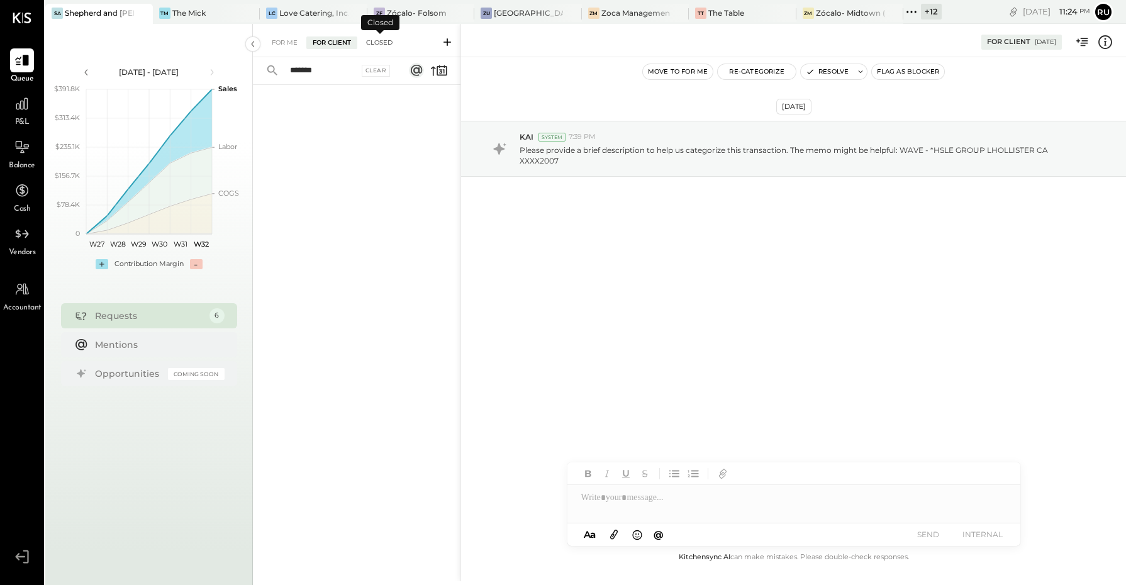
click at [384, 42] on div "Closed" at bounding box center [379, 42] width 39 height 13
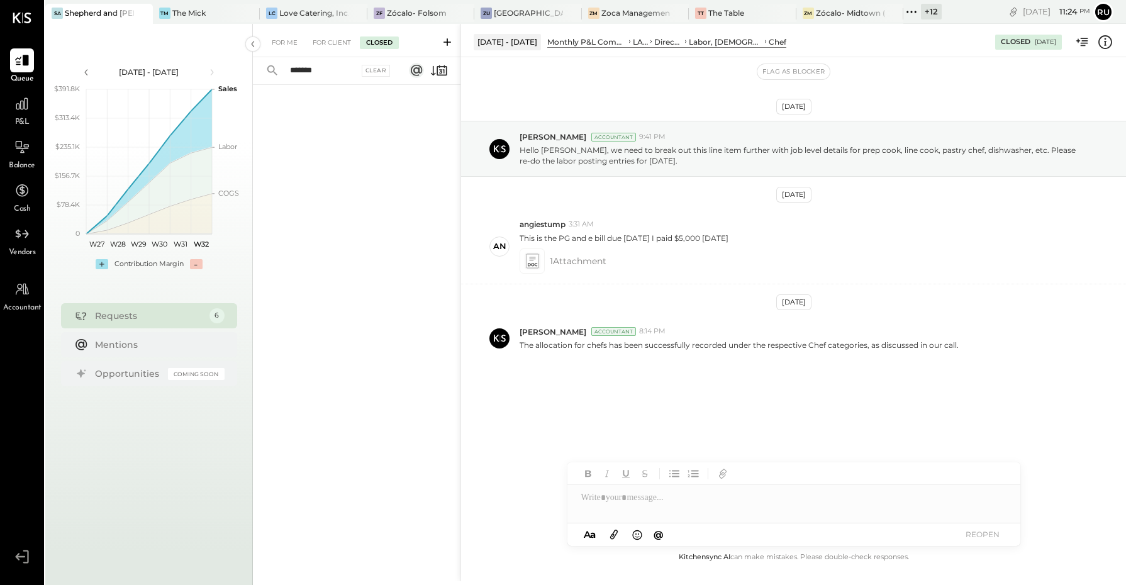
click at [327, 73] on input "*******" at bounding box center [321, 70] width 76 height 21
click at [294, 70] on input "*******" at bounding box center [321, 70] width 76 height 21
drag, startPoint x: 332, startPoint y: 68, endPoint x: 252, endPoint y: 70, distance: 79.3
click at [253, 70] on div "******** Clear" at bounding box center [331, 70] width 156 height 27
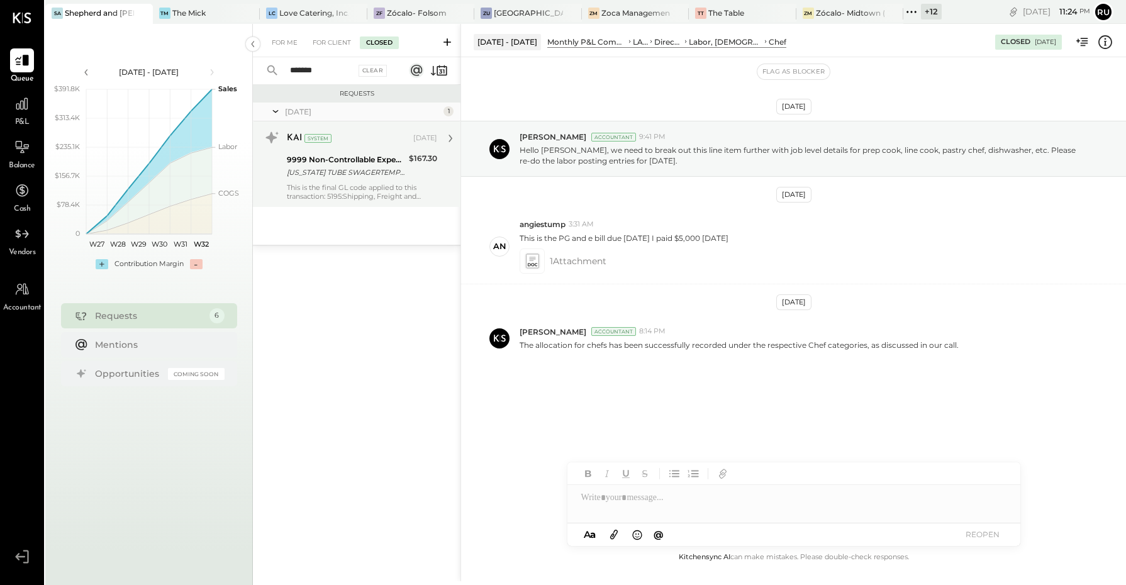
click at [354, 184] on div "This is the final GL code applied to this transaction: 5195:Shipping, Freight a…" at bounding box center [362, 192] width 150 height 18
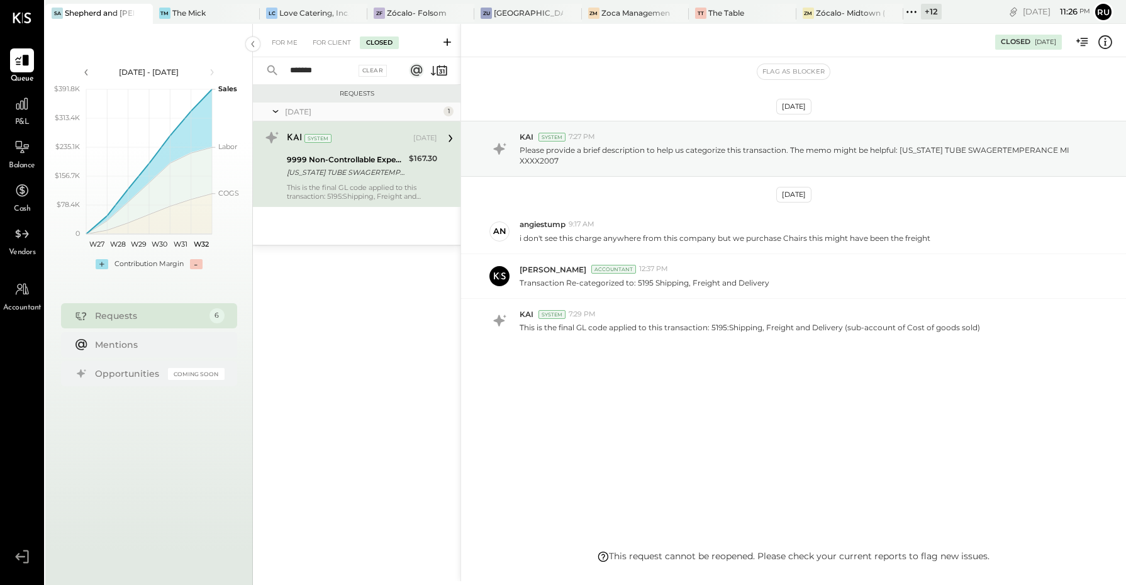
click at [374, 174] on div "MICHIGAN TUBE SWAGERTEMPERANCE MI XXXX2007" at bounding box center [346, 172] width 118 height 13
click at [324, 44] on div "For Client" at bounding box center [331, 42] width 51 height 13
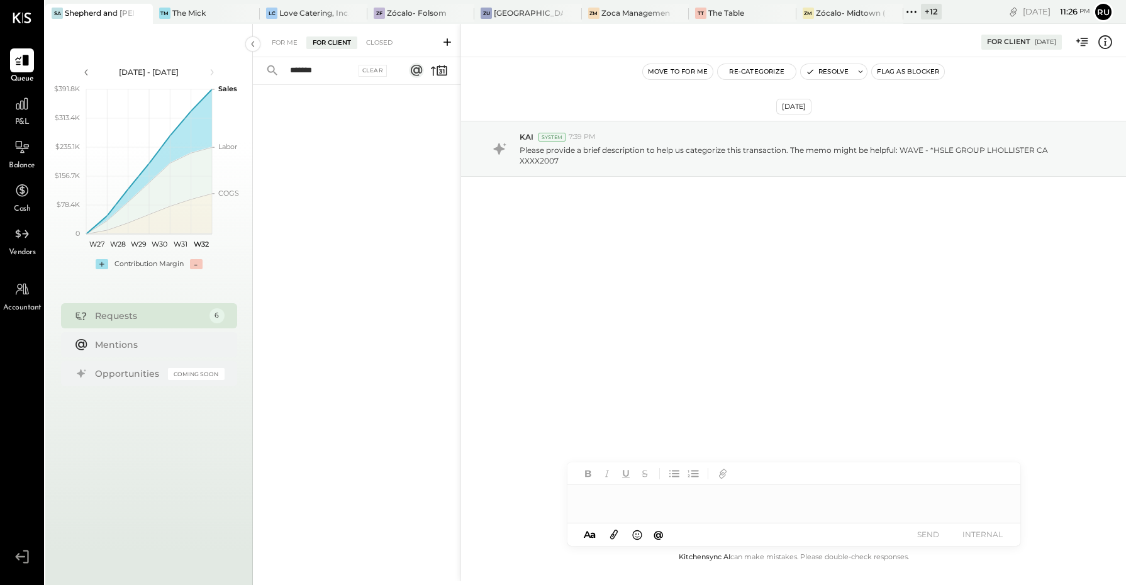
click at [288, 70] on input "*******" at bounding box center [319, 70] width 73 height 21
type input "********"
click at [378, 47] on div "Closed" at bounding box center [379, 42] width 39 height 13
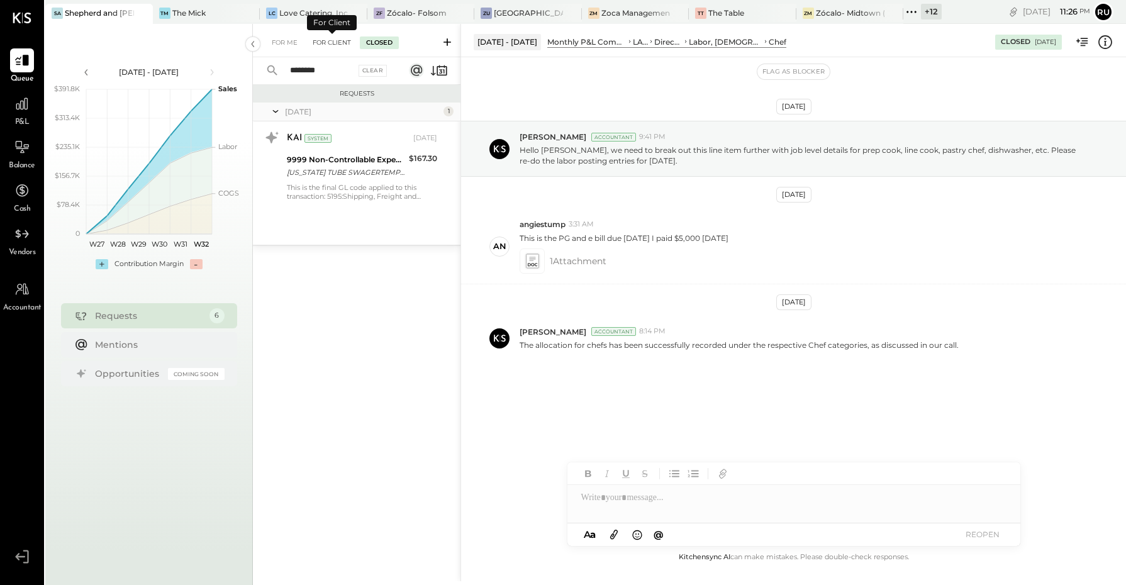
click at [319, 43] on div "For Client" at bounding box center [331, 42] width 51 height 13
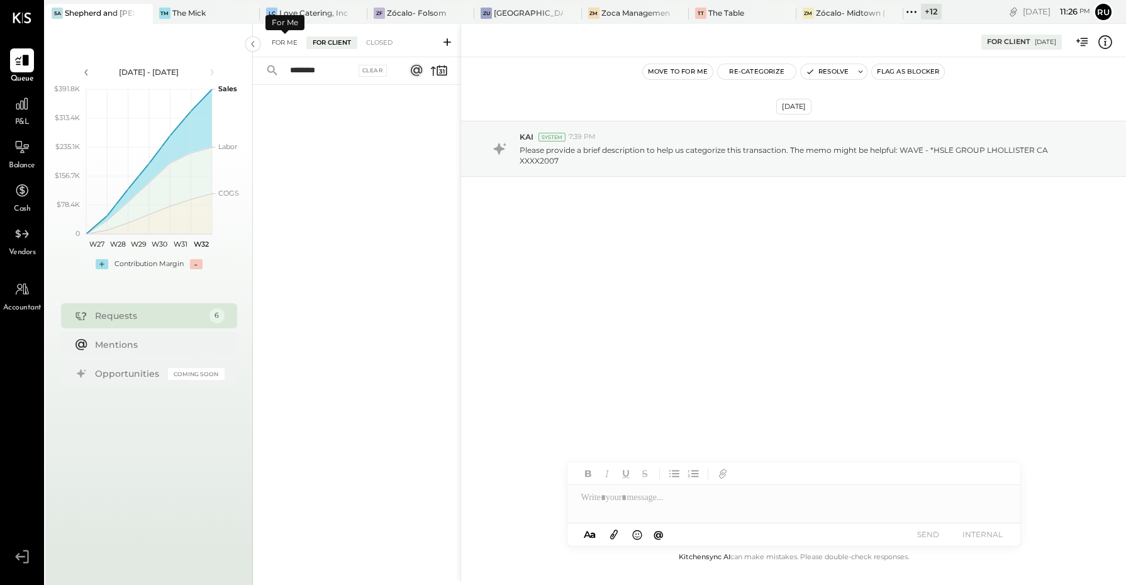
click at [284, 46] on div "For Me" at bounding box center [285, 42] width 38 height 13
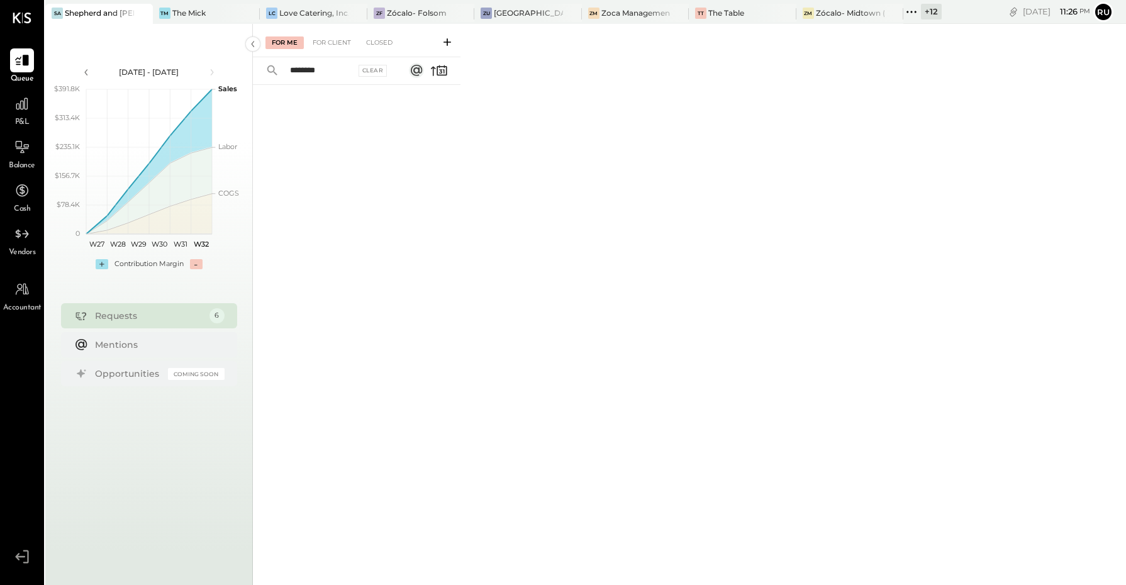
click at [332, 70] on input "********" at bounding box center [319, 70] width 73 height 21
click at [373, 42] on div "Closed" at bounding box center [379, 42] width 39 height 13
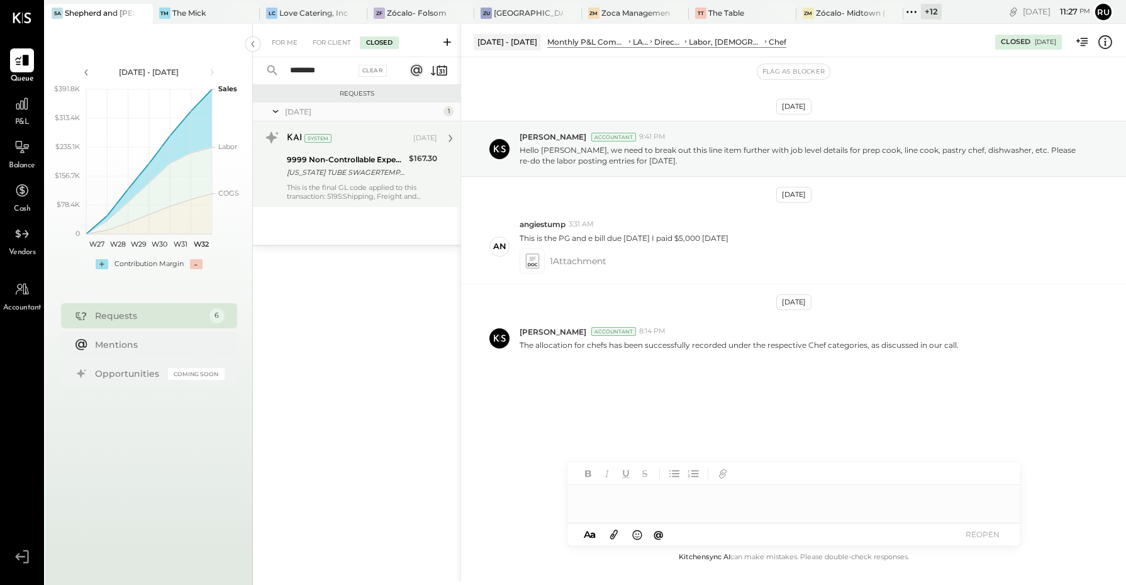
click at [353, 176] on div "MICHIGAN TUBE SWAGERTEMPERANCE MI XXXX2007" at bounding box center [346, 172] width 118 height 13
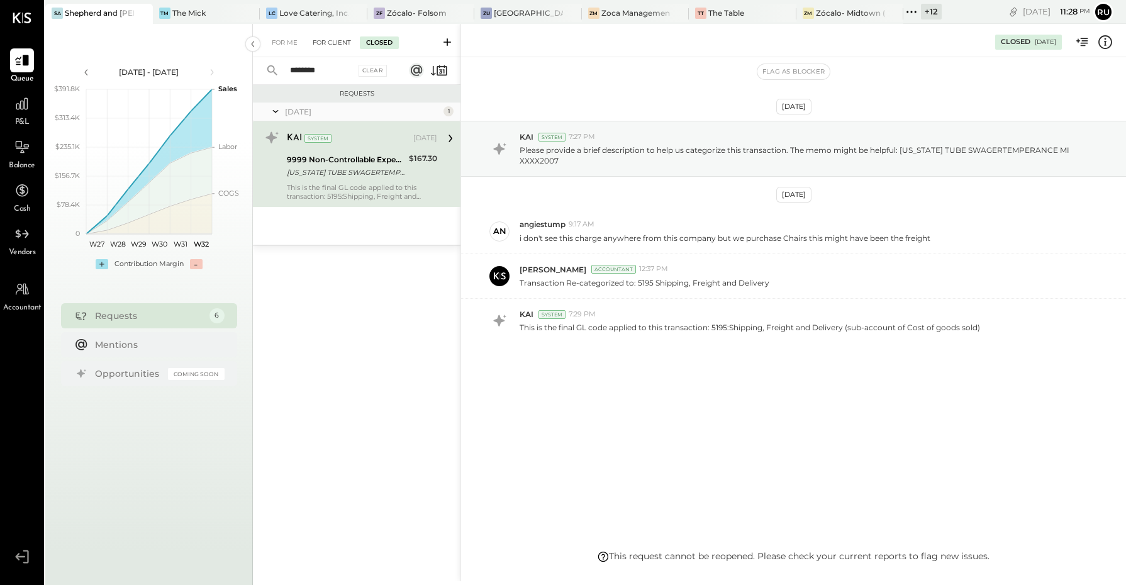
click at [335, 42] on div "For Client" at bounding box center [331, 42] width 51 height 13
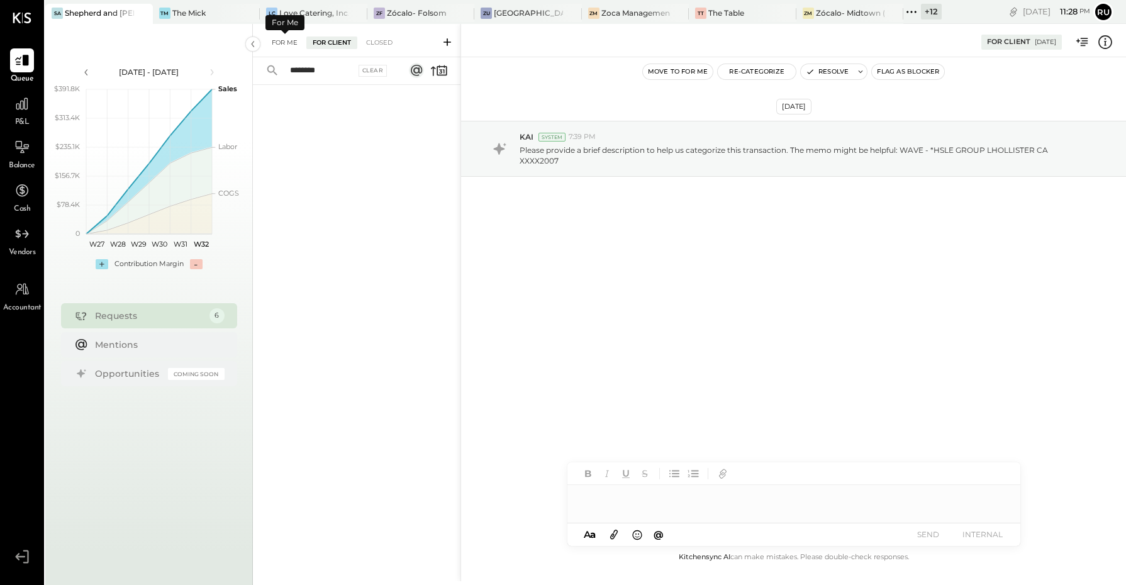
click at [278, 42] on div "For Me" at bounding box center [285, 42] width 38 height 13
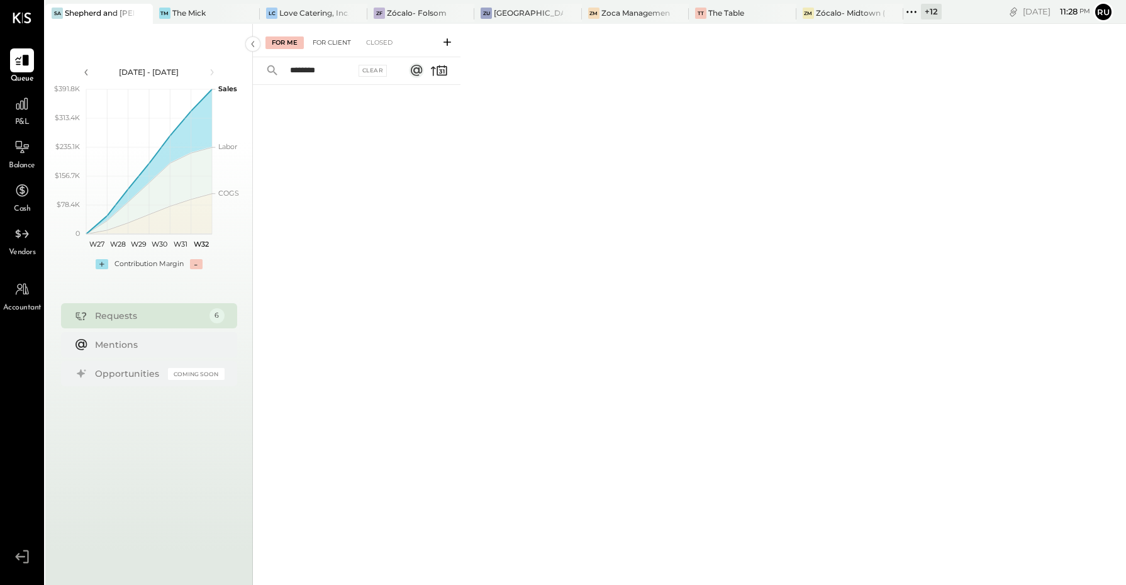
click at [328, 45] on div "For Client" at bounding box center [331, 42] width 51 height 13
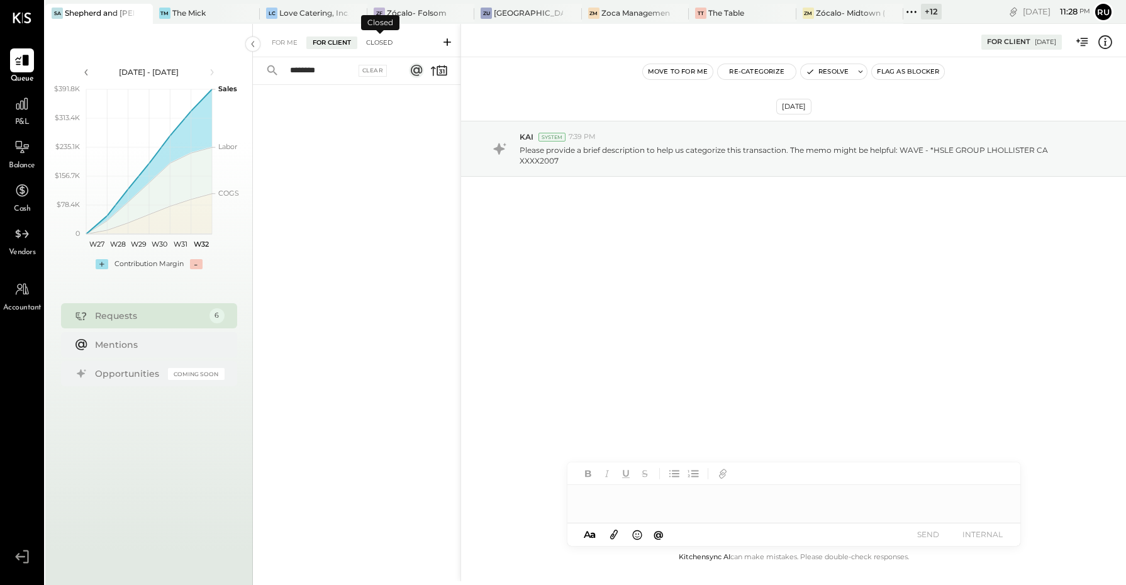
click at [371, 46] on div "Closed" at bounding box center [379, 42] width 39 height 13
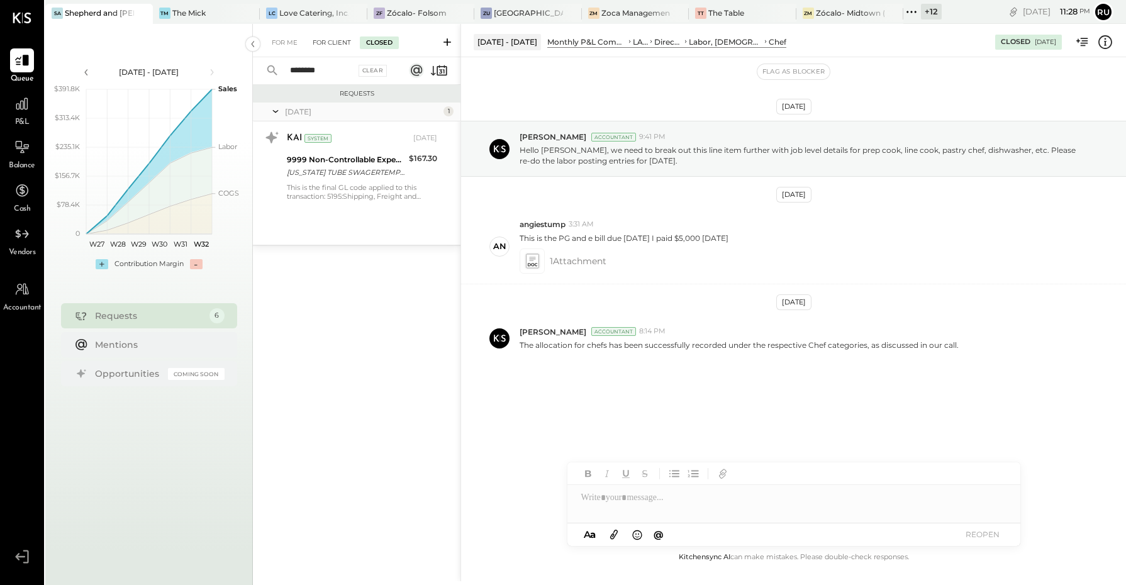
click at [340, 45] on div "For Client" at bounding box center [331, 42] width 51 height 13
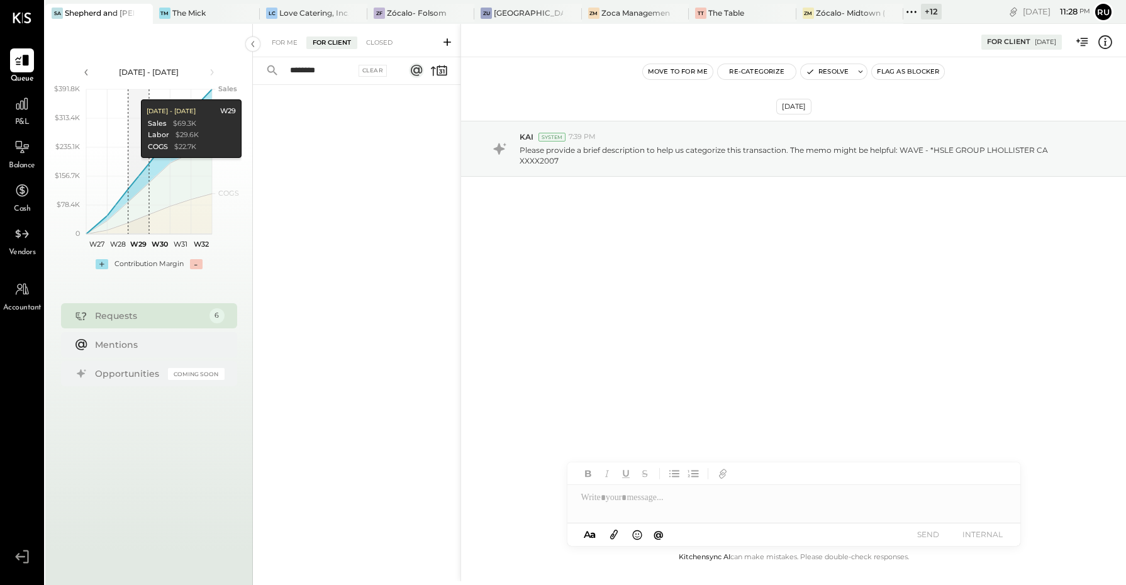
click at [91, 14] on div "Shepherd and [PERSON_NAME]" at bounding box center [99, 13] width 69 height 11
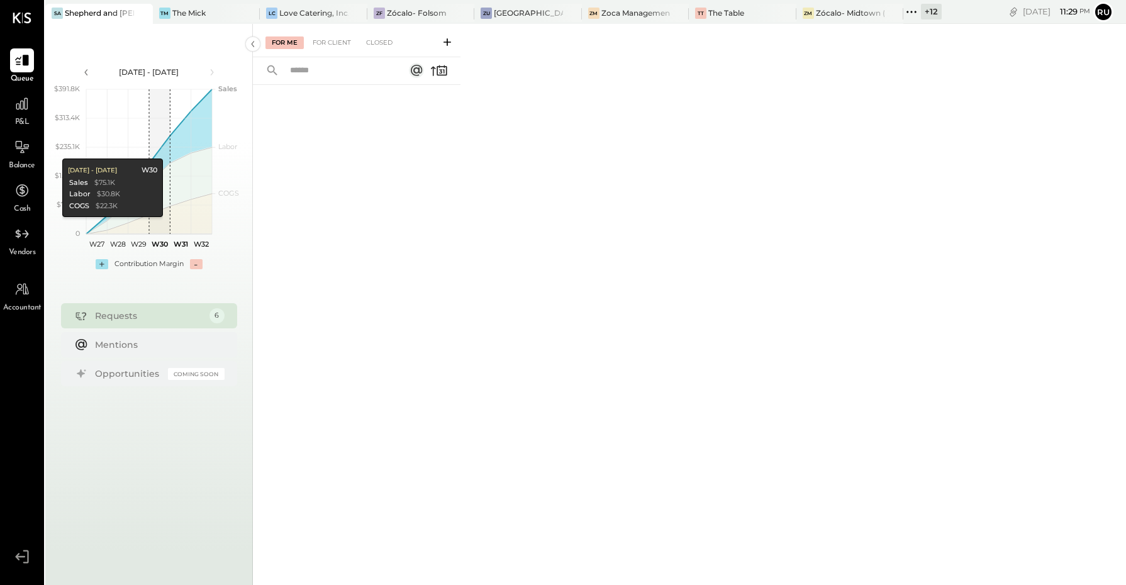
click at [124, 316] on div "Requests" at bounding box center [149, 316] width 108 height 13
click at [334, 44] on div "For Client" at bounding box center [331, 42] width 51 height 13
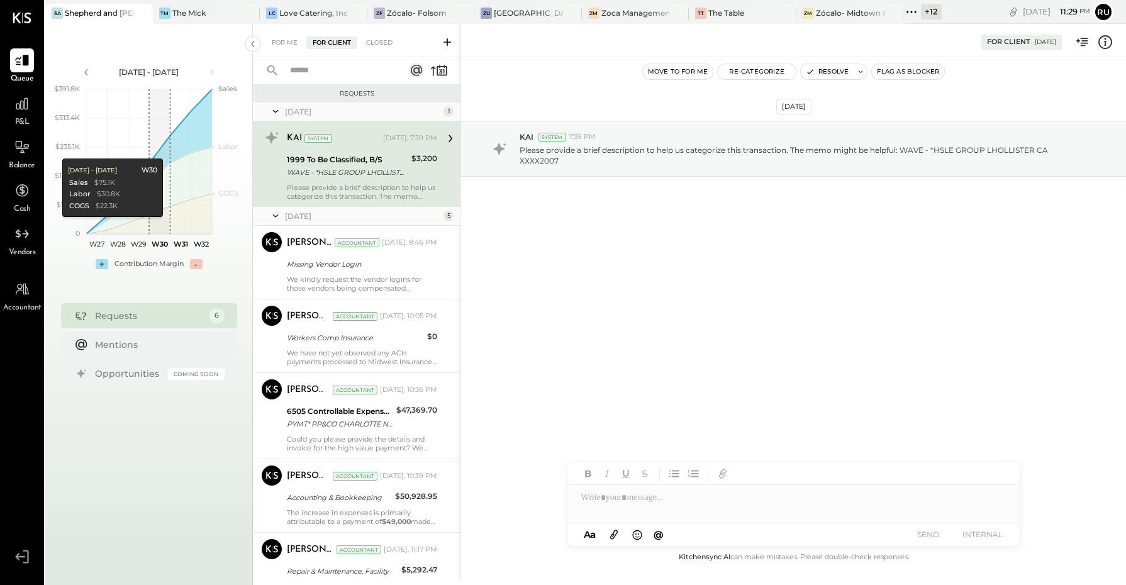
click at [272, 111] on icon at bounding box center [275, 111] width 13 height 31
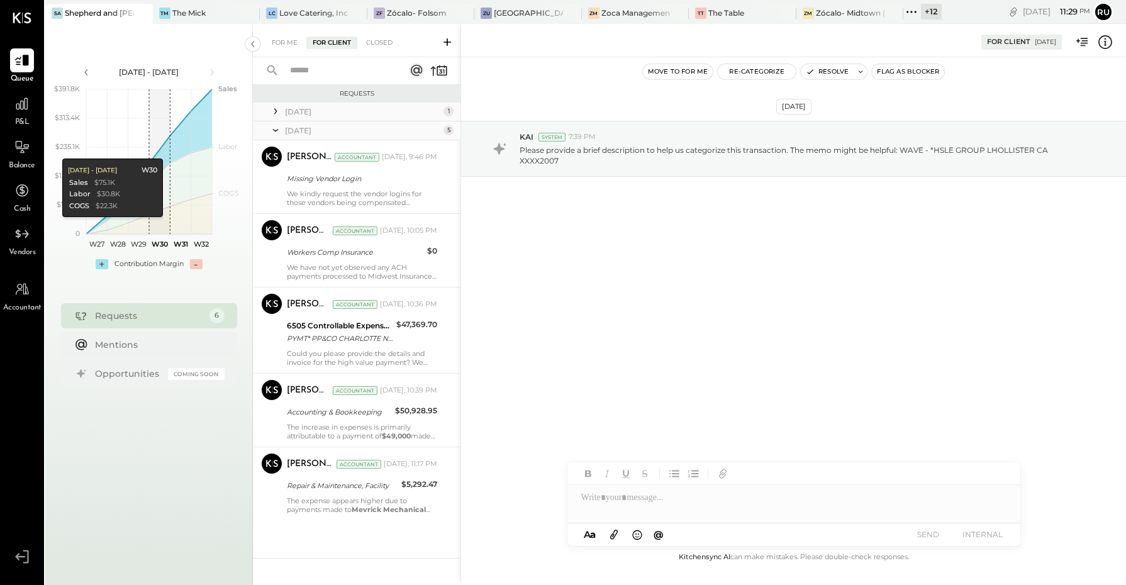
click at [274, 109] on icon at bounding box center [275, 112] width 3 height 6
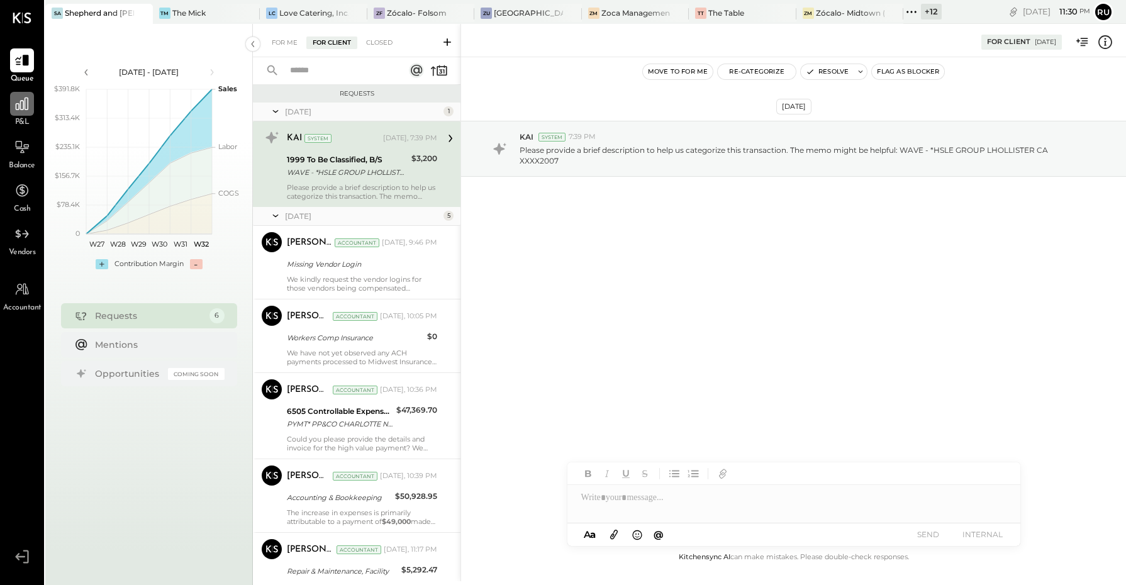
click at [19, 96] on icon at bounding box center [22, 104] width 16 height 16
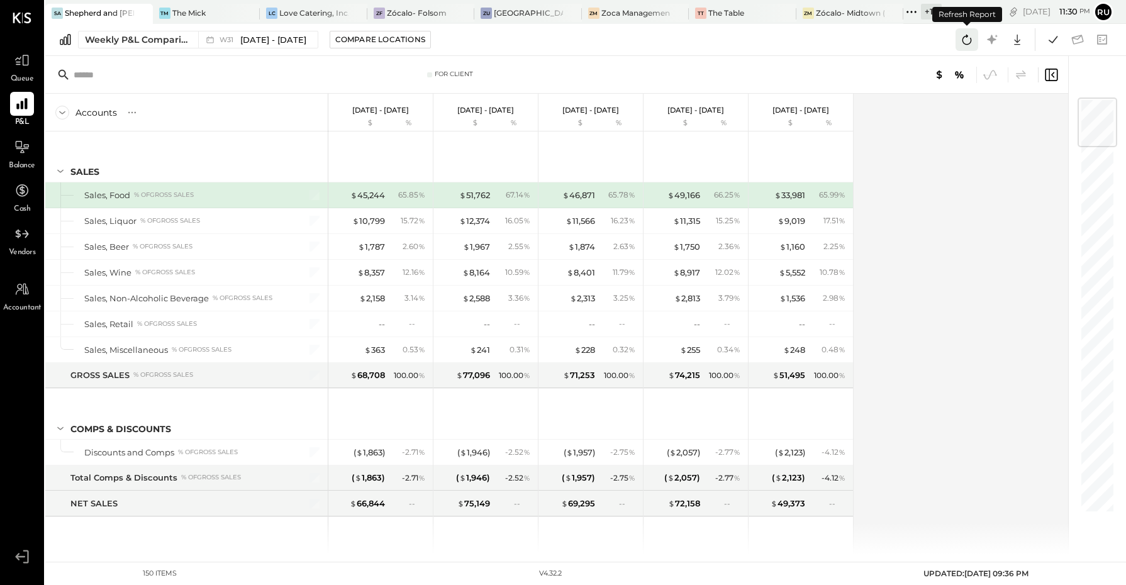
click at [969, 42] on icon at bounding box center [967, 39] width 16 height 16
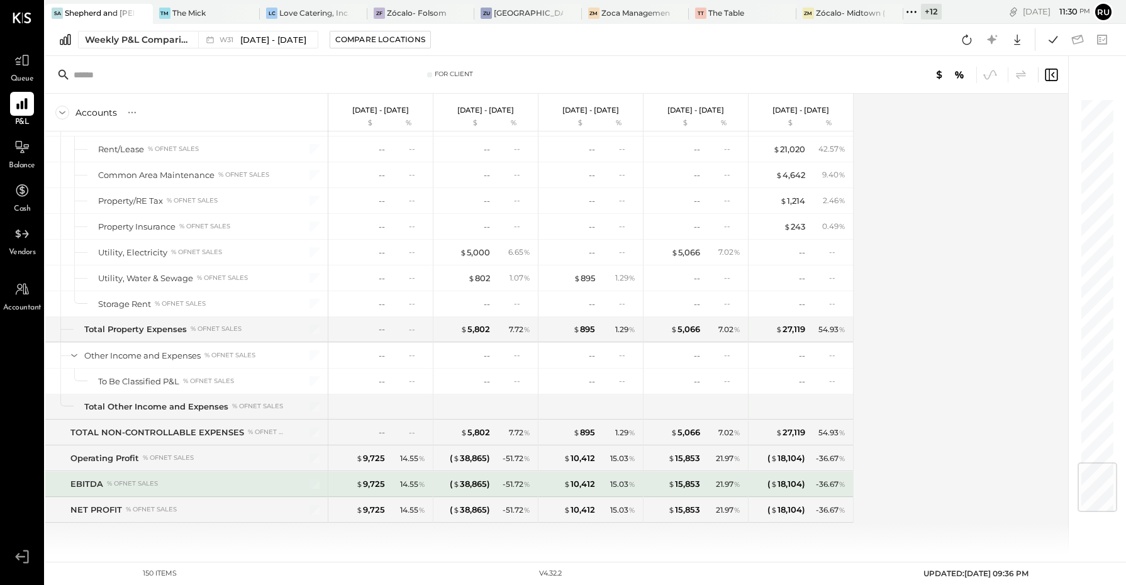
scroll to position [3027, 0]
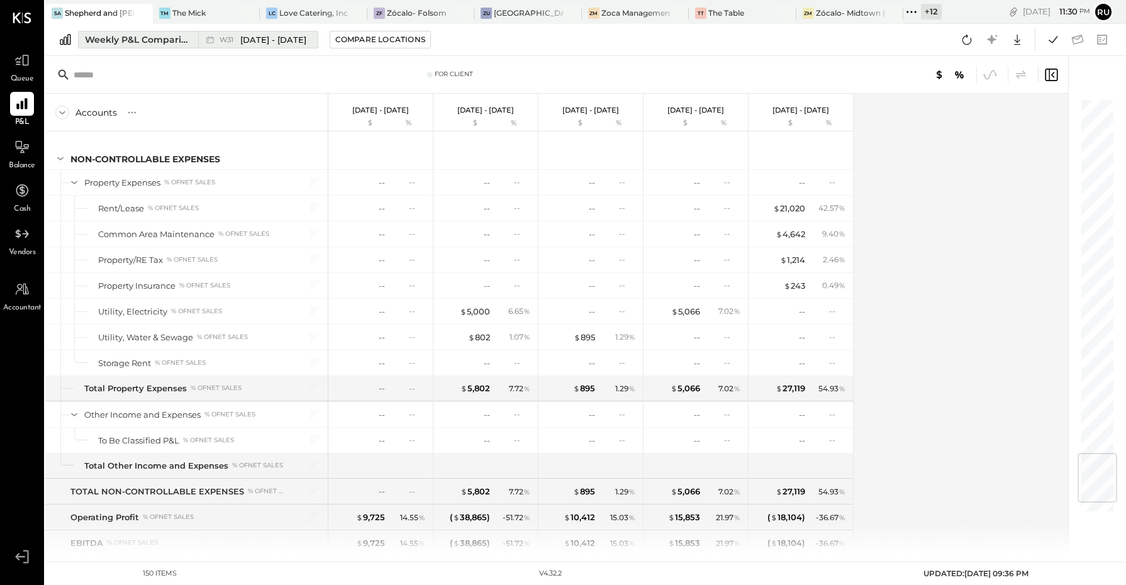
click at [133, 45] on div "Weekly P&L Comparison" at bounding box center [138, 39] width 106 height 13
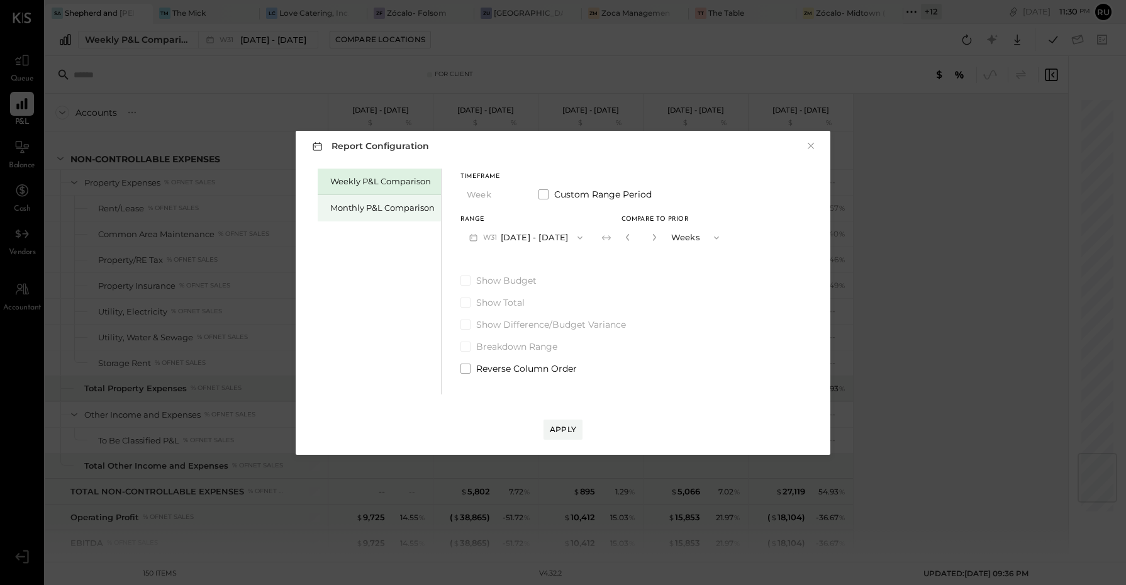
click at [385, 210] on div "Monthly P&L Comparison" at bounding box center [382, 208] width 104 height 12
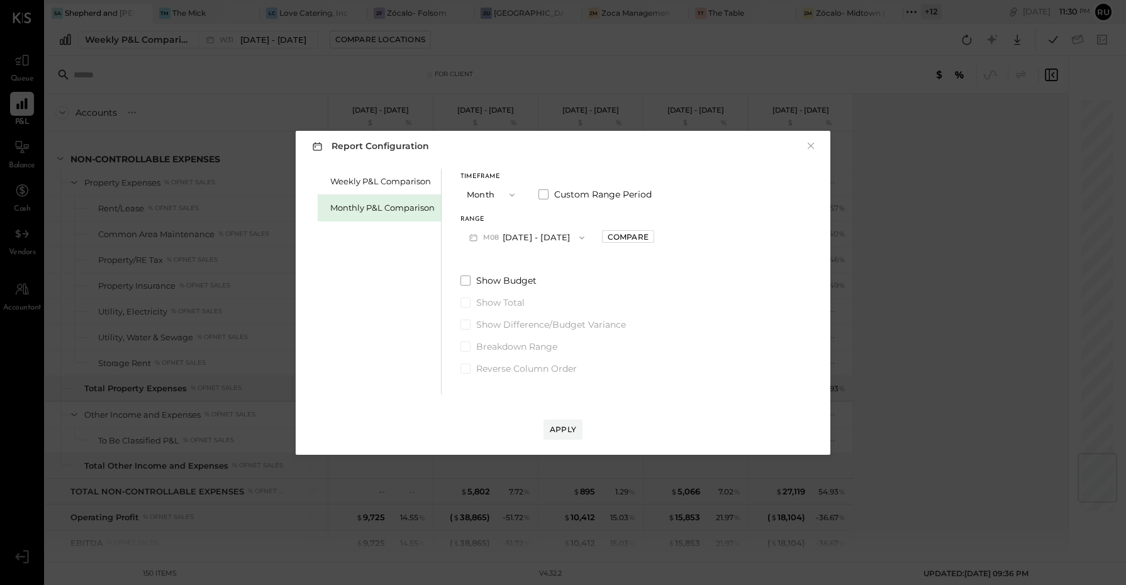
click at [534, 238] on button "M08 Aug 1 - 31, 2025" at bounding box center [527, 237] width 133 height 23
click at [507, 267] on span "Jul 1 - 31, 2025" at bounding box center [522, 265] width 60 height 11
click at [615, 240] on div "Compare" at bounding box center [628, 237] width 41 height 11
click at [653, 237] on icon "button" at bounding box center [657, 237] width 8 height 8
type input "*"
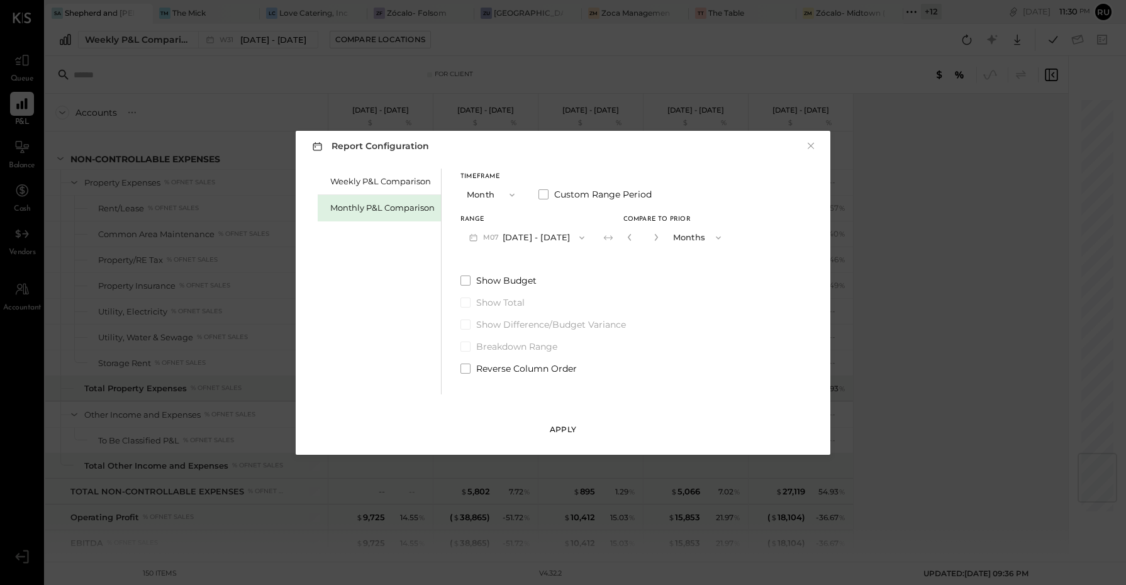
click at [573, 432] on div "Apply" at bounding box center [563, 429] width 26 height 11
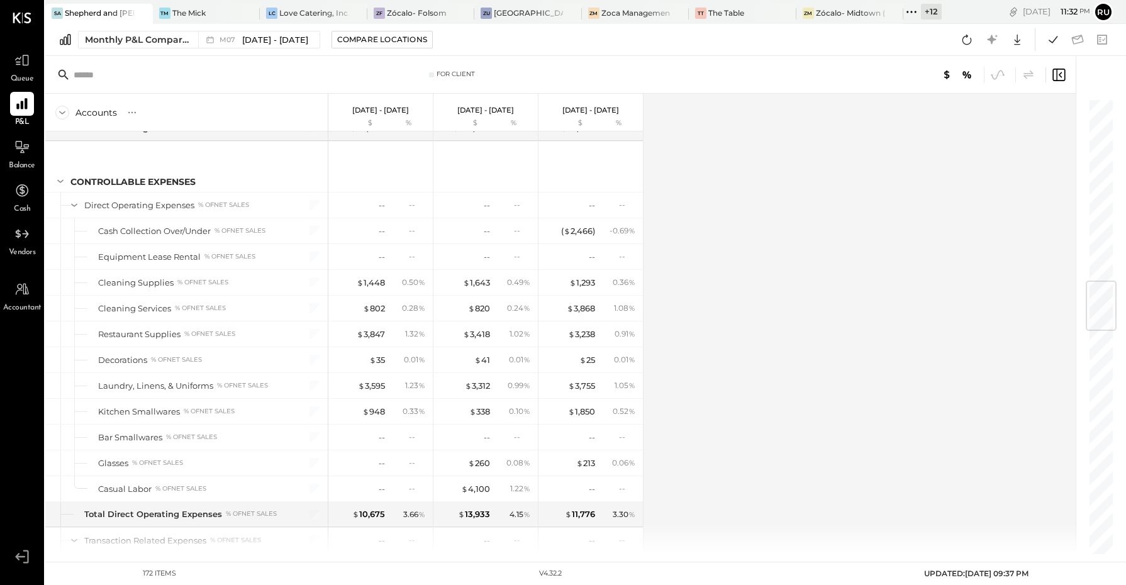
scroll to position [1553, 0]
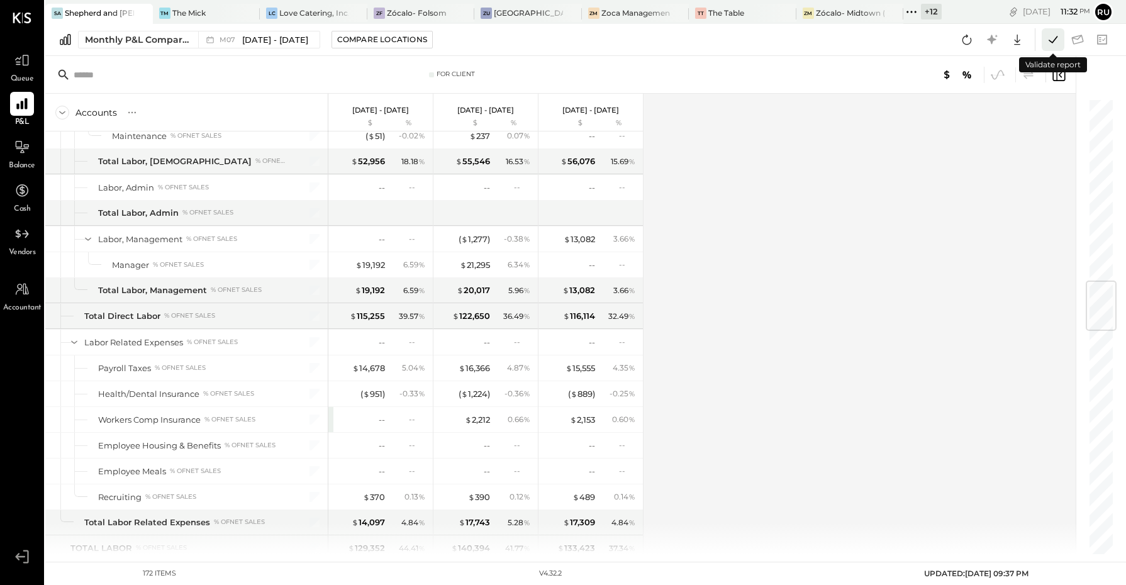
click at [1052, 39] on icon at bounding box center [1053, 39] width 16 height 16
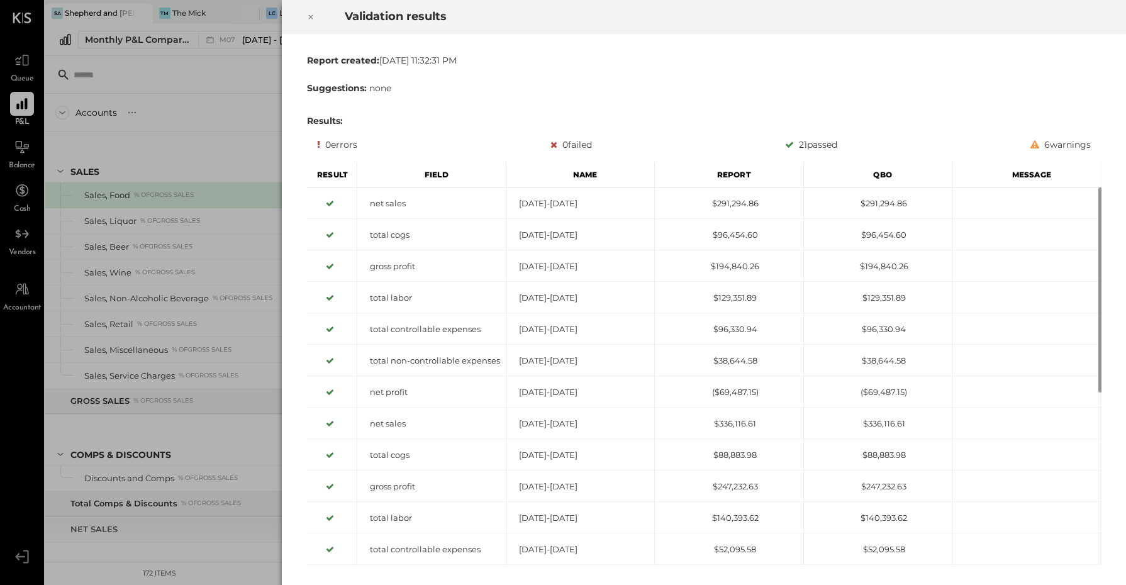
click at [312, 19] on icon at bounding box center [310, 17] width 4 height 4
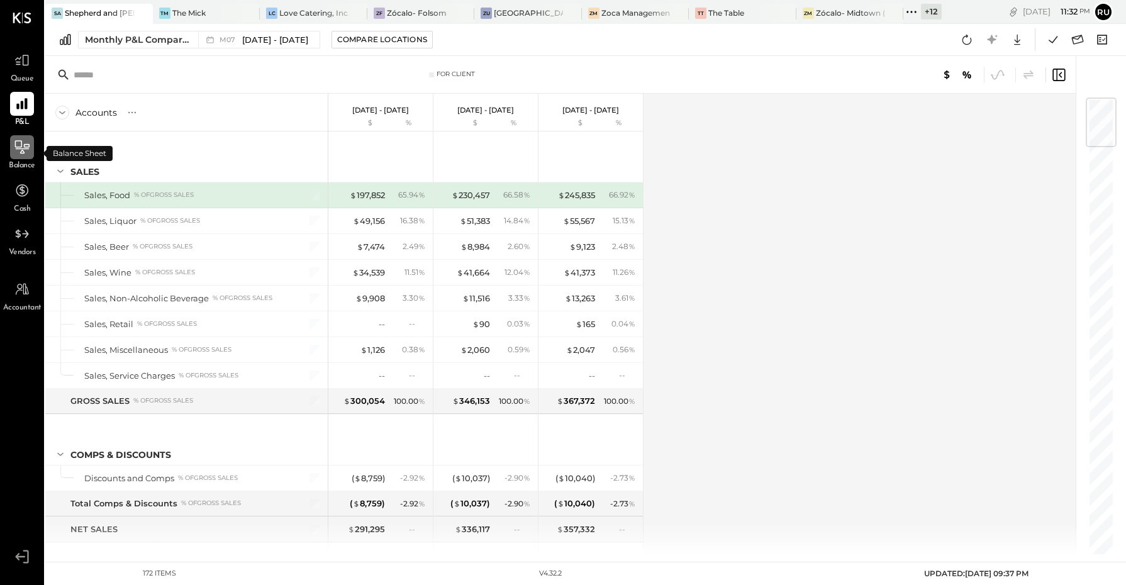
click at [24, 145] on icon at bounding box center [22, 146] width 14 height 13
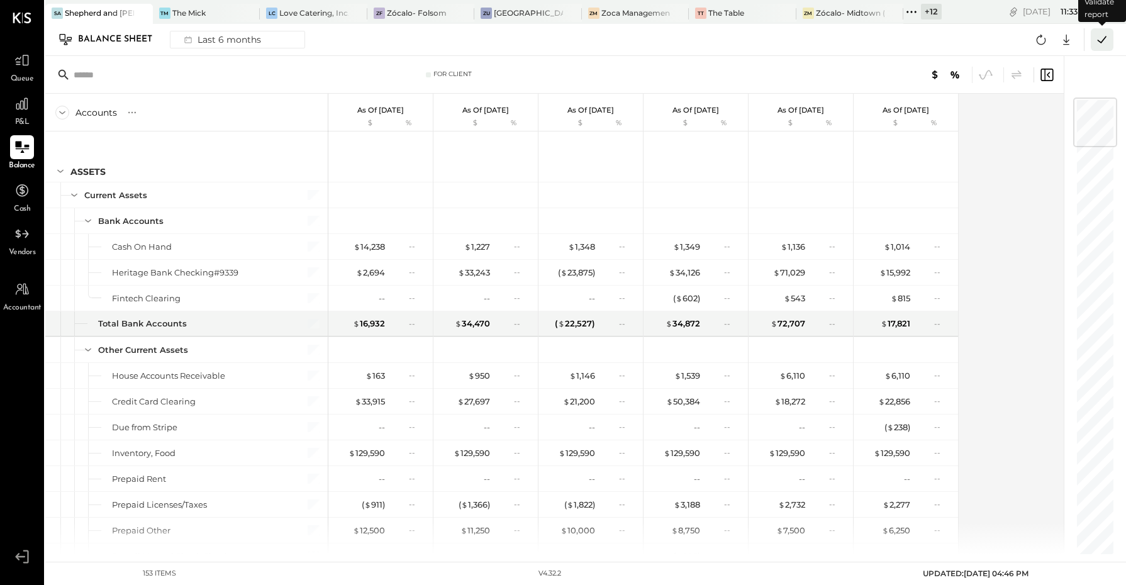
click at [1101, 42] on icon at bounding box center [1102, 39] width 9 height 7
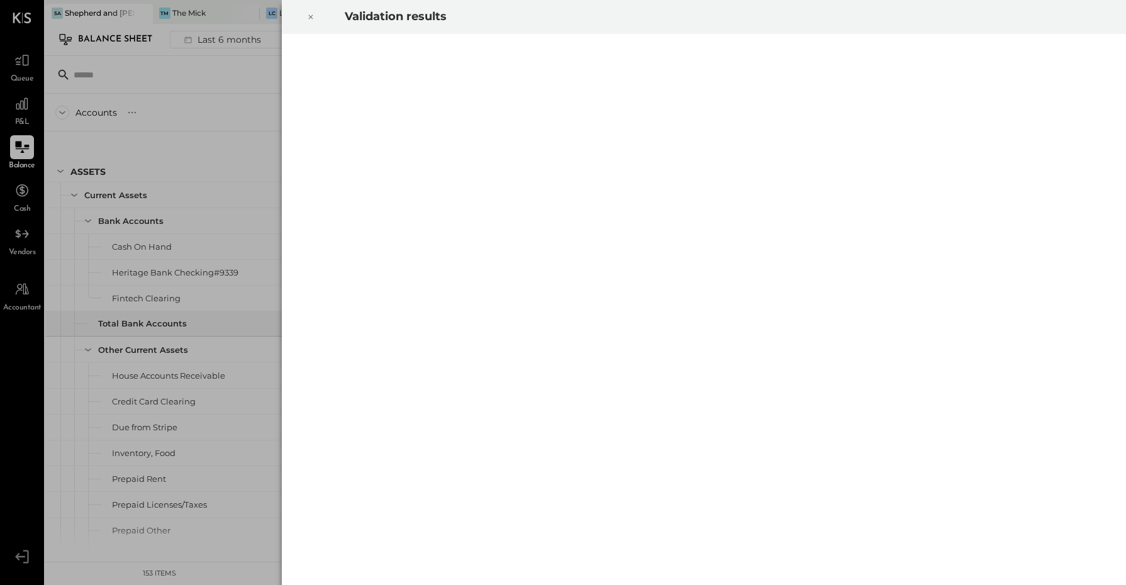
click at [309, 14] on icon at bounding box center [311, 16] width 8 height 15
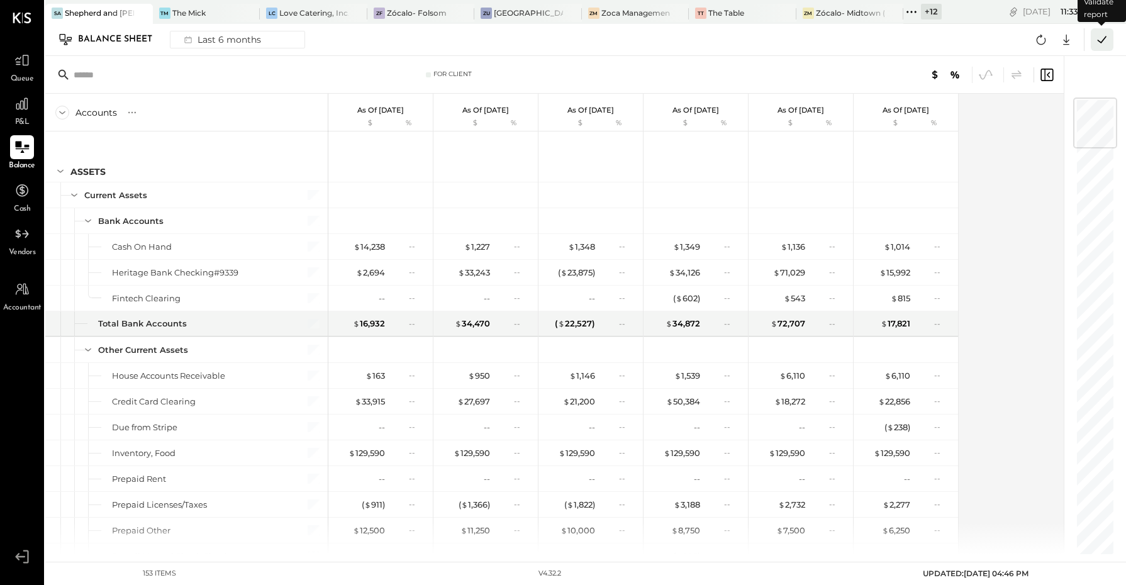
click at [1098, 42] on icon at bounding box center [1102, 39] width 16 height 16
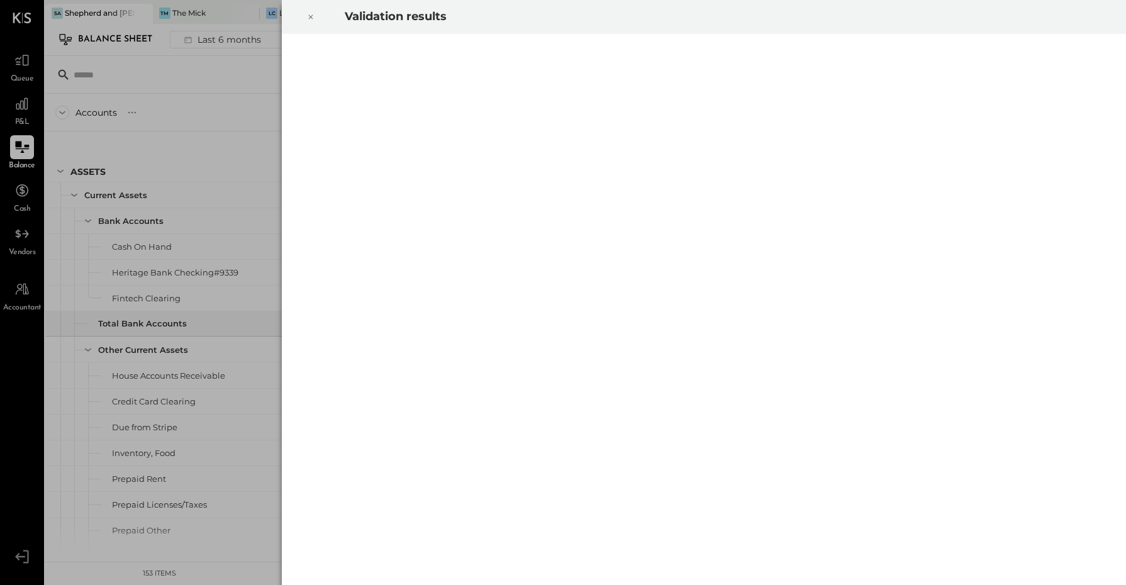
click at [16, 111] on div "Validation results" at bounding box center [563, 292] width 1126 height 585
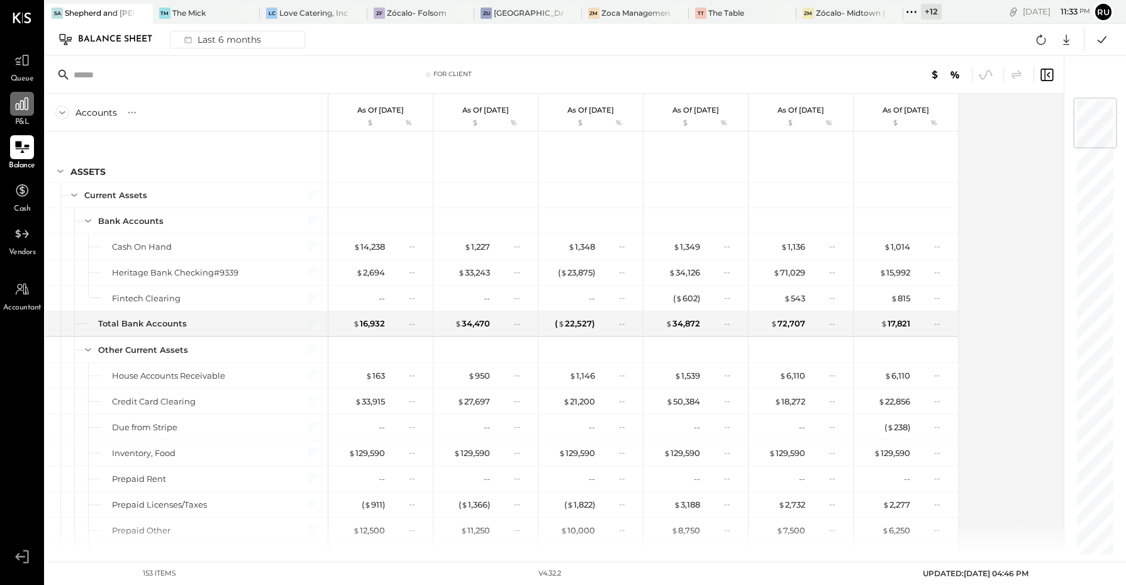
click at [20, 110] on icon at bounding box center [22, 104] width 16 height 16
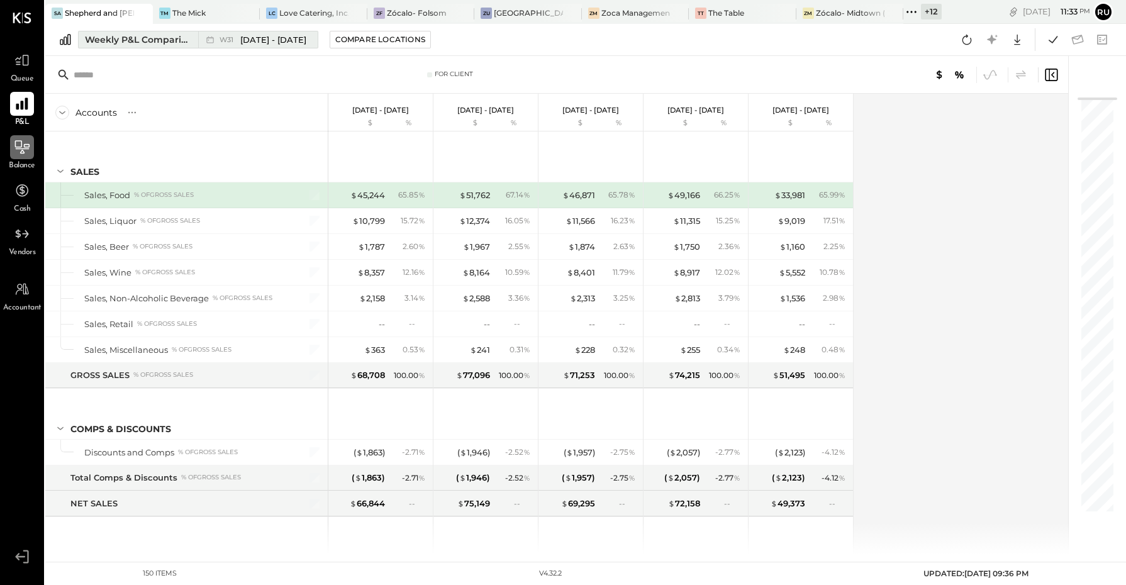
click at [153, 39] on div "Weekly P&L Comparison" at bounding box center [138, 39] width 106 height 13
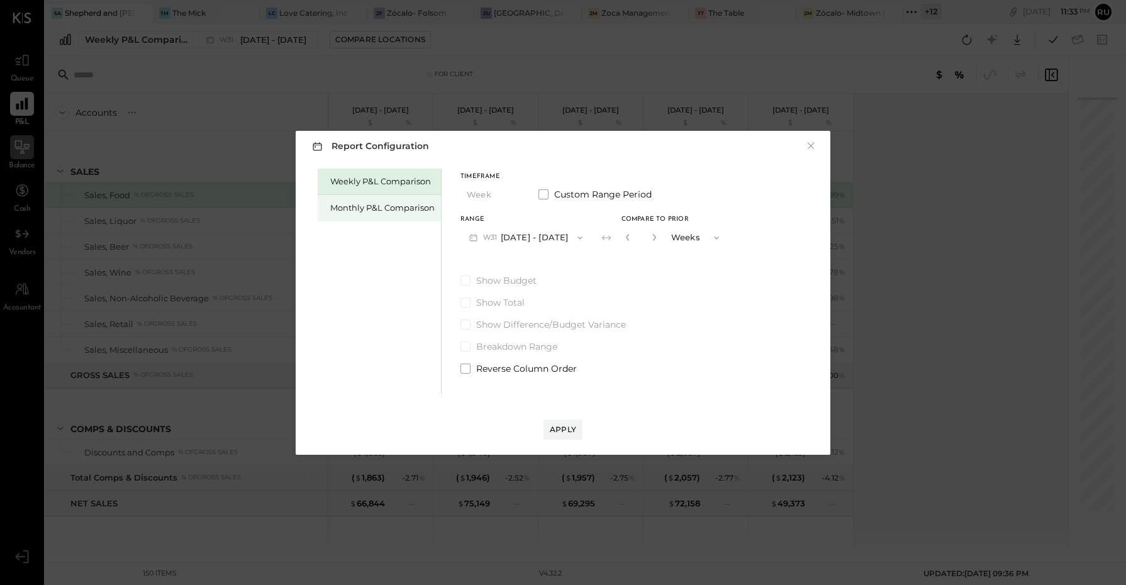
click at [362, 200] on div "Monthly P&L Comparison" at bounding box center [379, 208] width 123 height 26
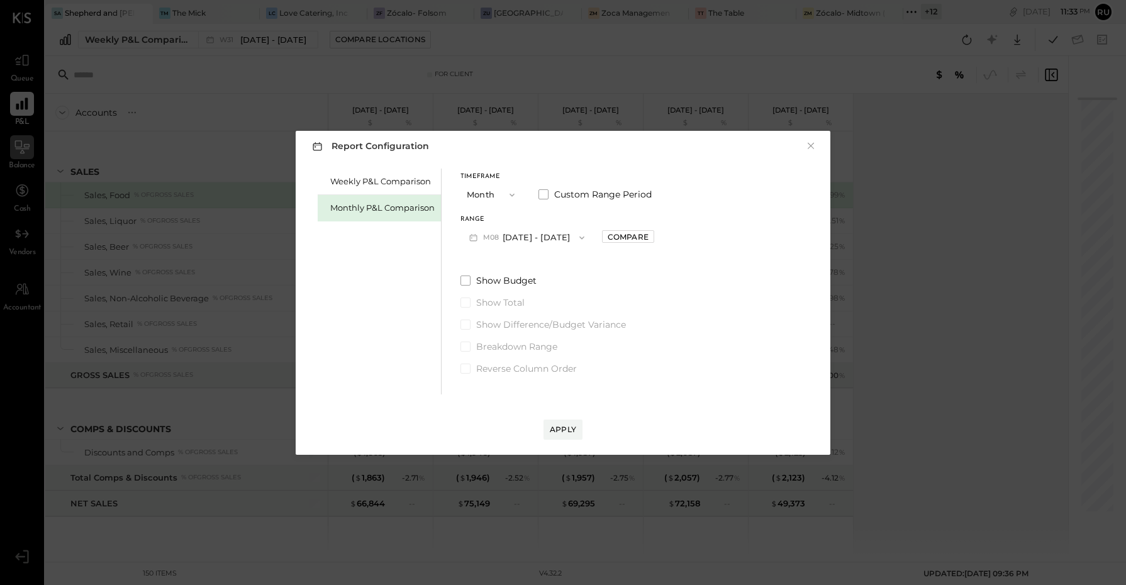
click at [536, 236] on button "M08 Aug 1 - 31, 2025" at bounding box center [527, 237] width 133 height 23
click at [502, 263] on span "Jul 1 - 31, 2025" at bounding box center [522, 265] width 60 height 11
click at [618, 240] on div "Compare" at bounding box center [628, 237] width 41 height 11
click at [653, 237] on icon "button" at bounding box center [657, 237] width 8 height 8
type input "*"
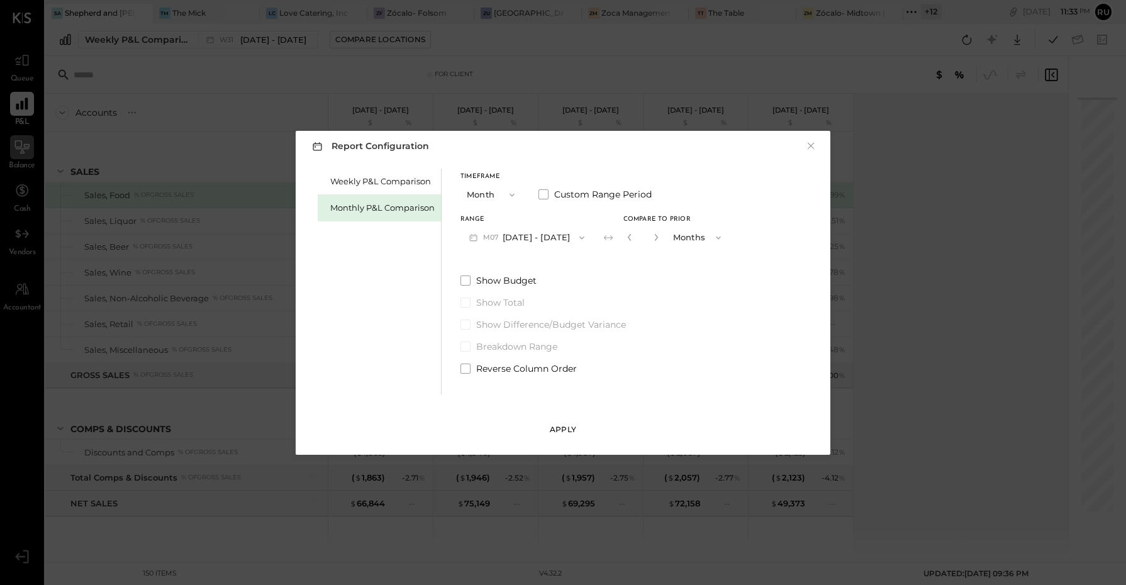
click at [562, 426] on div "Apply" at bounding box center [563, 429] width 26 height 11
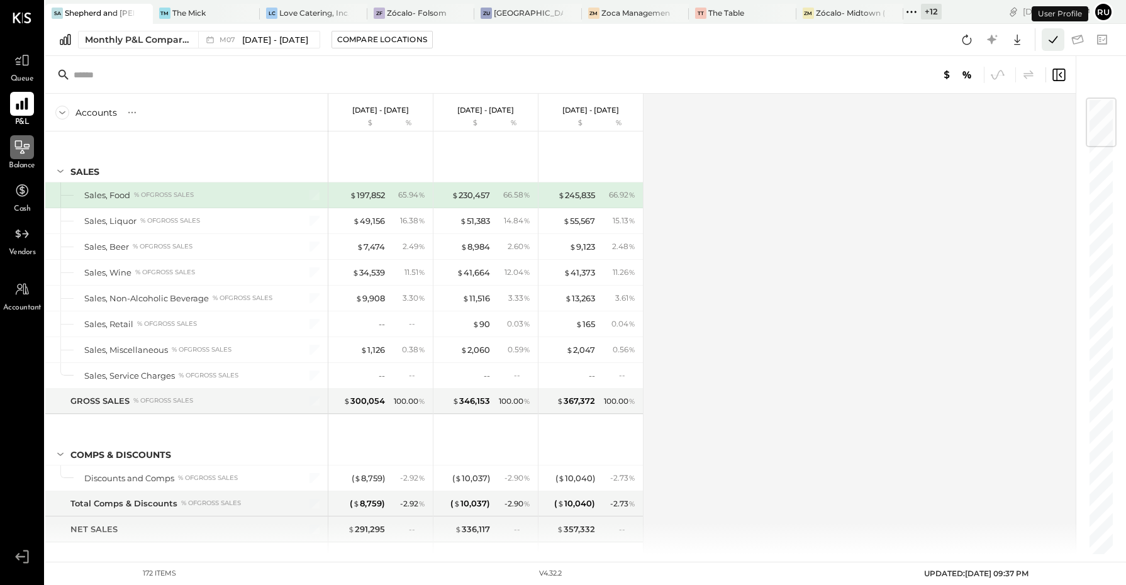
click at [1051, 43] on icon at bounding box center [1053, 39] width 16 height 16
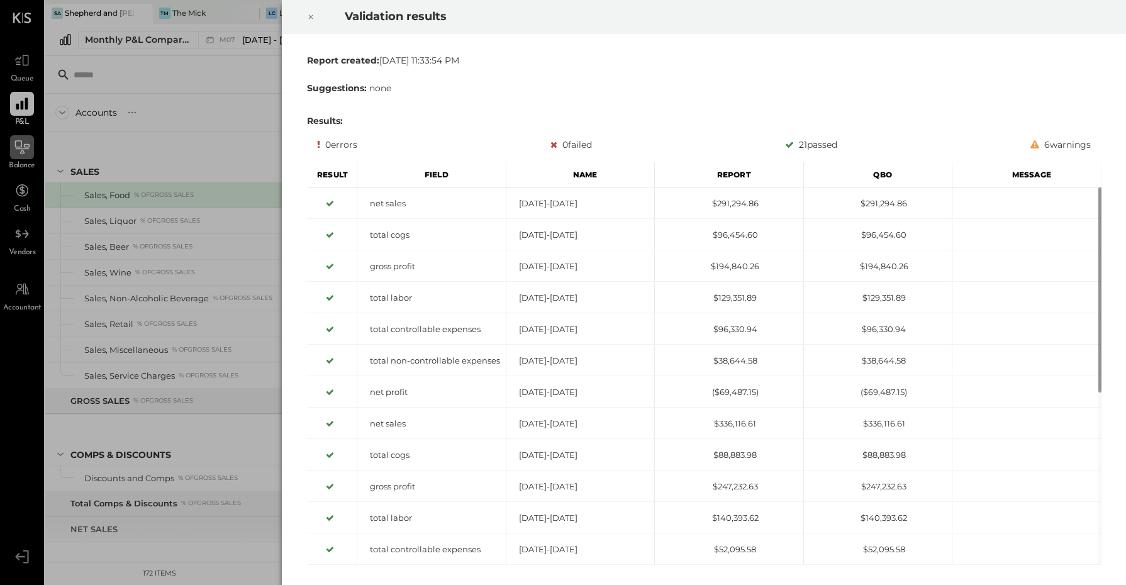
click at [307, 16] on icon at bounding box center [311, 16] width 8 height 15
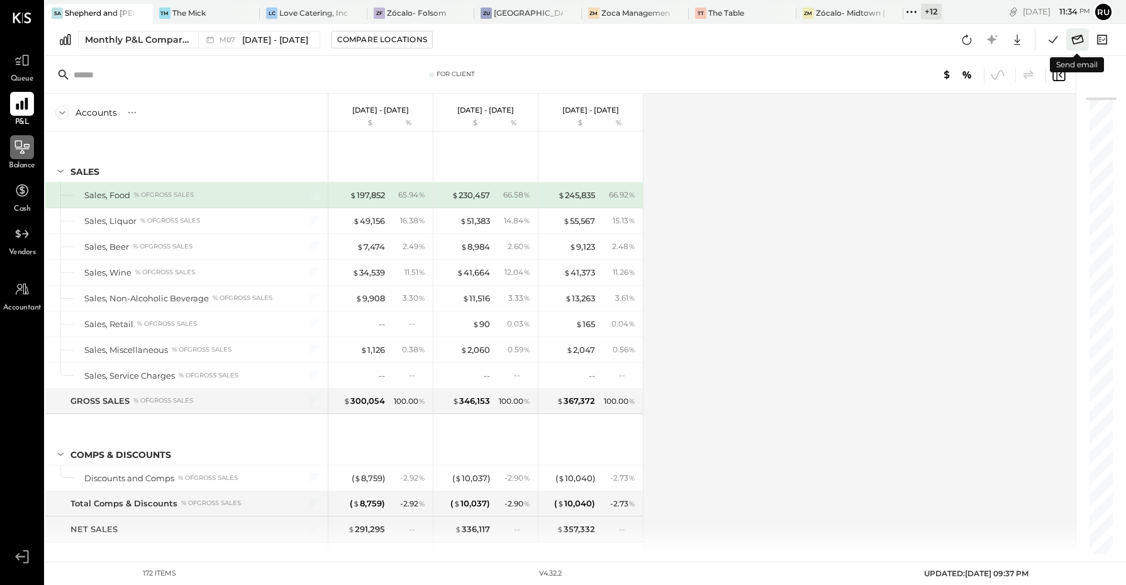
click at [1074, 42] on icon at bounding box center [1078, 39] width 16 height 16
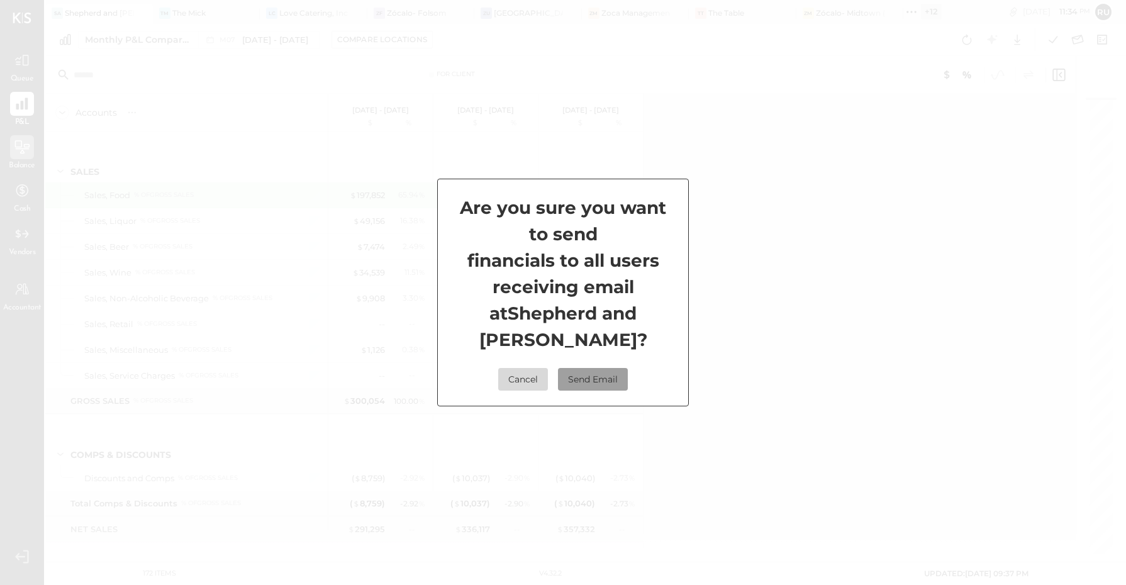
click at [597, 368] on button "Send Email" at bounding box center [593, 379] width 70 height 23
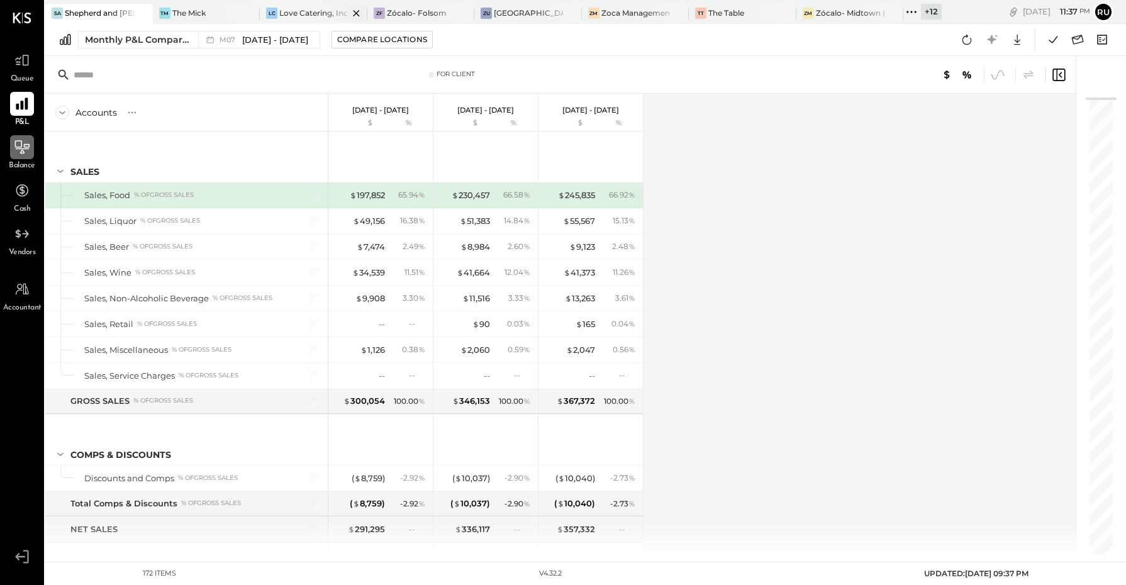
click at [293, 13] on div "Love Catering, Inc." at bounding box center [313, 13] width 69 height 11
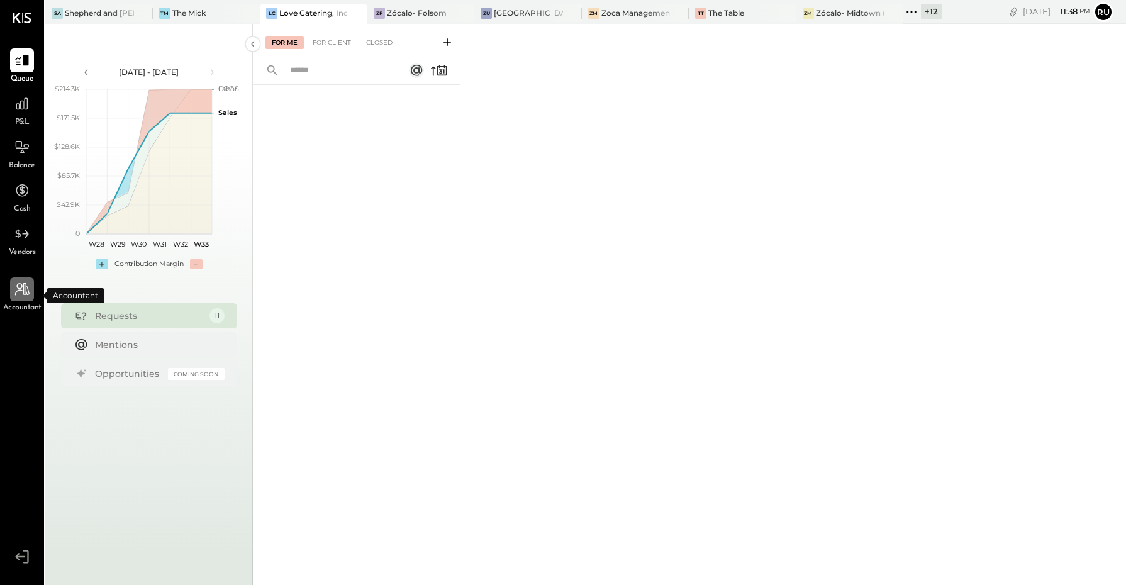
click at [11, 287] on div at bounding box center [22, 290] width 24 height 24
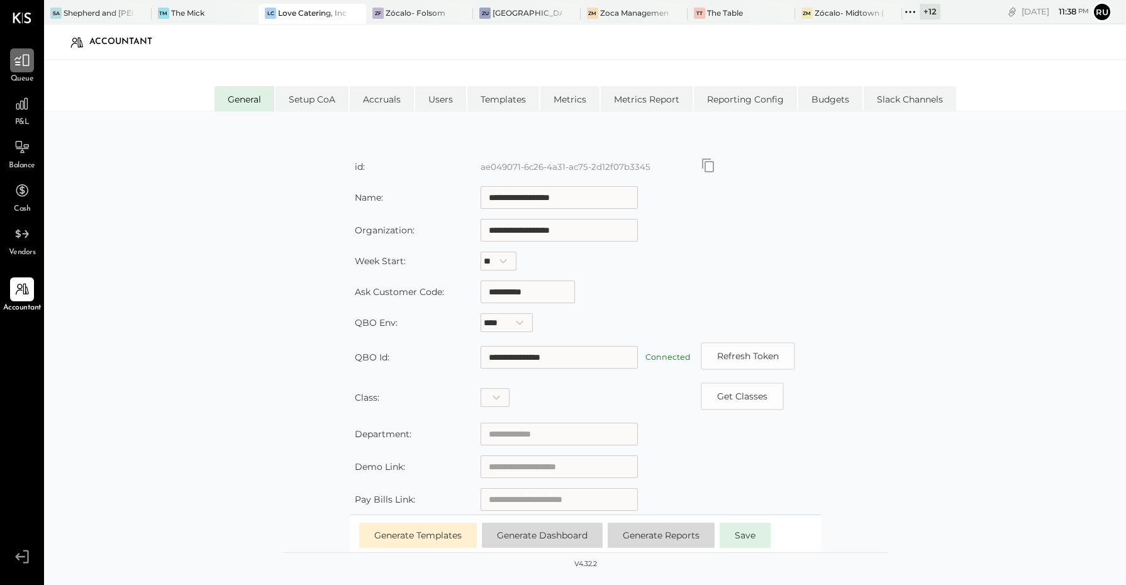
click at [23, 60] on icon at bounding box center [22, 60] width 16 height 16
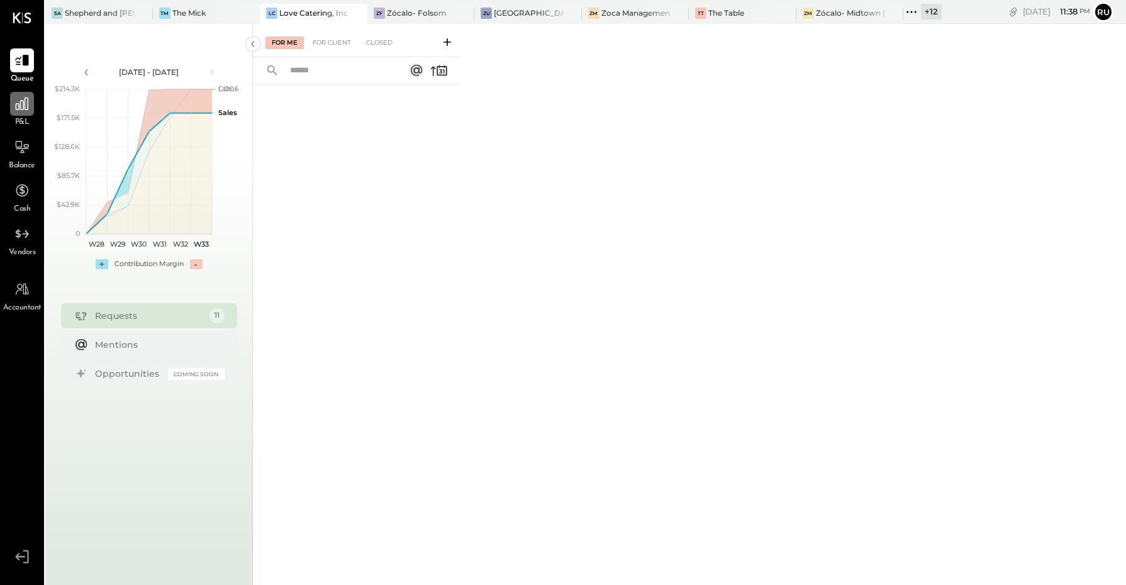
click at [19, 99] on icon at bounding box center [22, 104] width 16 height 16
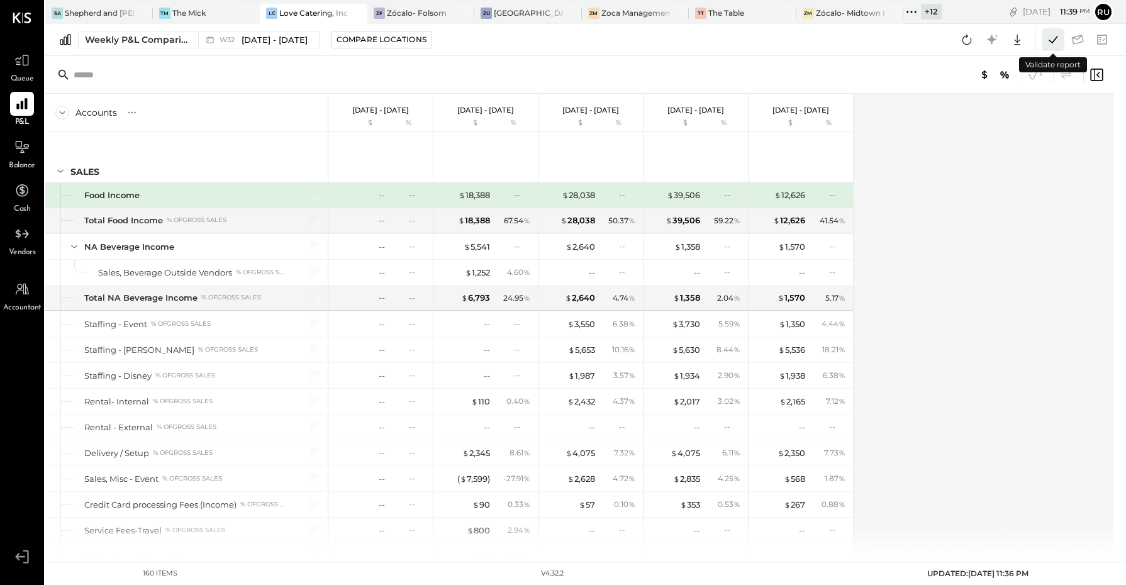
click at [1051, 35] on icon at bounding box center [1053, 39] width 16 height 16
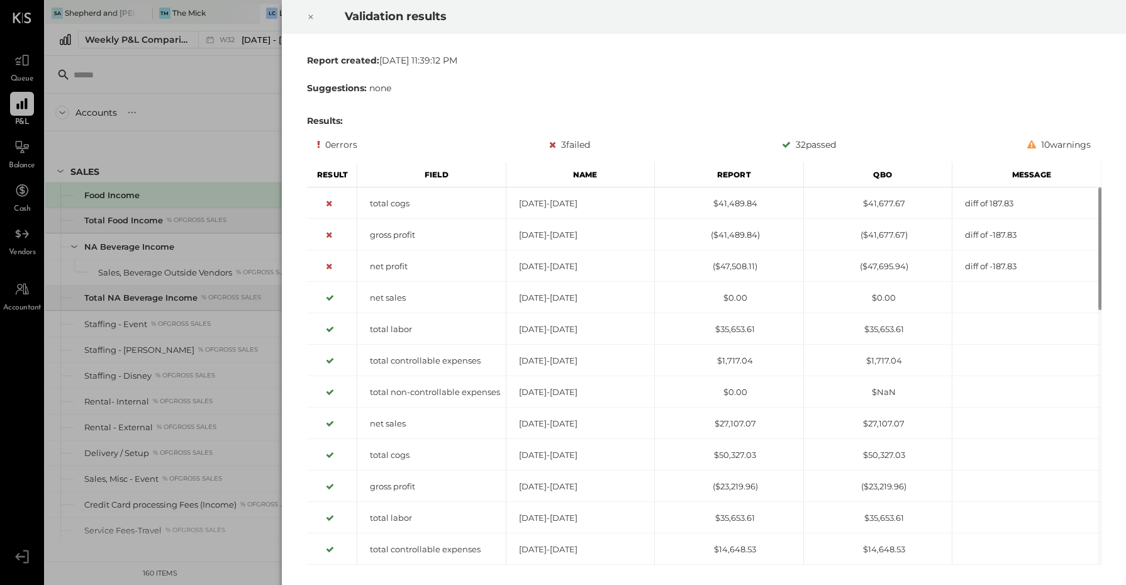
click at [557, 139] on div "3 failed" at bounding box center [569, 144] width 41 height 15
click at [310, 18] on icon at bounding box center [311, 16] width 8 height 15
click at [218, 152] on div "Validation results Report created: [DATE] 11:42:21 PM Suggestions: none Results…" at bounding box center [563, 292] width 1126 height 585
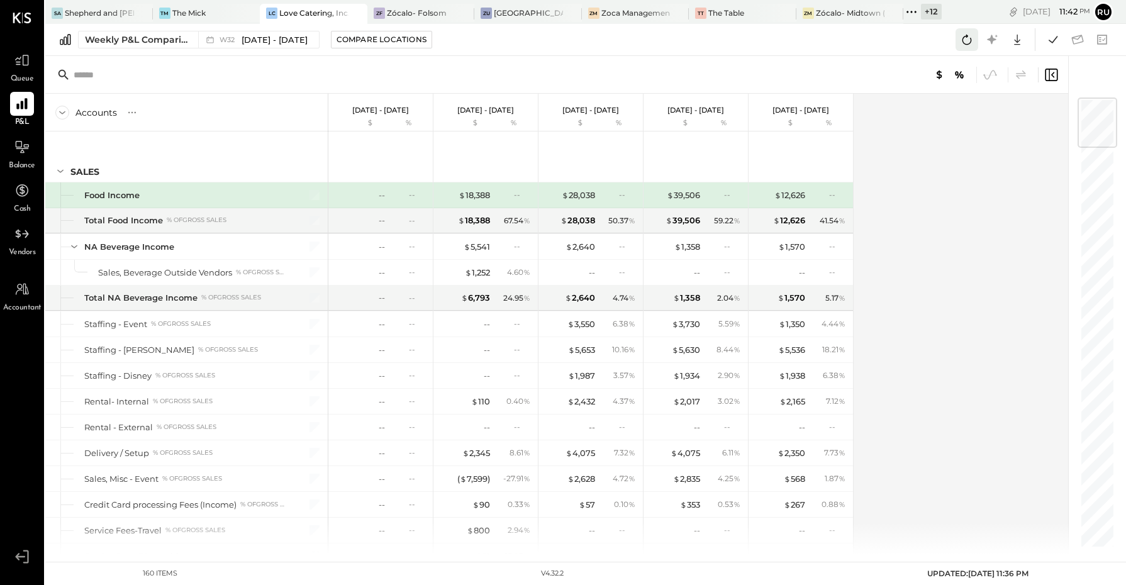
click at [960, 39] on icon at bounding box center [967, 39] width 16 height 16
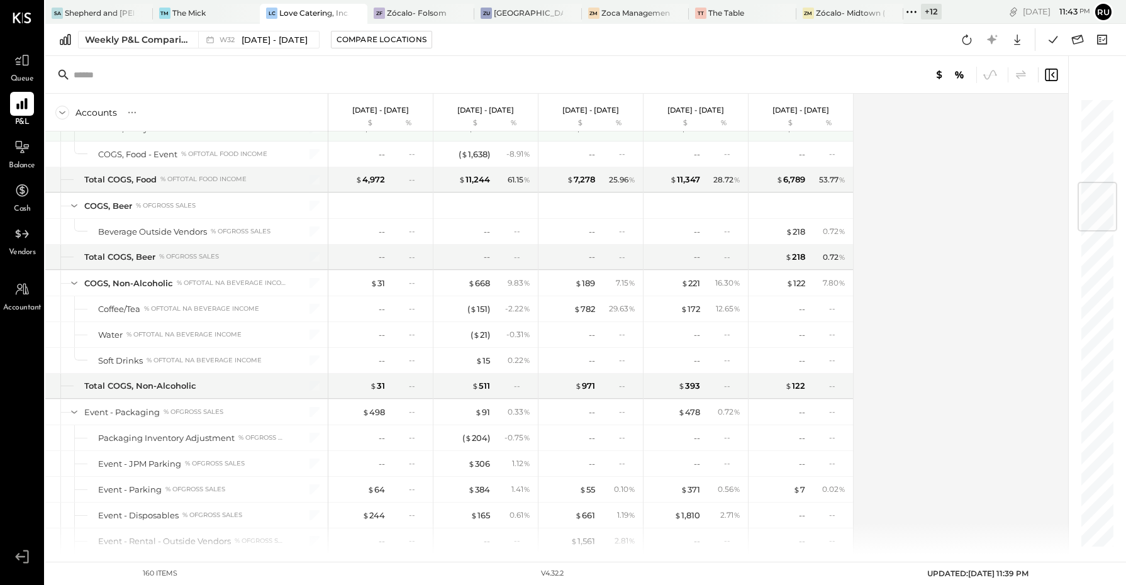
scroll to position [708, 0]
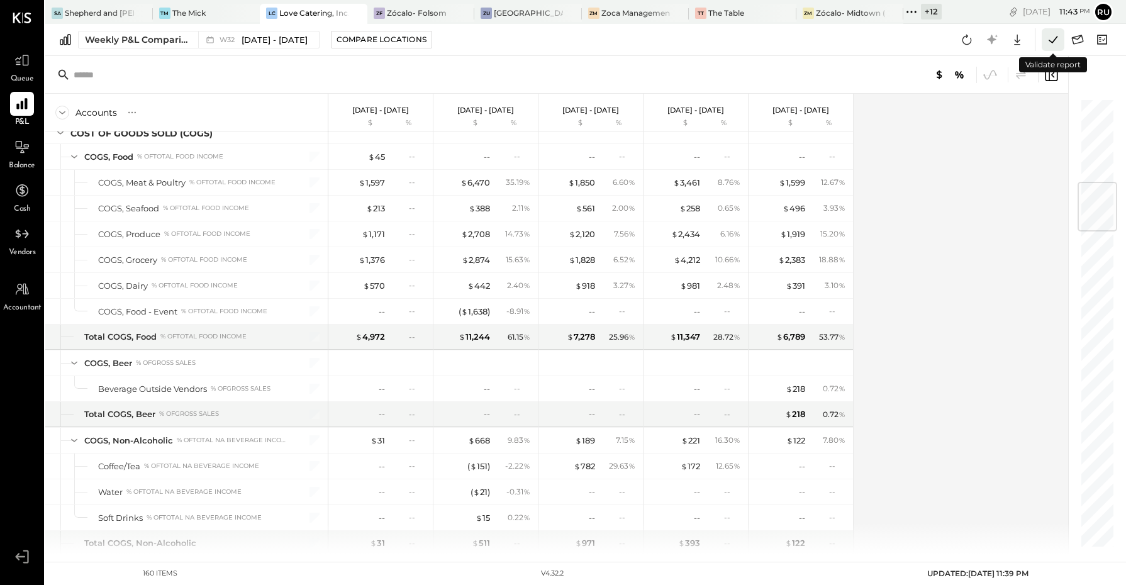
click at [1059, 38] on icon at bounding box center [1053, 39] width 16 height 16
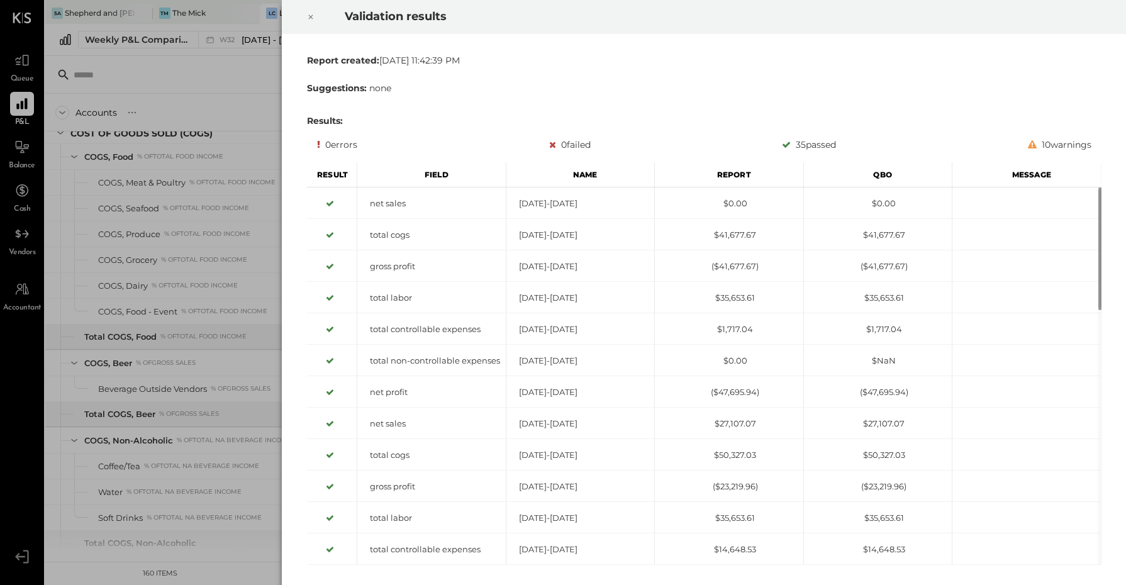
click at [233, 76] on div "Validation results Report created: [DATE] 11:42:39 PM Suggestions: none Results…" at bounding box center [563, 292] width 1126 height 585
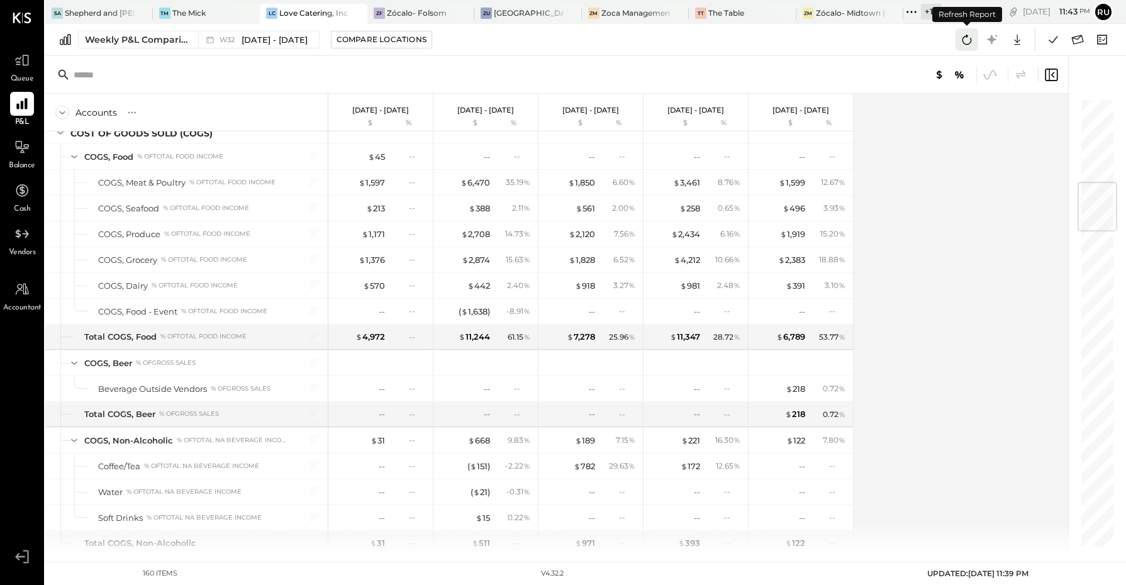
click at [971, 44] on icon at bounding box center [967, 39] width 16 height 16
click at [1054, 36] on icon at bounding box center [1053, 39] width 16 height 16
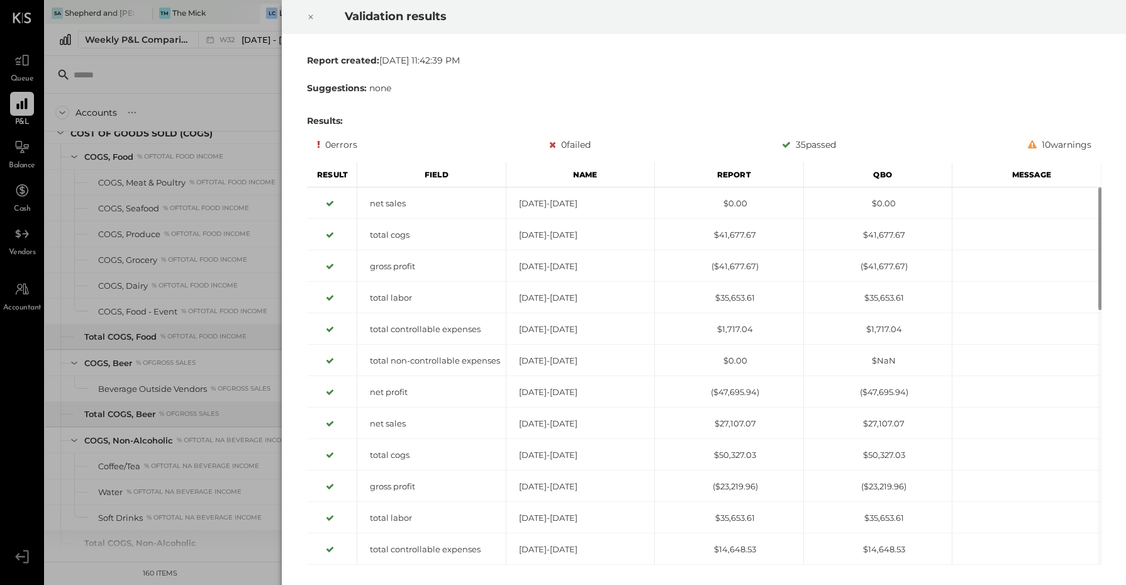
click at [244, 81] on div "Validation results Report created: [DATE] 11:42:39 PM Suggestions: none Results…" at bounding box center [563, 292] width 1126 height 585
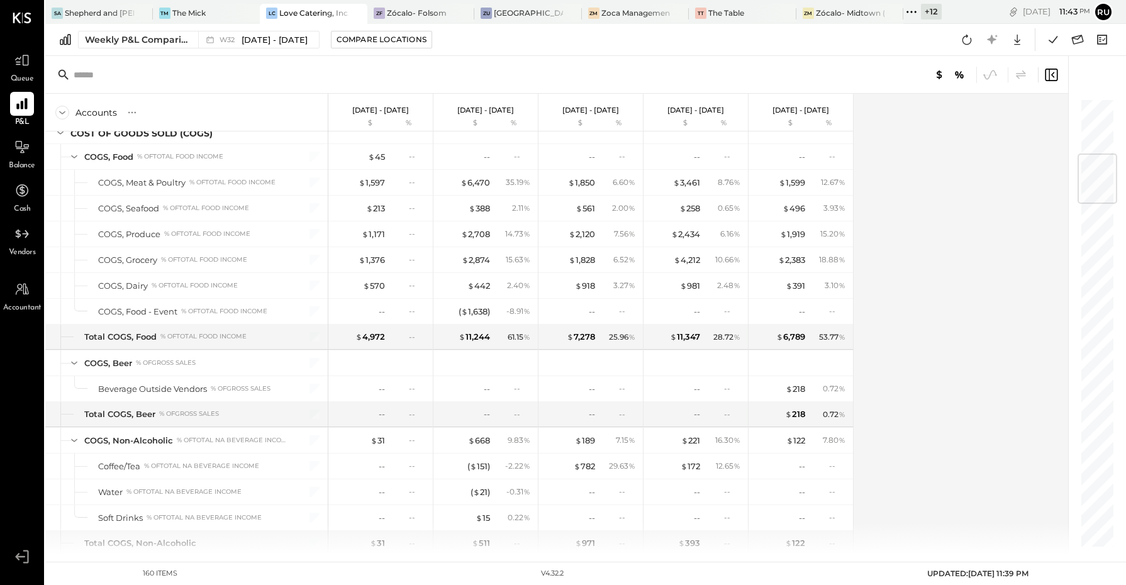
scroll to position [472, 0]
